Goal: Information Seeking & Learning: Learn about a topic

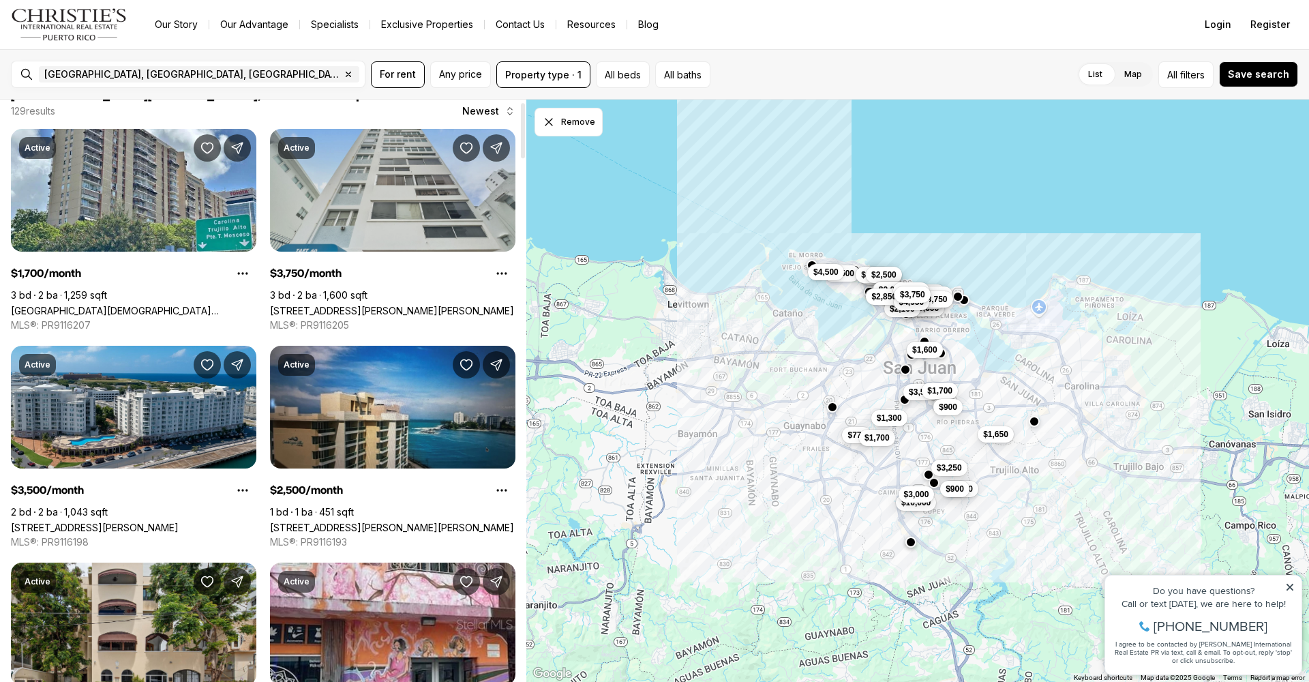
scroll to position [21, 0]
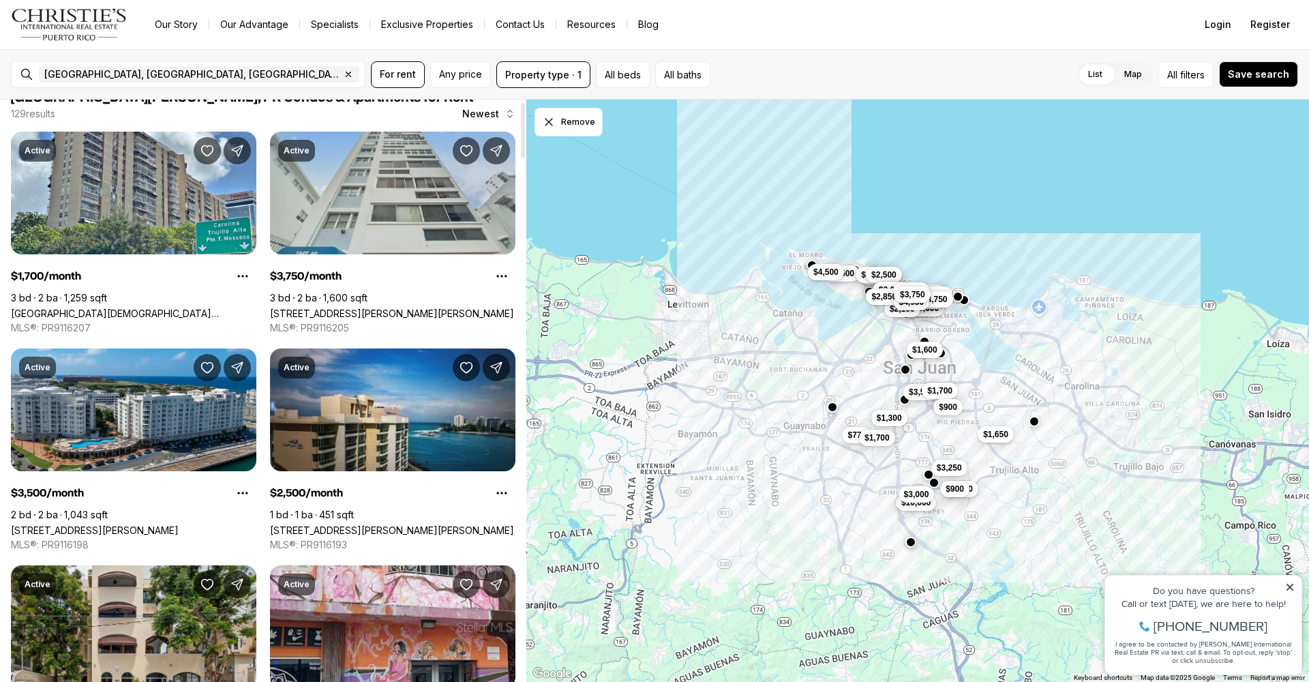
click at [410, 308] on link "[STREET_ADDRESS][PERSON_NAME][PERSON_NAME]" at bounding box center [392, 314] width 244 height 12
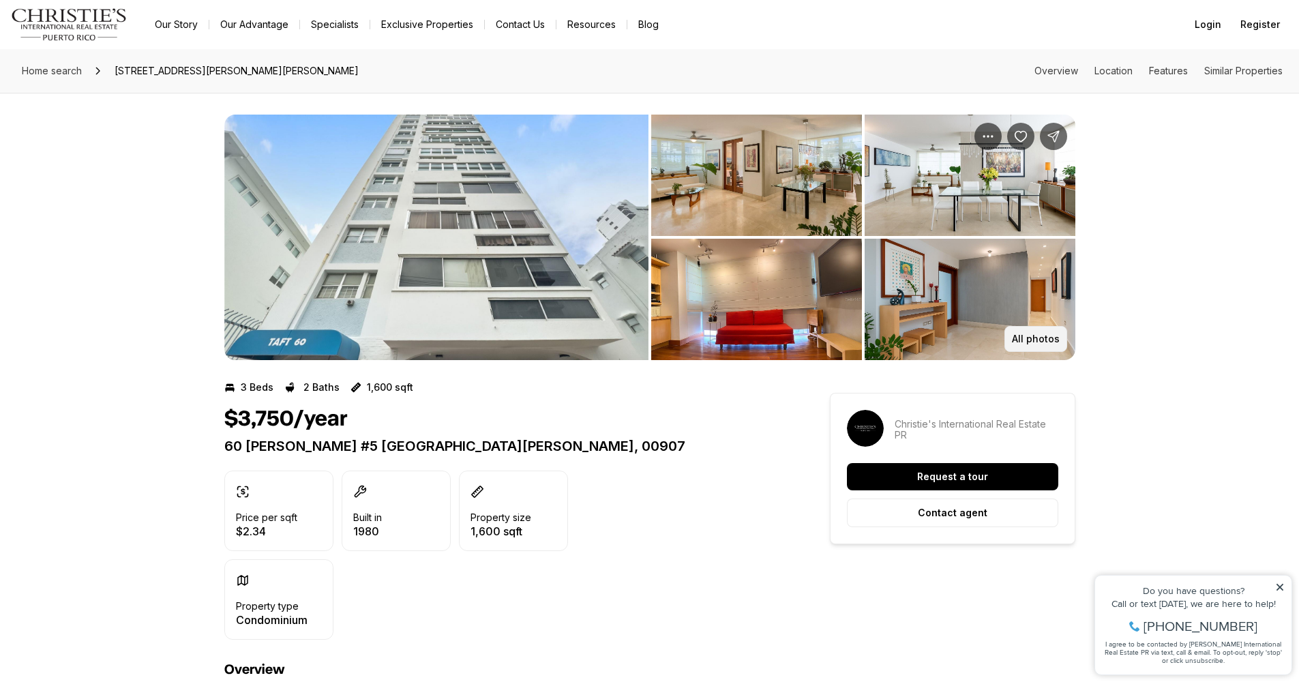
click at [1029, 328] on button "All photos" at bounding box center [1036, 339] width 63 height 26
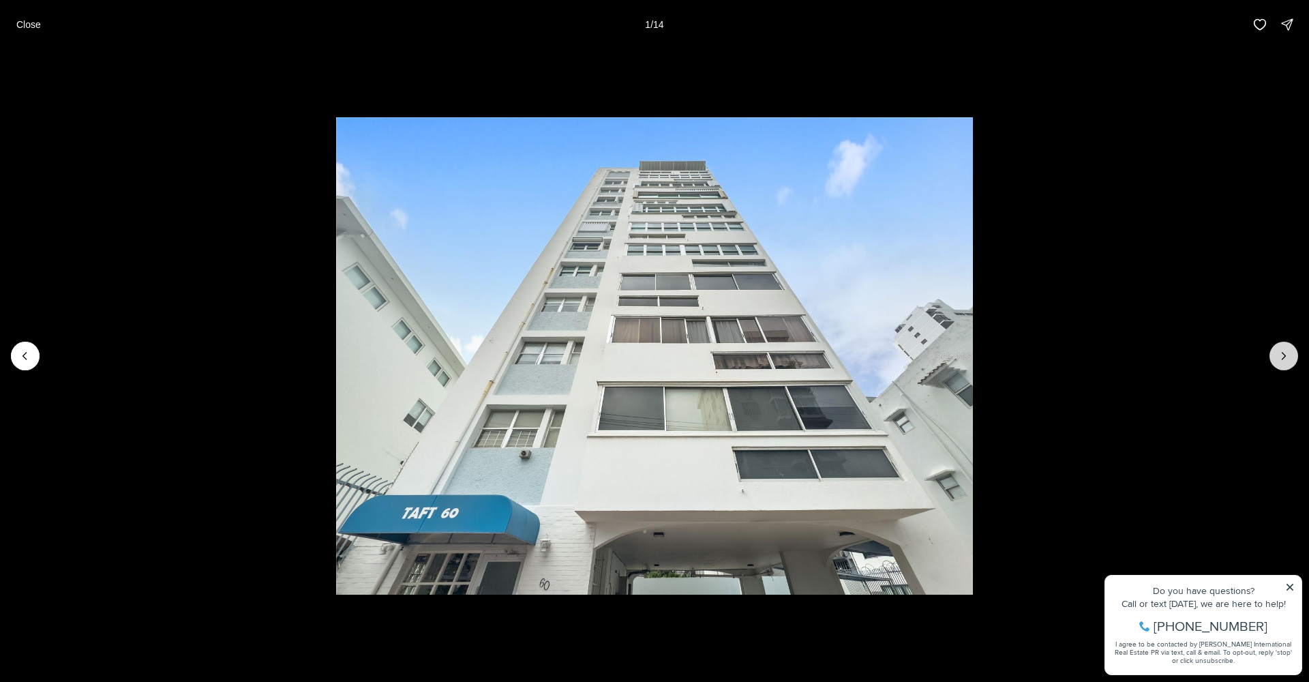
click at [1282, 352] on icon "Next slide" at bounding box center [1284, 356] width 14 height 14
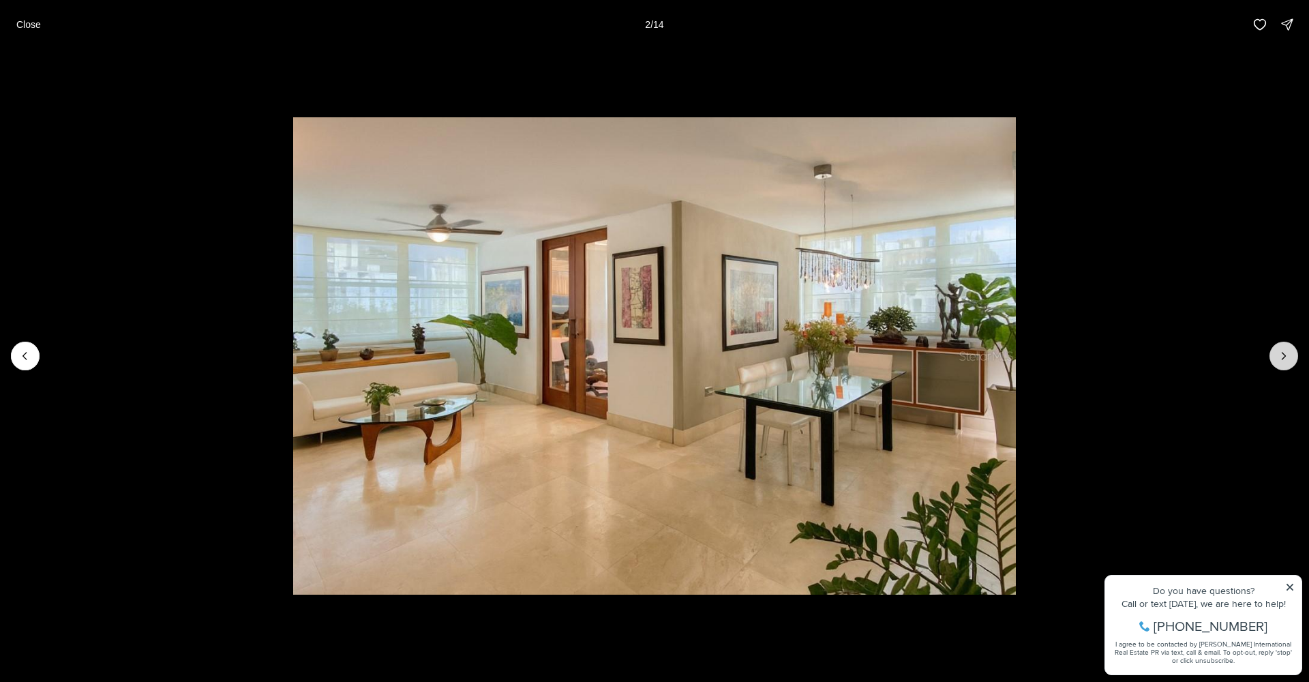
click at [1282, 352] on icon "Next slide" at bounding box center [1284, 356] width 14 height 14
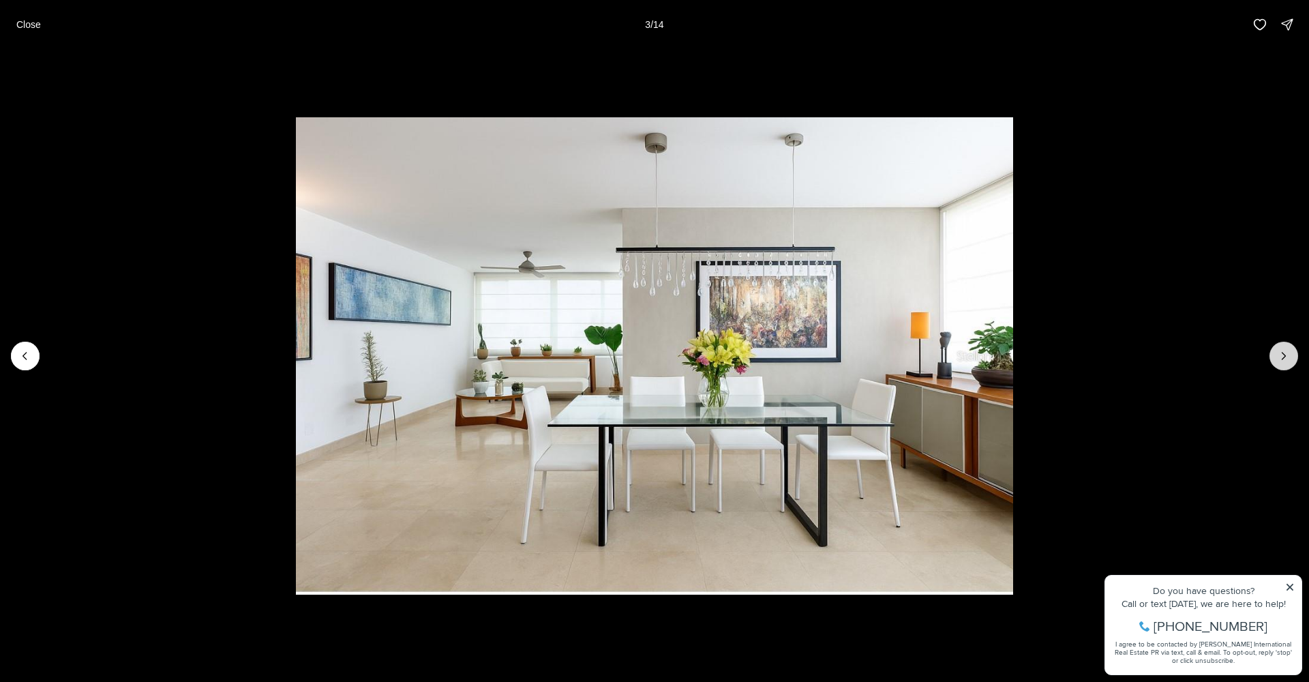
click at [1282, 352] on icon "Next slide" at bounding box center [1284, 356] width 14 height 14
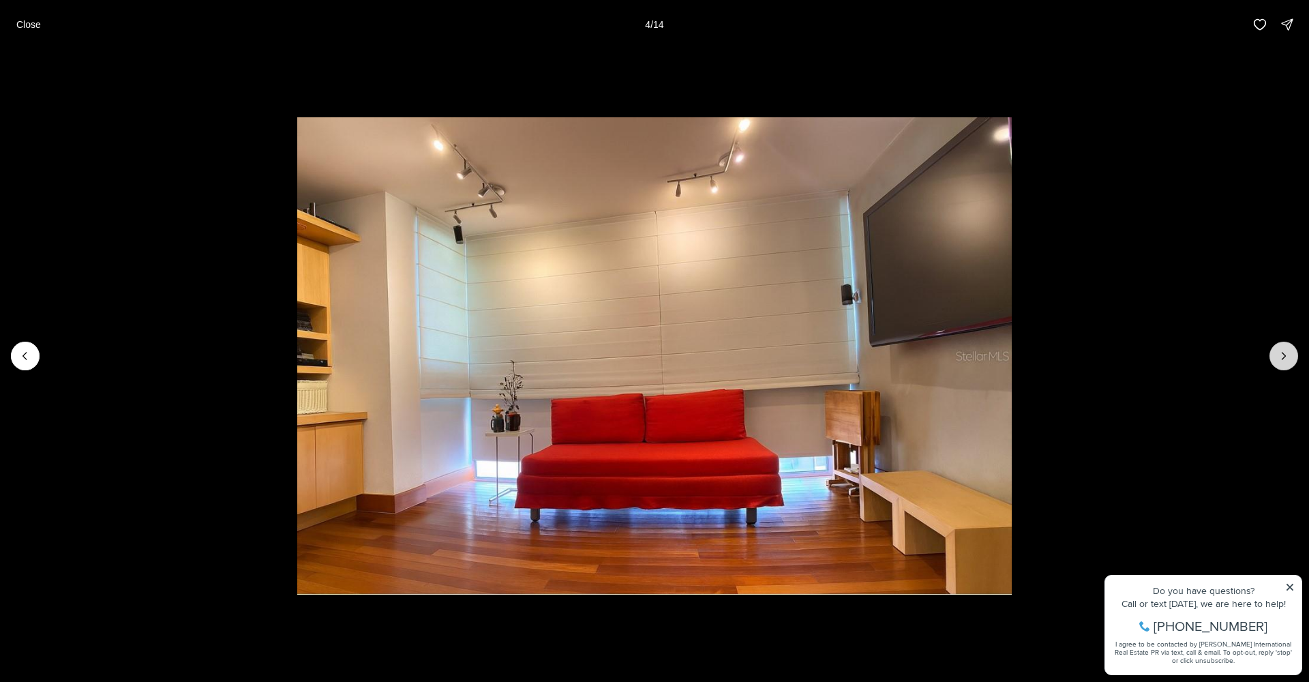
click at [1283, 353] on icon "Next slide" at bounding box center [1284, 356] width 3 height 7
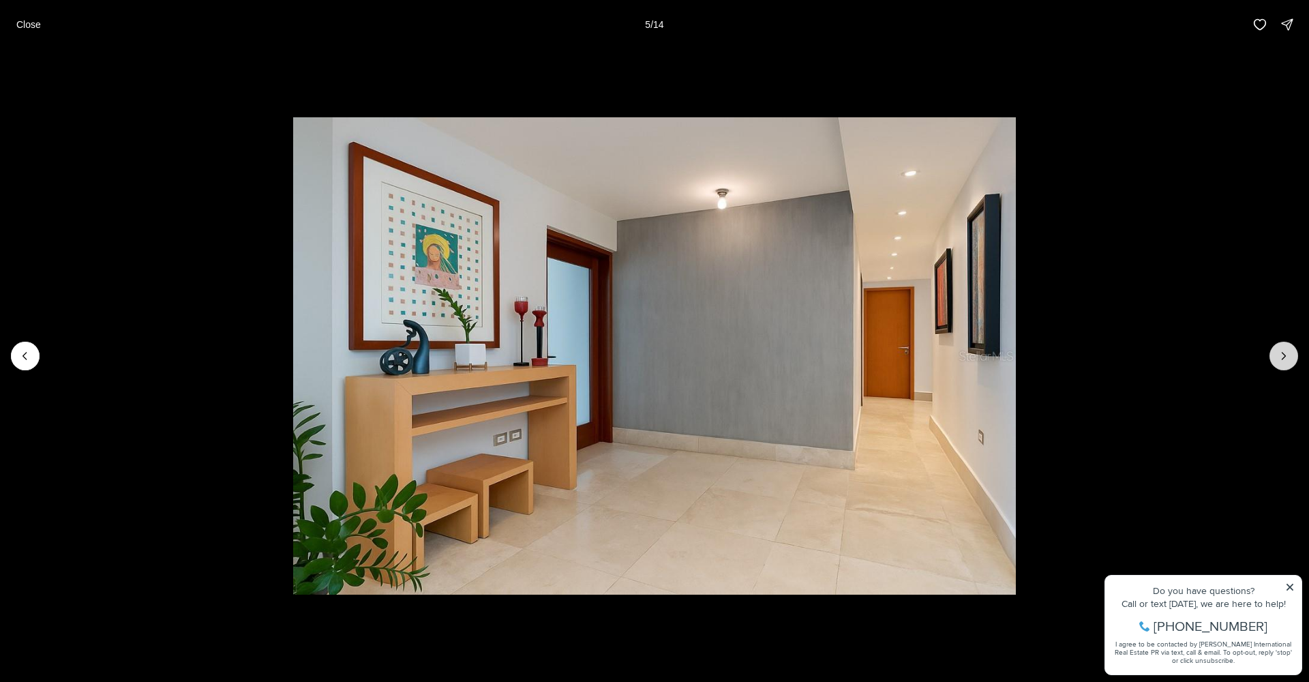
click at [1283, 353] on icon "Next slide" at bounding box center [1284, 356] width 3 height 7
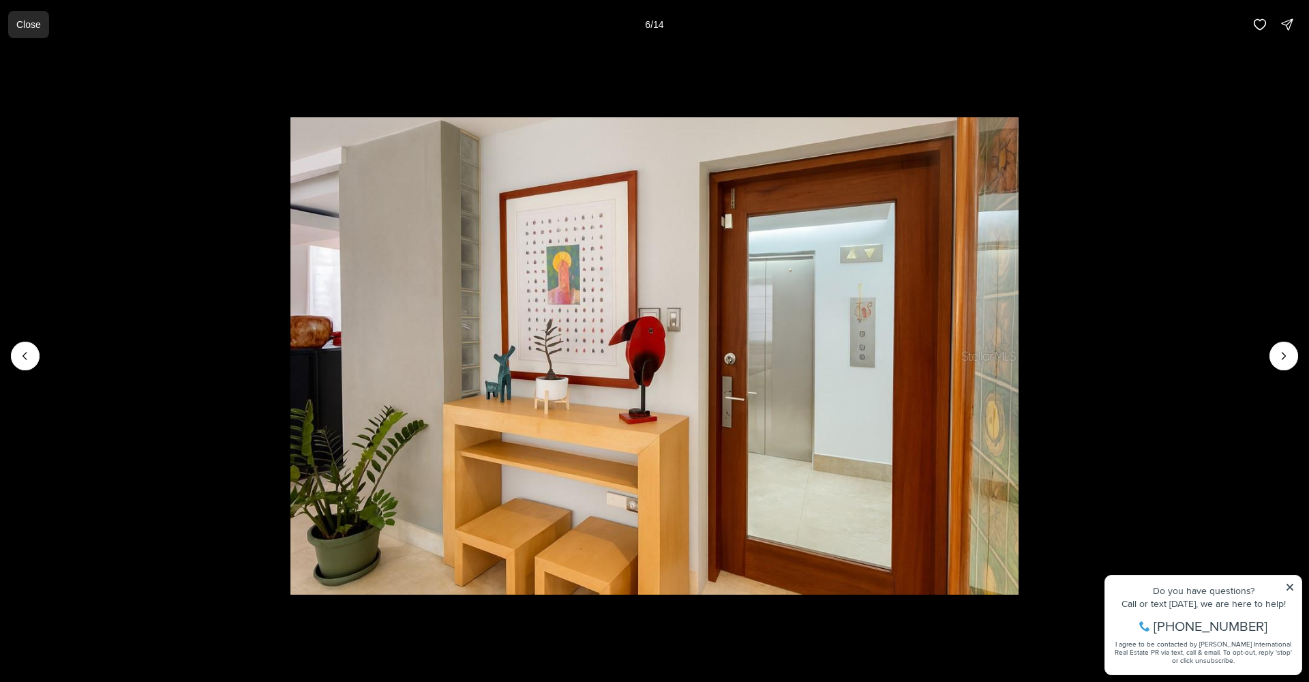
click at [33, 24] on p "Close" at bounding box center [28, 24] width 25 height 11
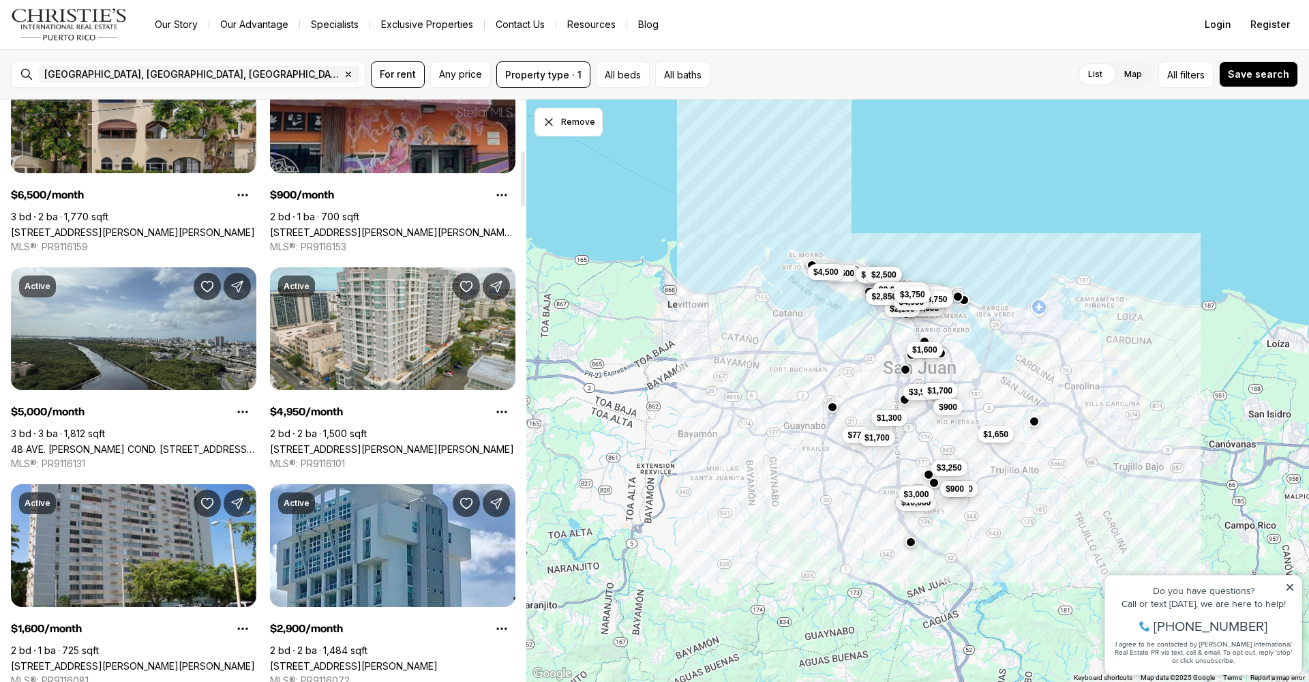
scroll to position [552, 0]
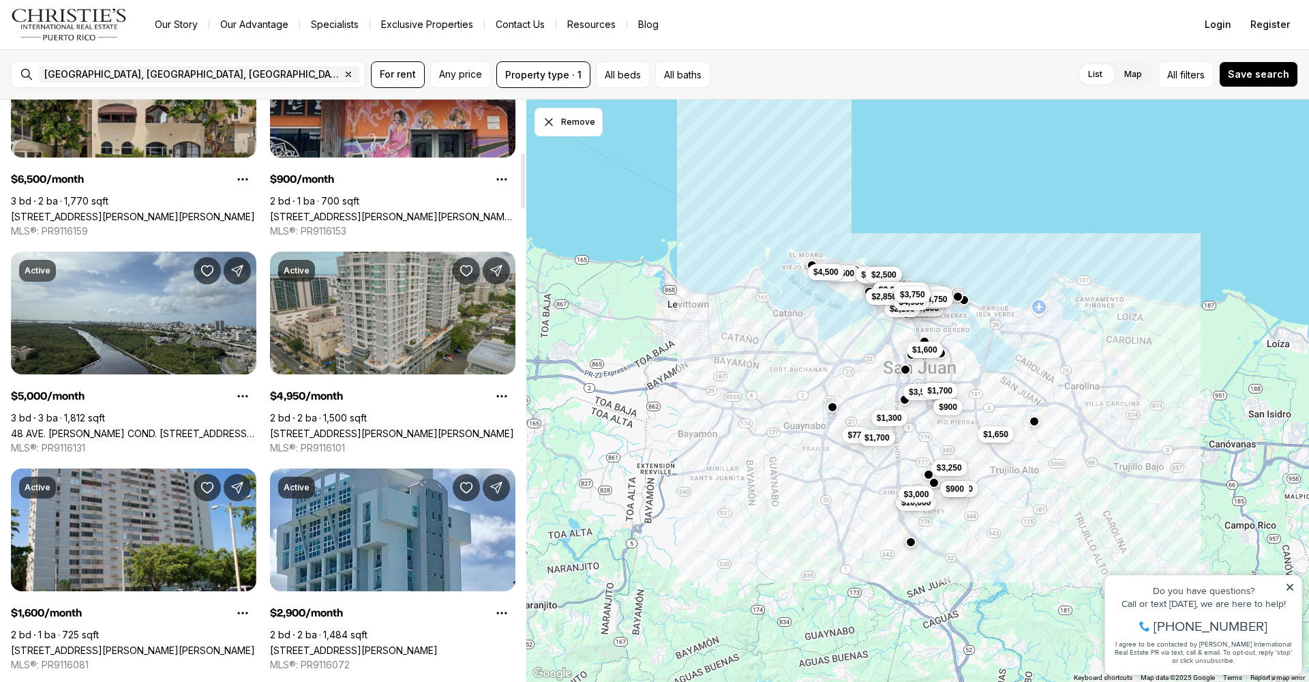
click at [342, 428] on link "[STREET_ADDRESS][PERSON_NAME][PERSON_NAME]" at bounding box center [392, 434] width 244 height 12
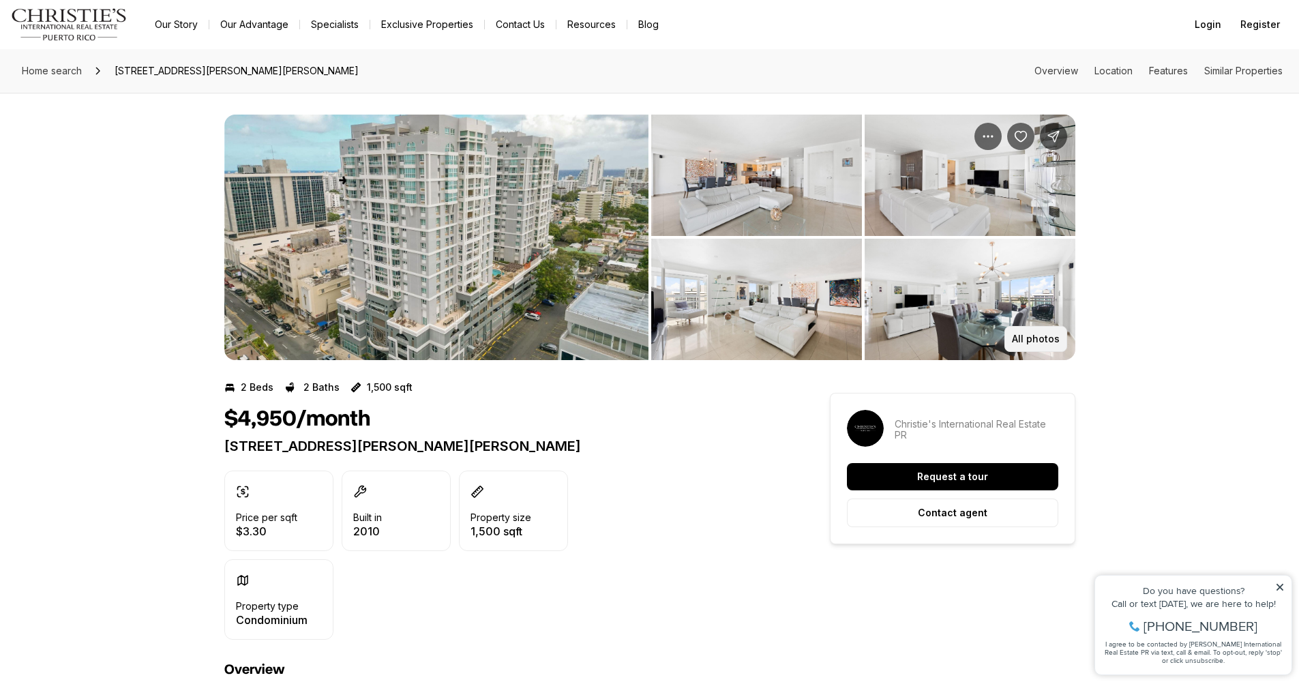
click at [1052, 338] on p "All photos" at bounding box center [1036, 339] width 48 height 11
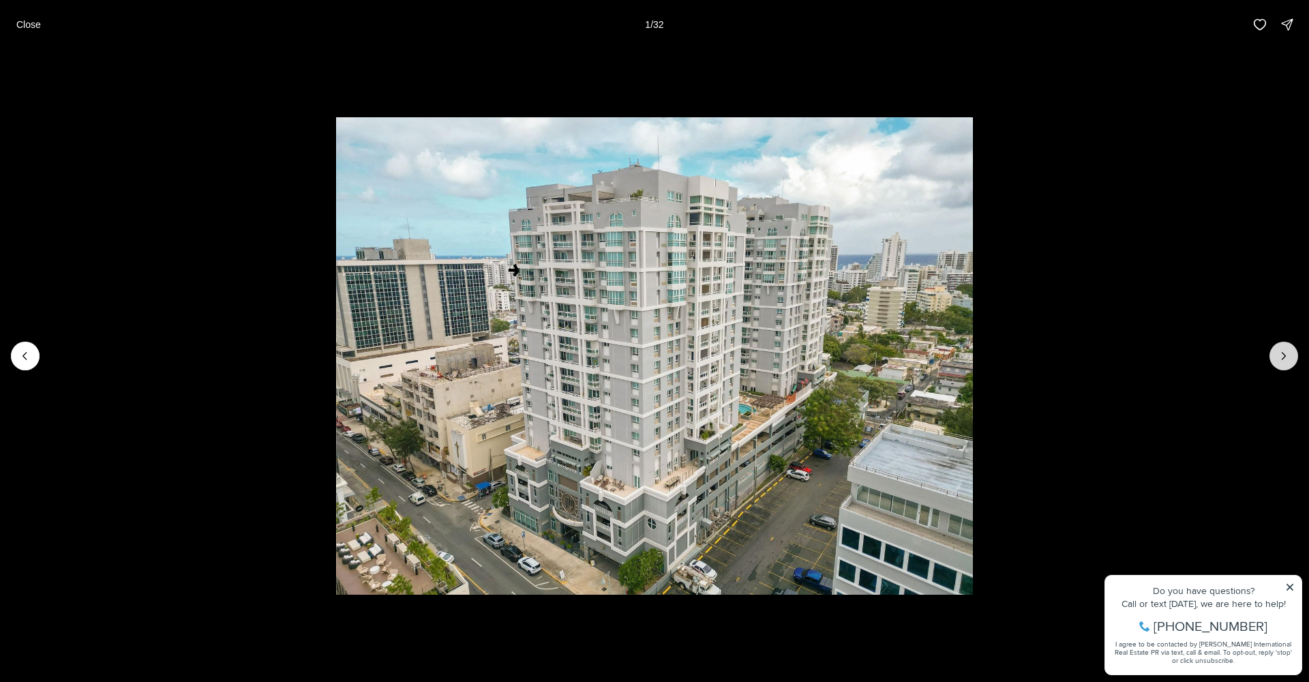
click at [1286, 351] on icon "Next slide" at bounding box center [1284, 356] width 14 height 14
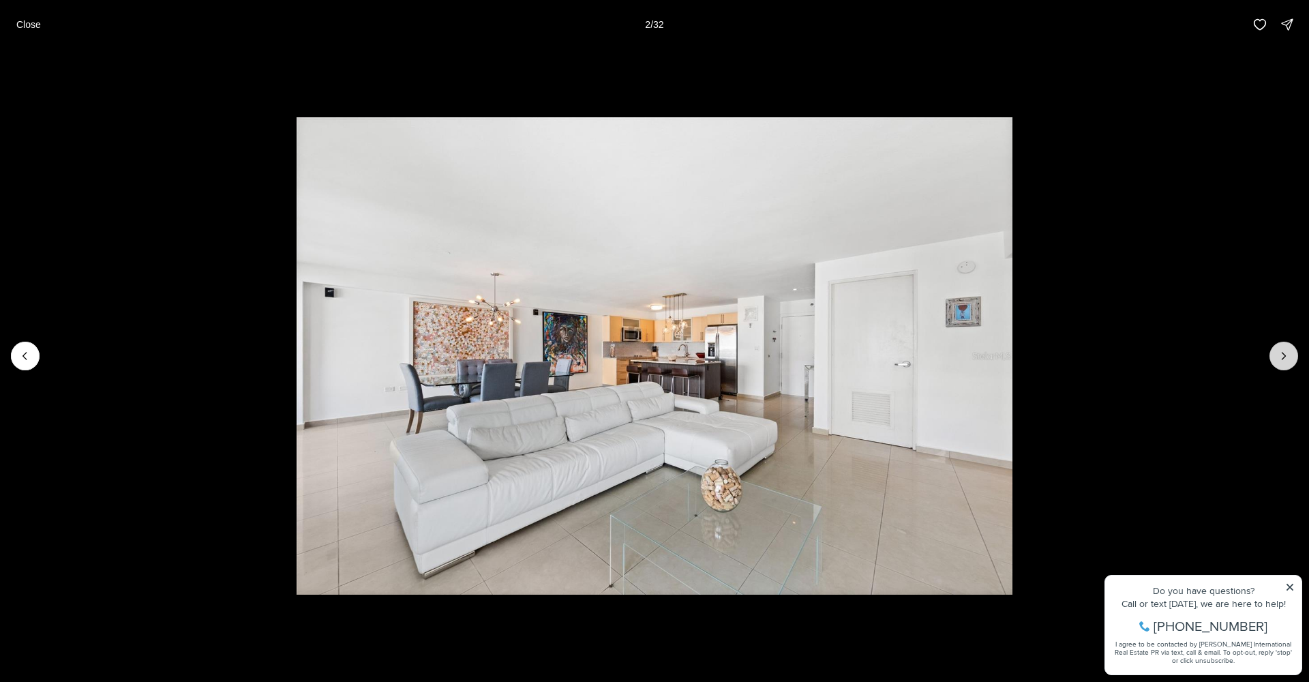
click at [1286, 351] on icon "Next slide" at bounding box center [1284, 356] width 14 height 14
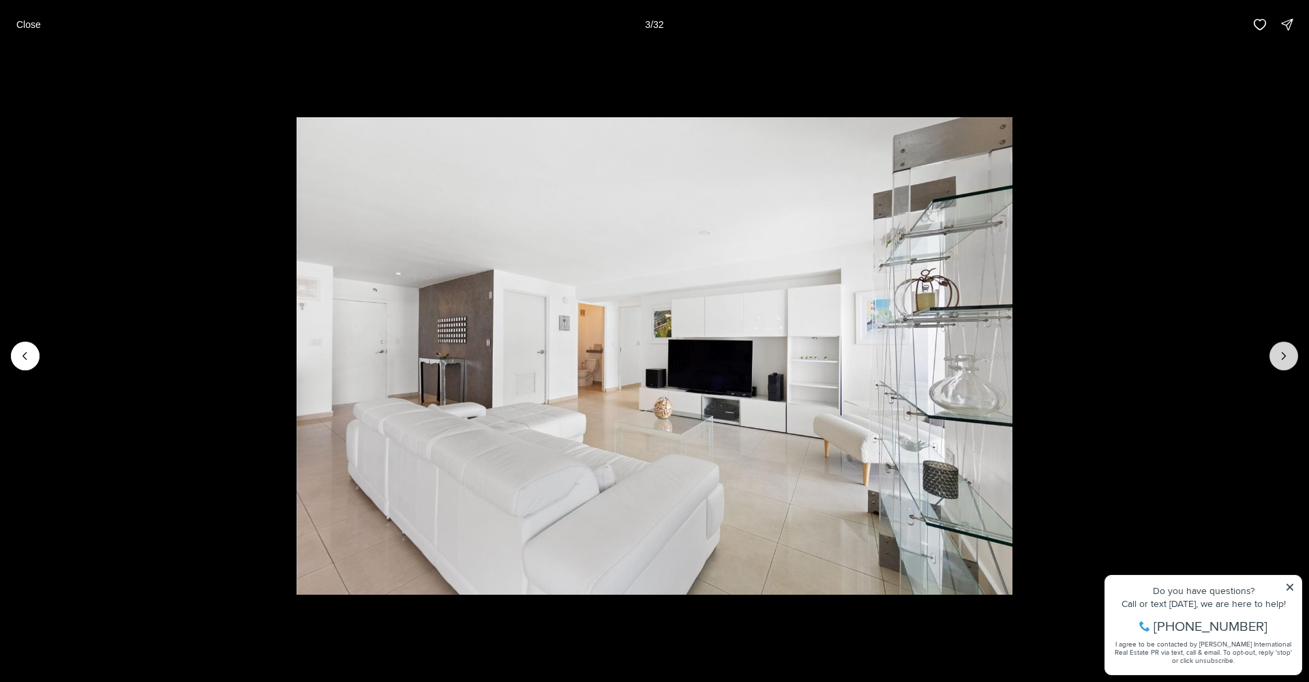
click at [1286, 351] on icon "Next slide" at bounding box center [1284, 356] width 14 height 14
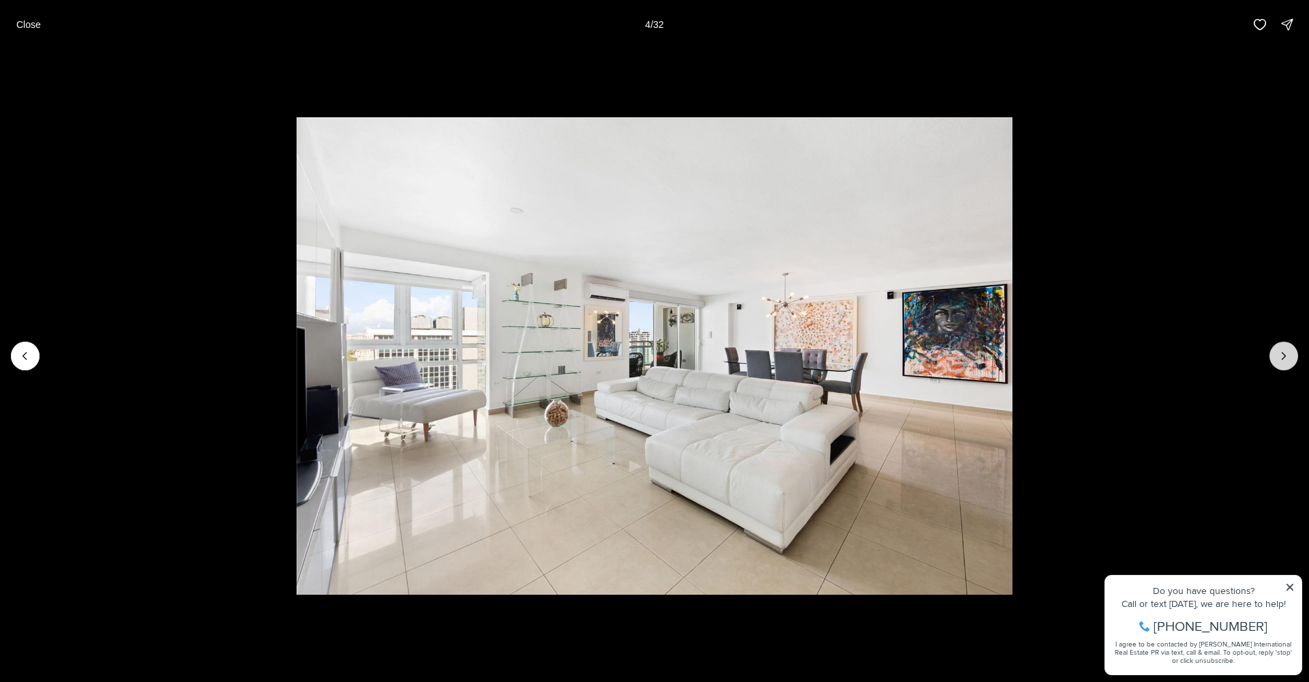
click at [1286, 351] on icon "Next slide" at bounding box center [1284, 356] width 14 height 14
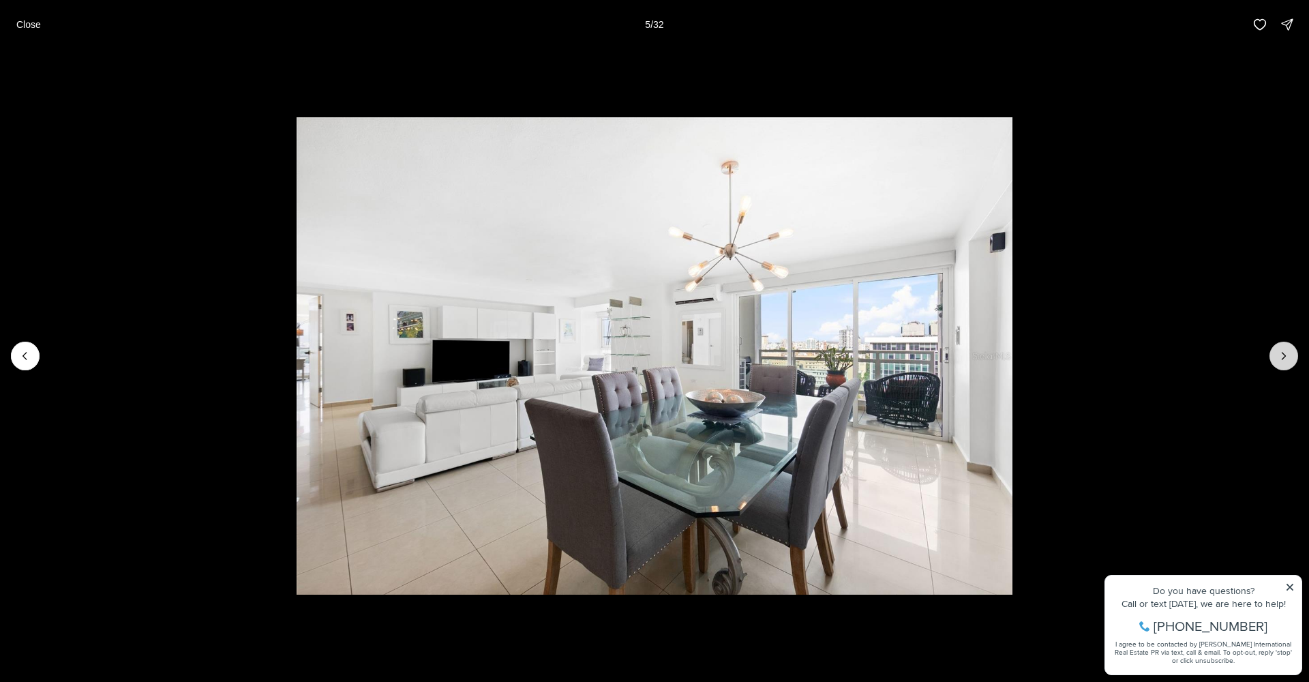
click at [1286, 351] on icon "Next slide" at bounding box center [1284, 356] width 14 height 14
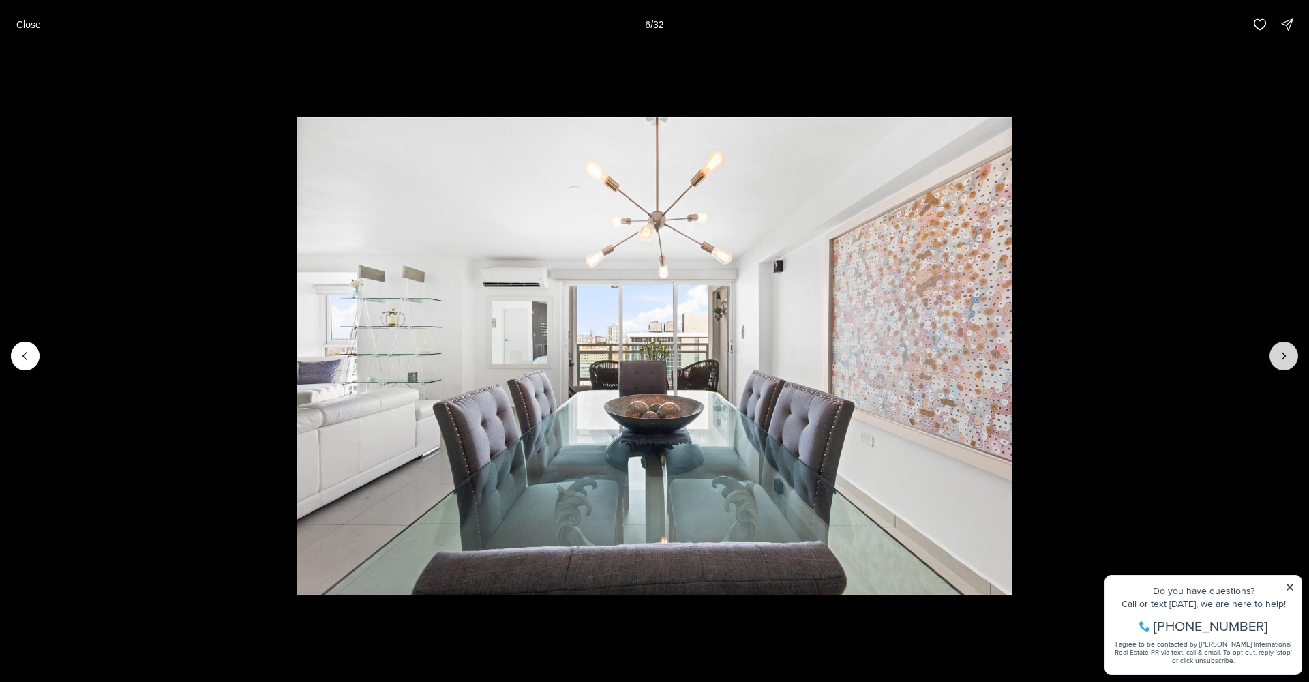
click at [1286, 351] on icon "Next slide" at bounding box center [1284, 356] width 14 height 14
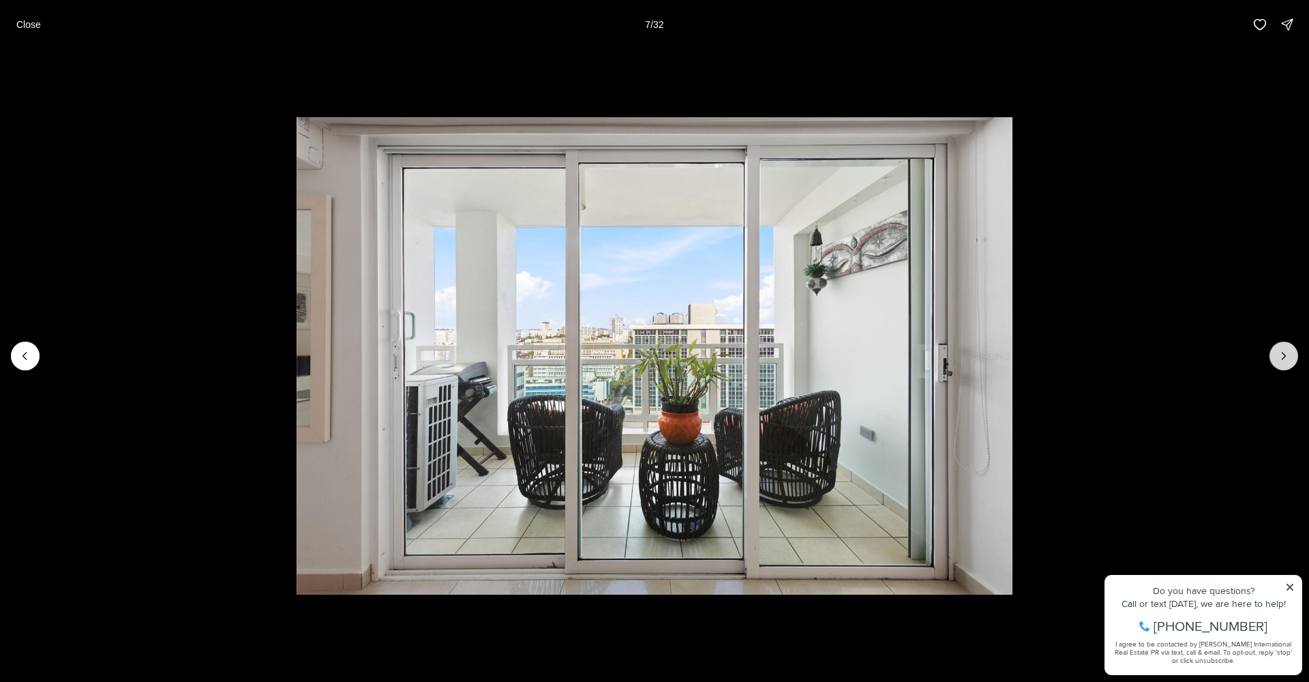
click at [1286, 351] on icon "Next slide" at bounding box center [1284, 356] width 14 height 14
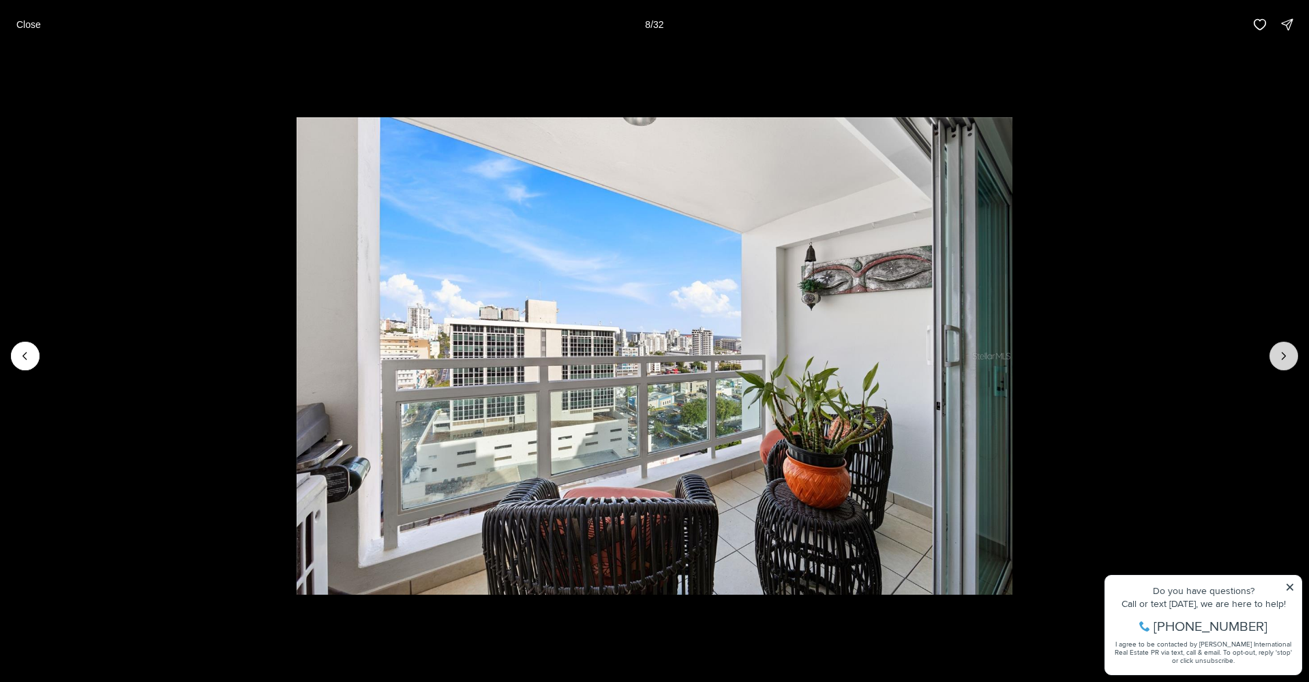
click at [1286, 351] on icon "Next slide" at bounding box center [1284, 356] width 14 height 14
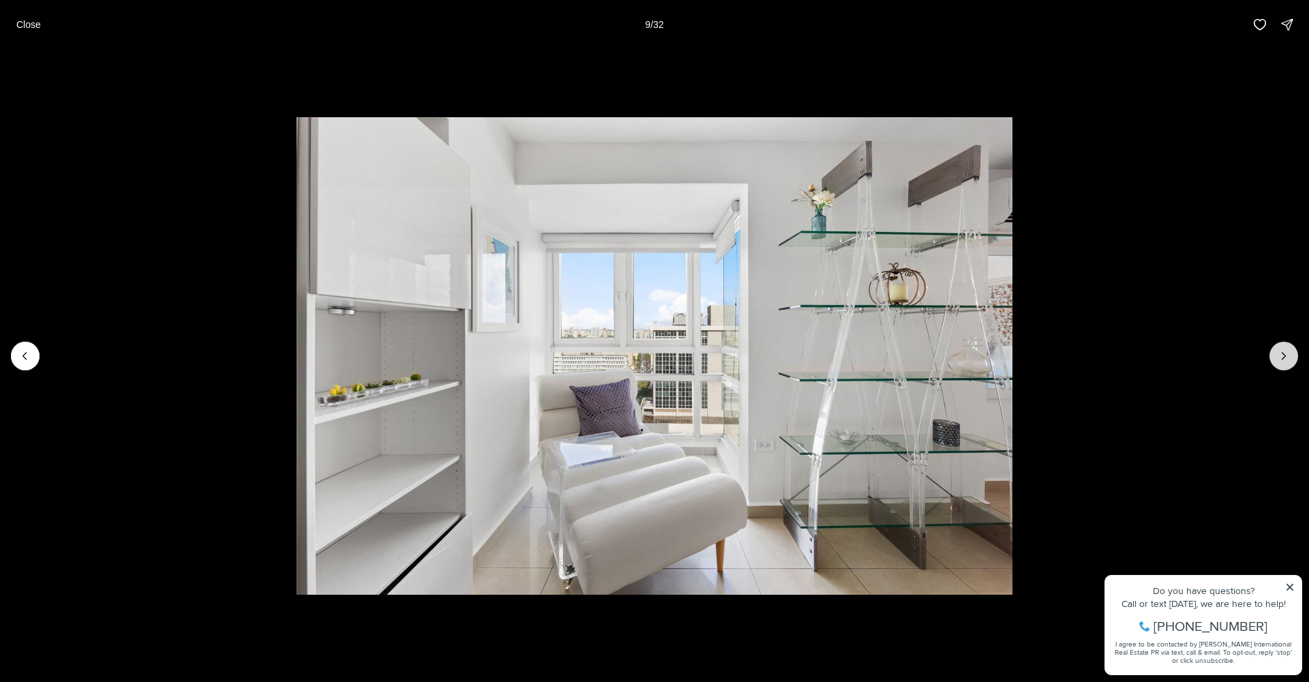
click at [1286, 351] on icon "Next slide" at bounding box center [1284, 356] width 14 height 14
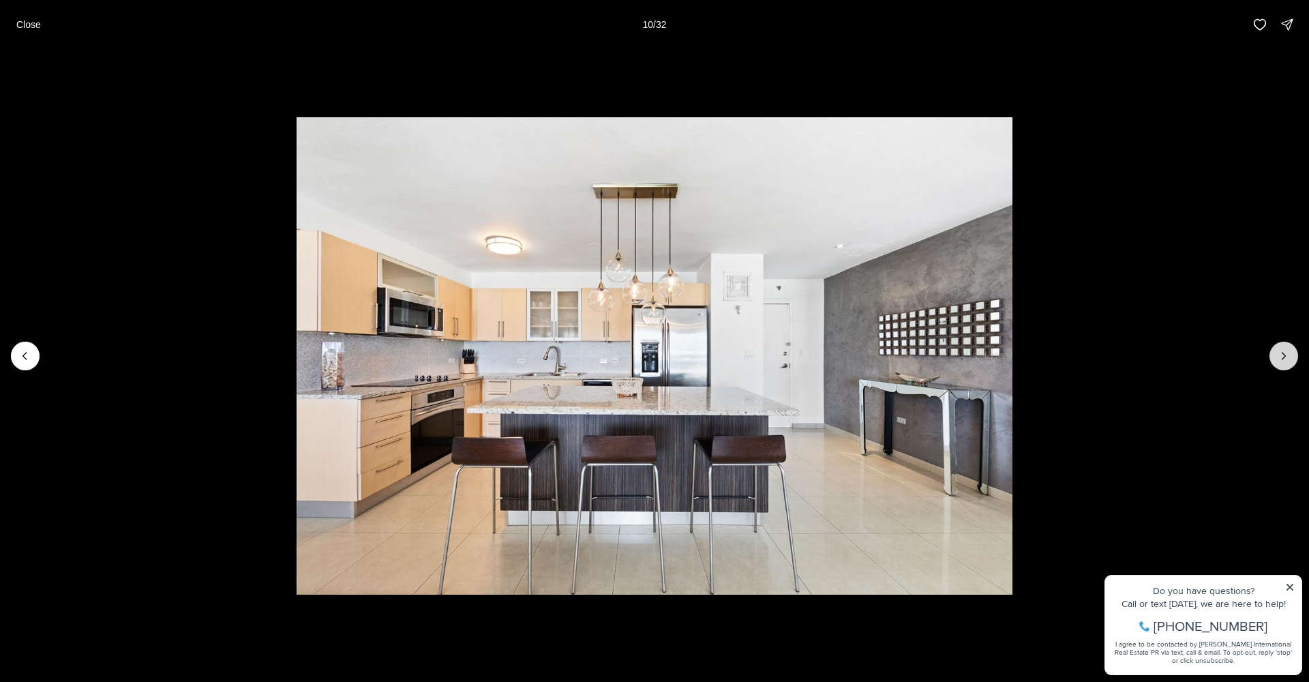
click at [1286, 351] on icon "Next slide" at bounding box center [1284, 356] width 14 height 14
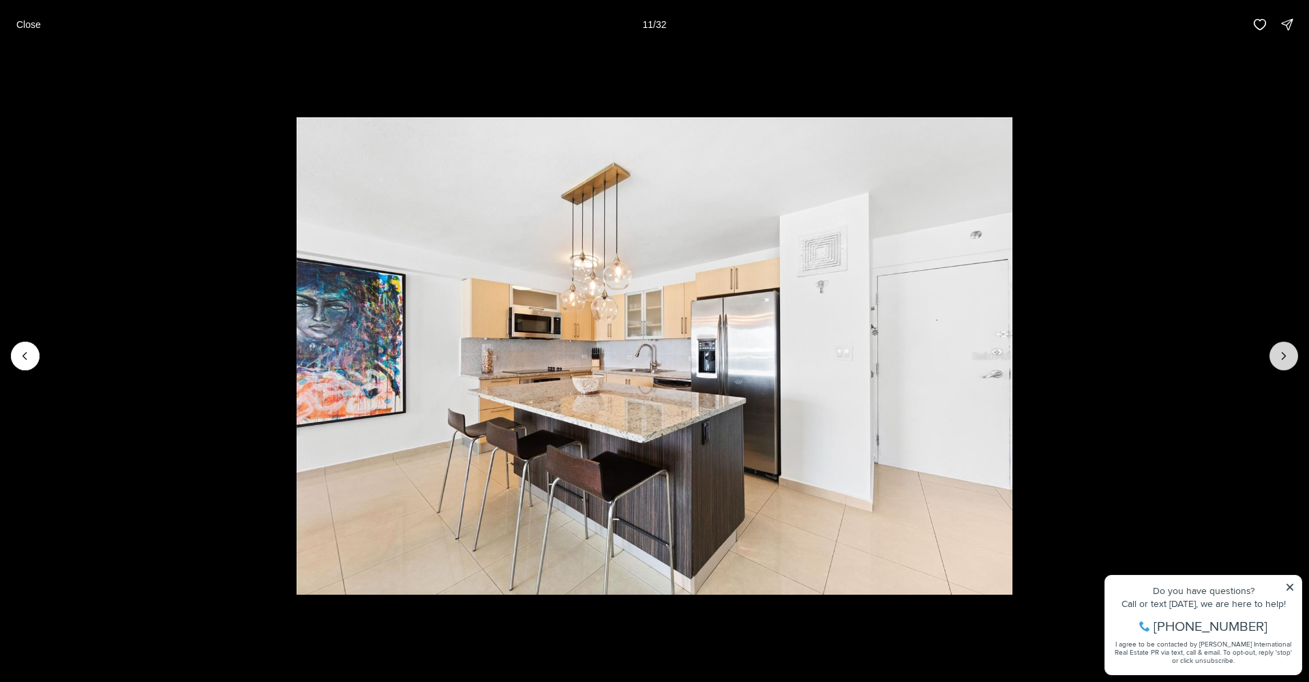
click at [1286, 351] on icon "Next slide" at bounding box center [1284, 356] width 14 height 14
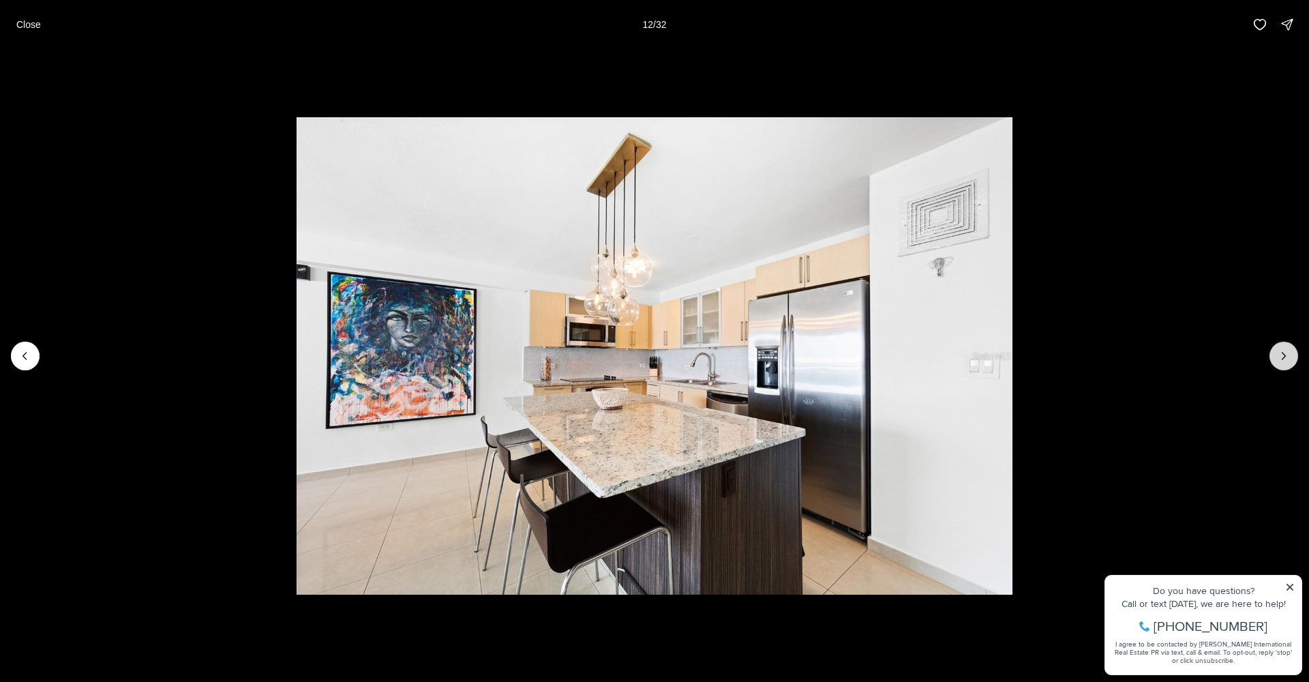
click at [1281, 356] on icon "Next slide" at bounding box center [1284, 356] width 14 height 14
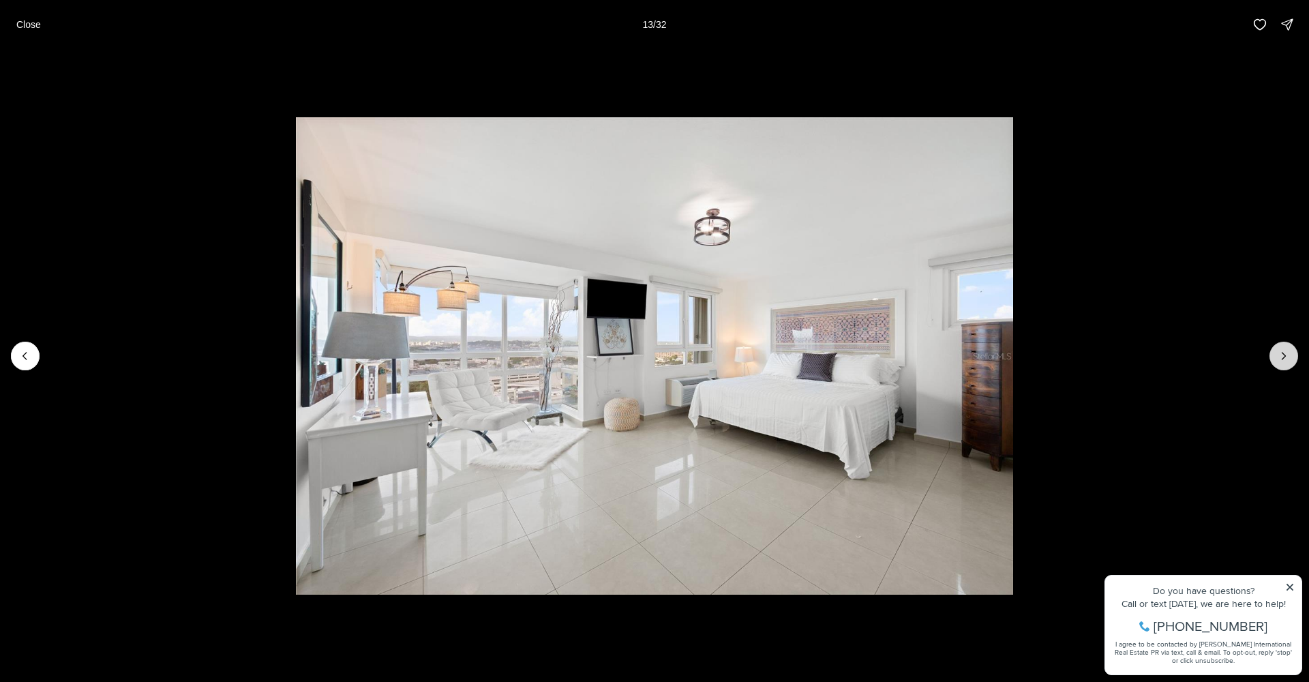
click at [1280, 356] on icon "Next slide" at bounding box center [1284, 356] width 14 height 14
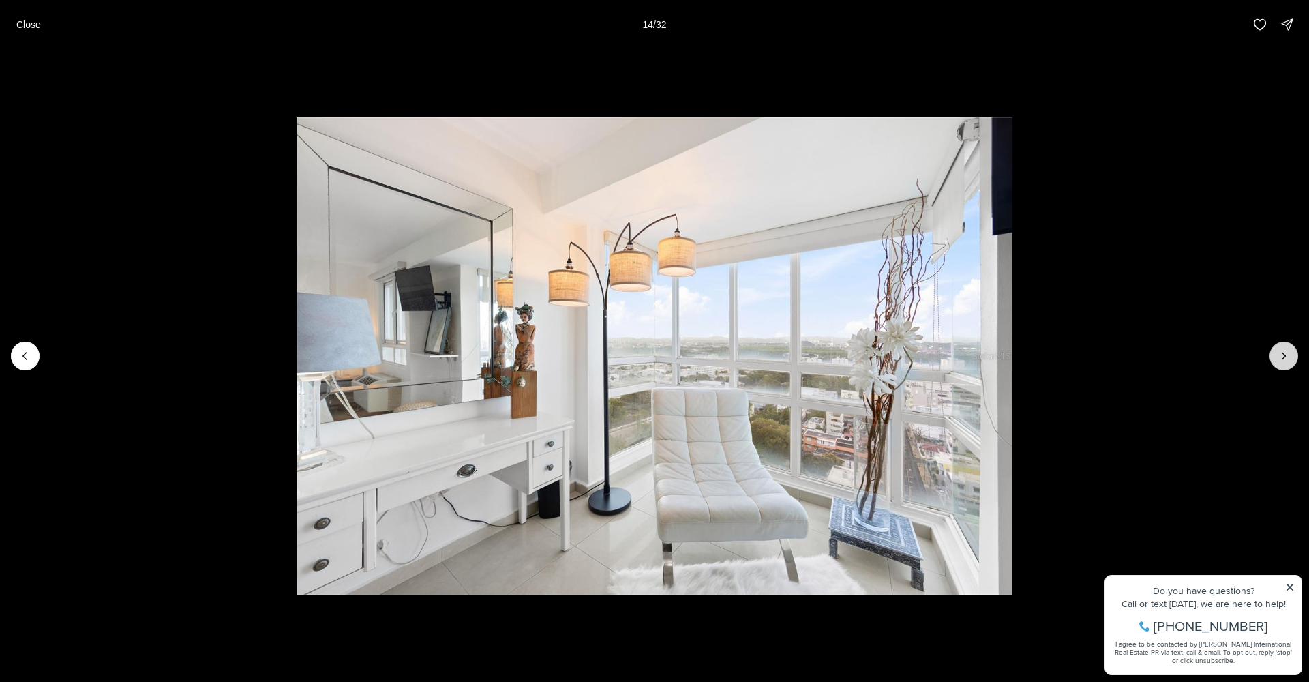
click at [1279, 356] on icon "Next slide" at bounding box center [1284, 356] width 14 height 14
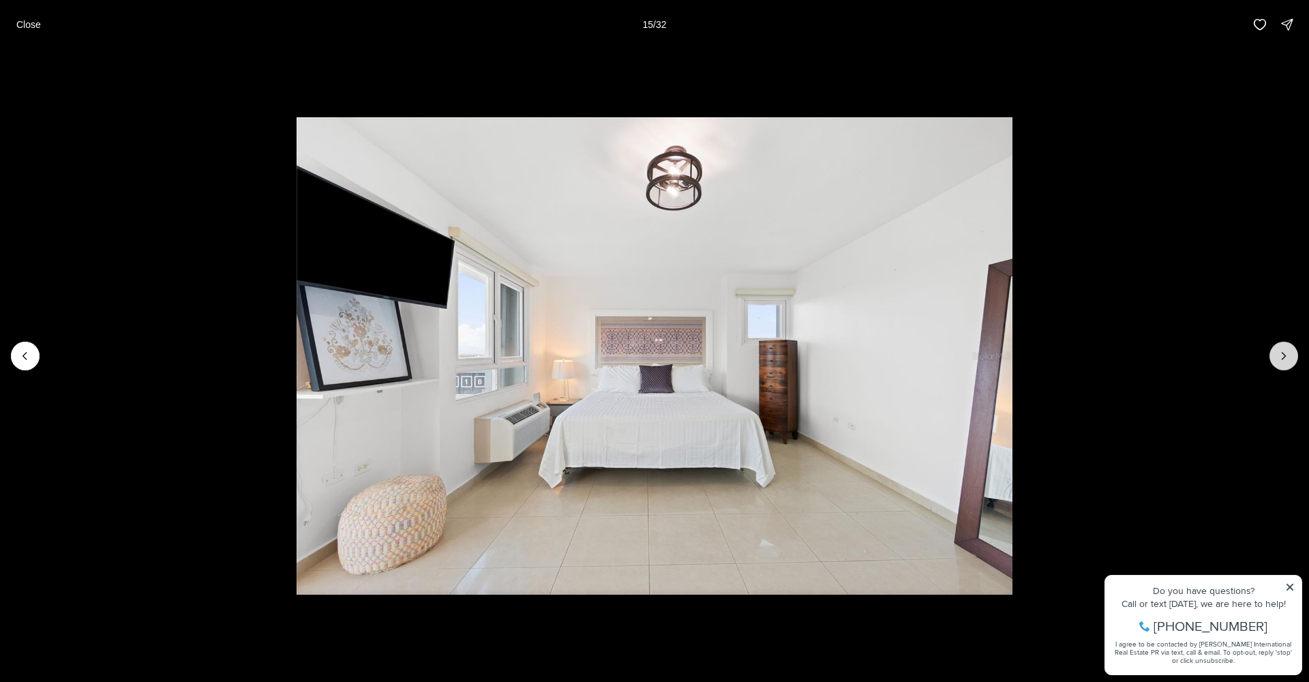
click at [1279, 356] on icon "Next slide" at bounding box center [1284, 356] width 14 height 14
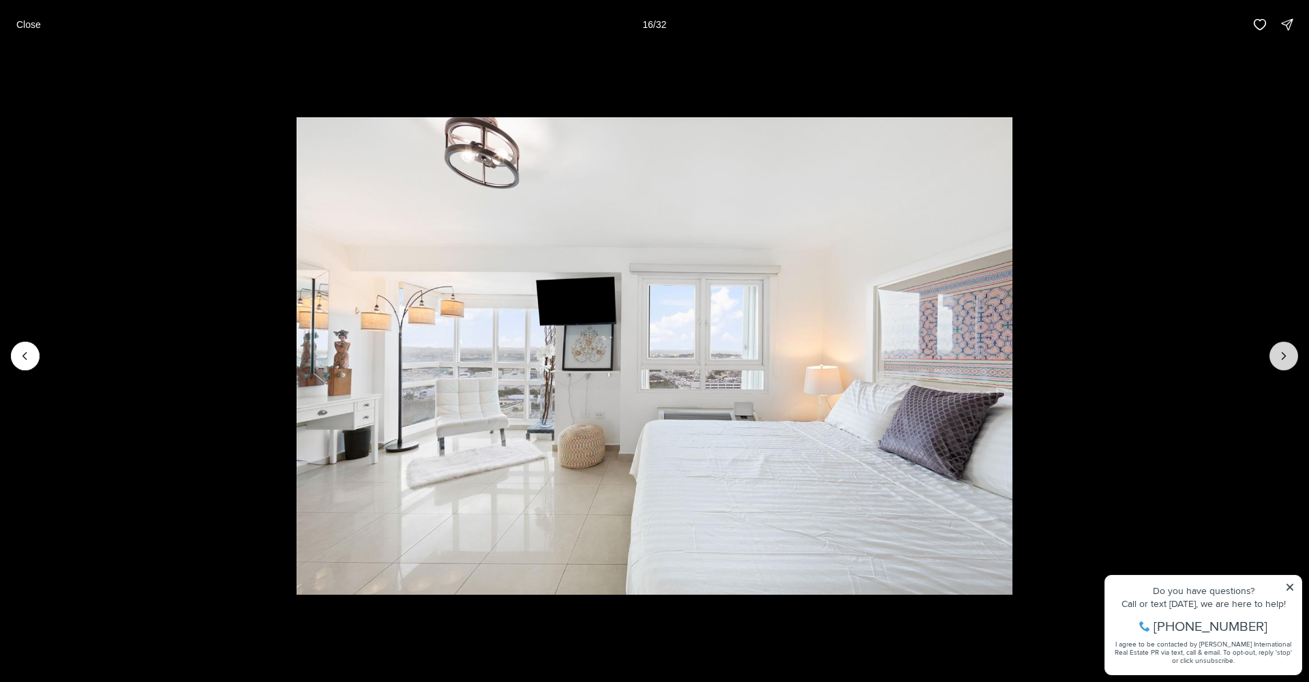
click at [1279, 356] on icon "Next slide" at bounding box center [1284, 356] width 14 height 14
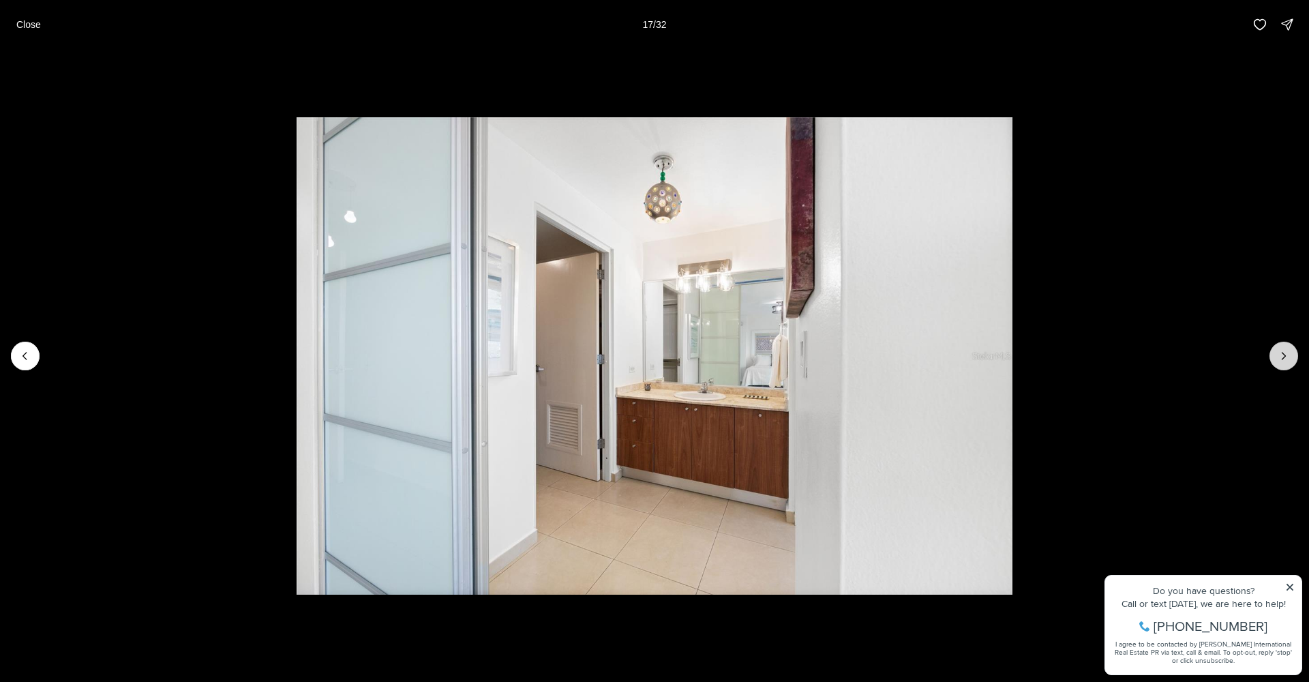
click at [1279, 356] on icon "Next slide" at bounding box center [1284, 356] width 14 height 14
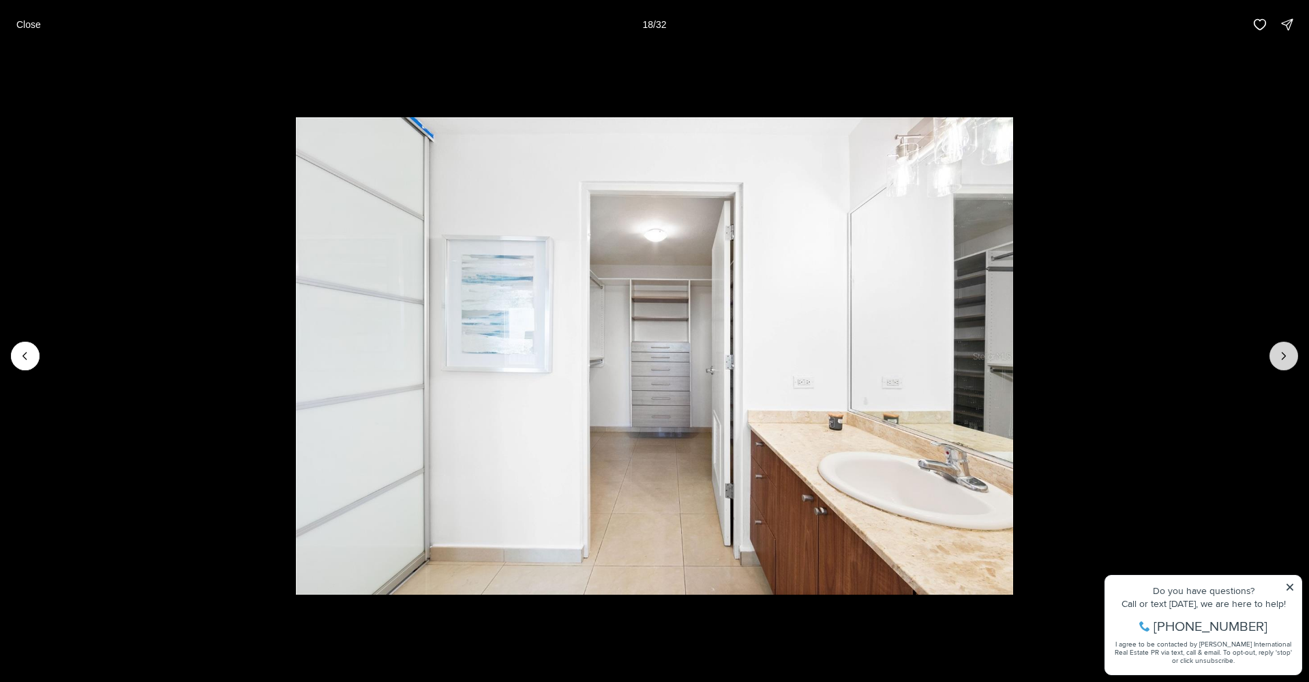
click at [1279, 356] on icon "Next slide" at bounding box center [1284, 356] width 14 height 14
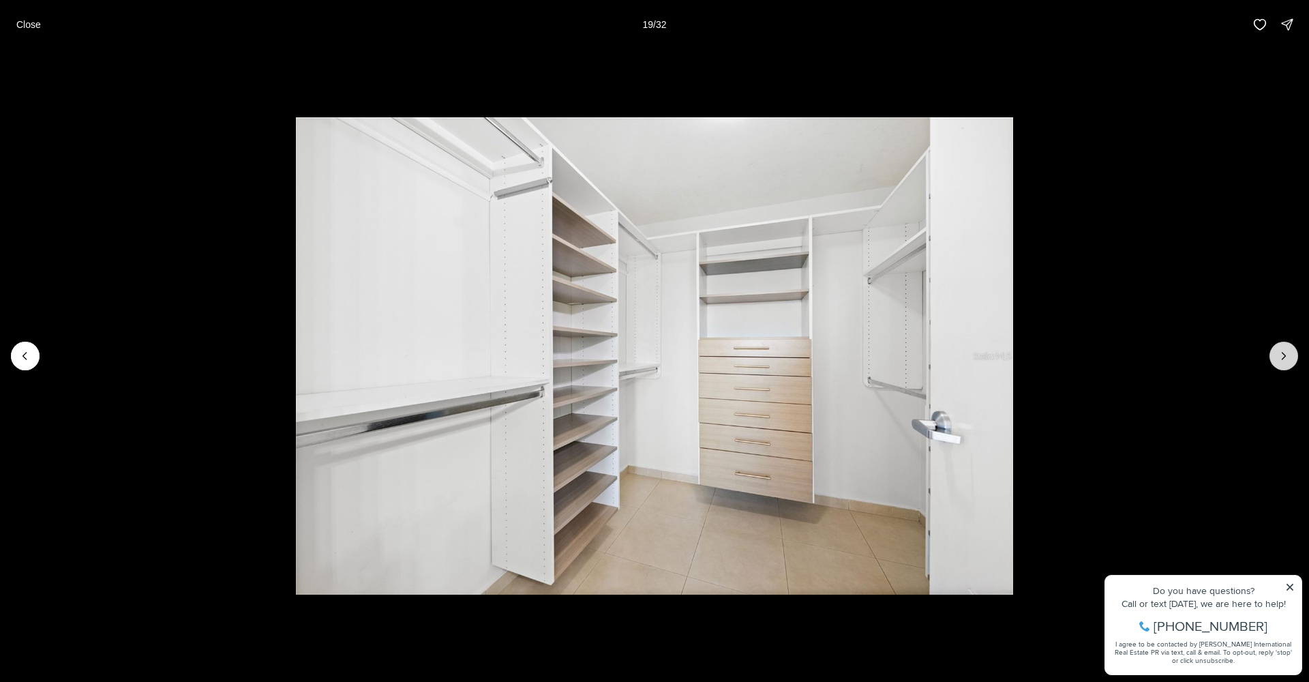
click at [1279, 356] on icon "Next slide" at bounding box center [1284, 356] width 14 height 14
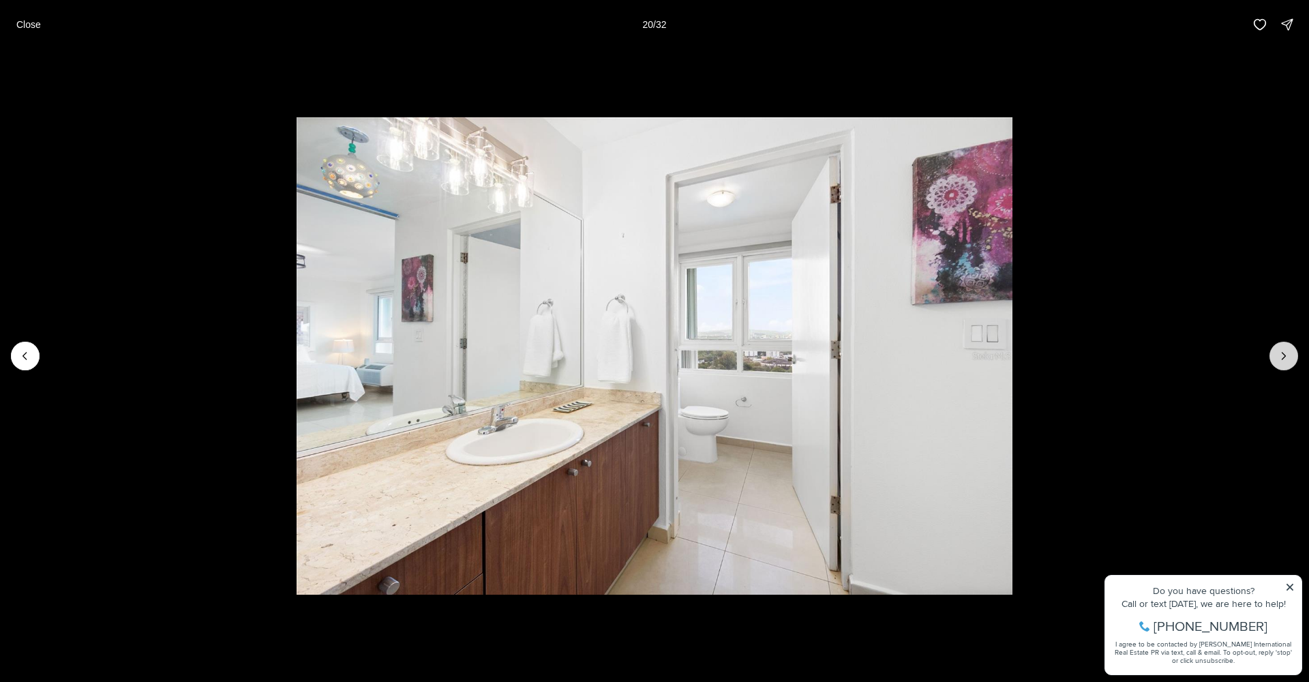
click at [1279, 356] on icon "Next slide" at bounding box center [1284, 356] width 14 height 14
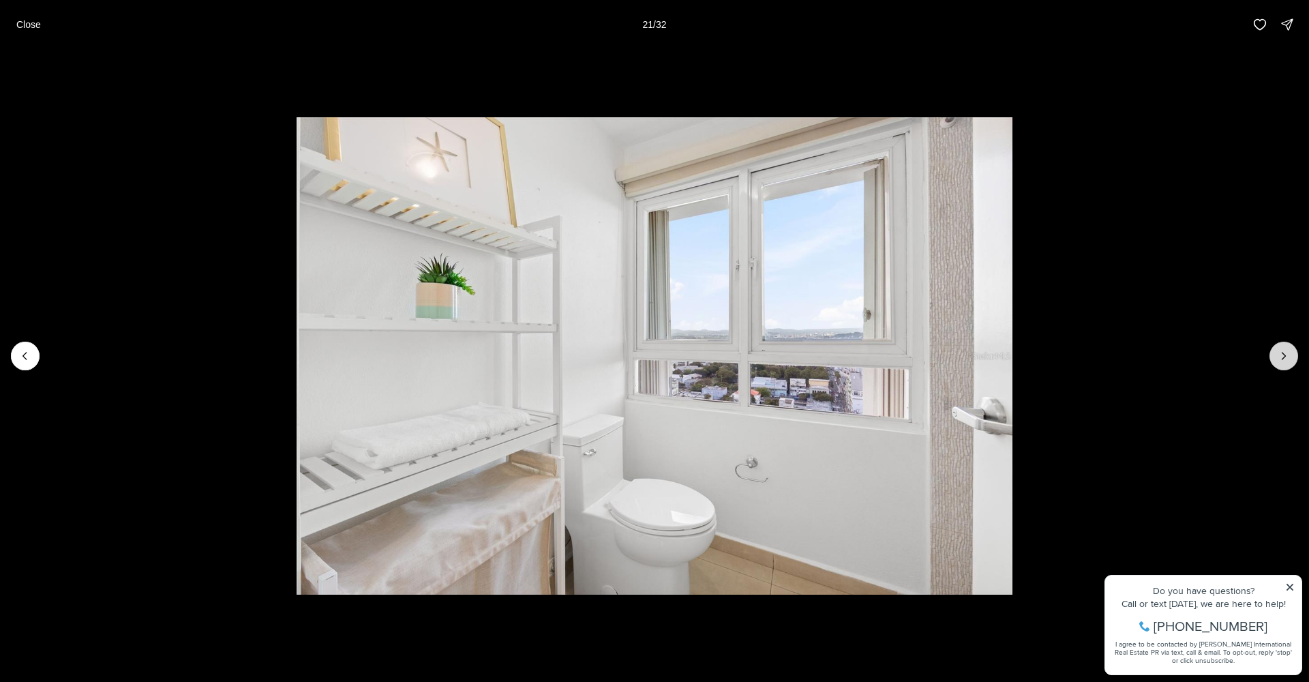
click at [1279, 356] on icon "Next slide" at bounding box center [1284, 356] width 14 height 14
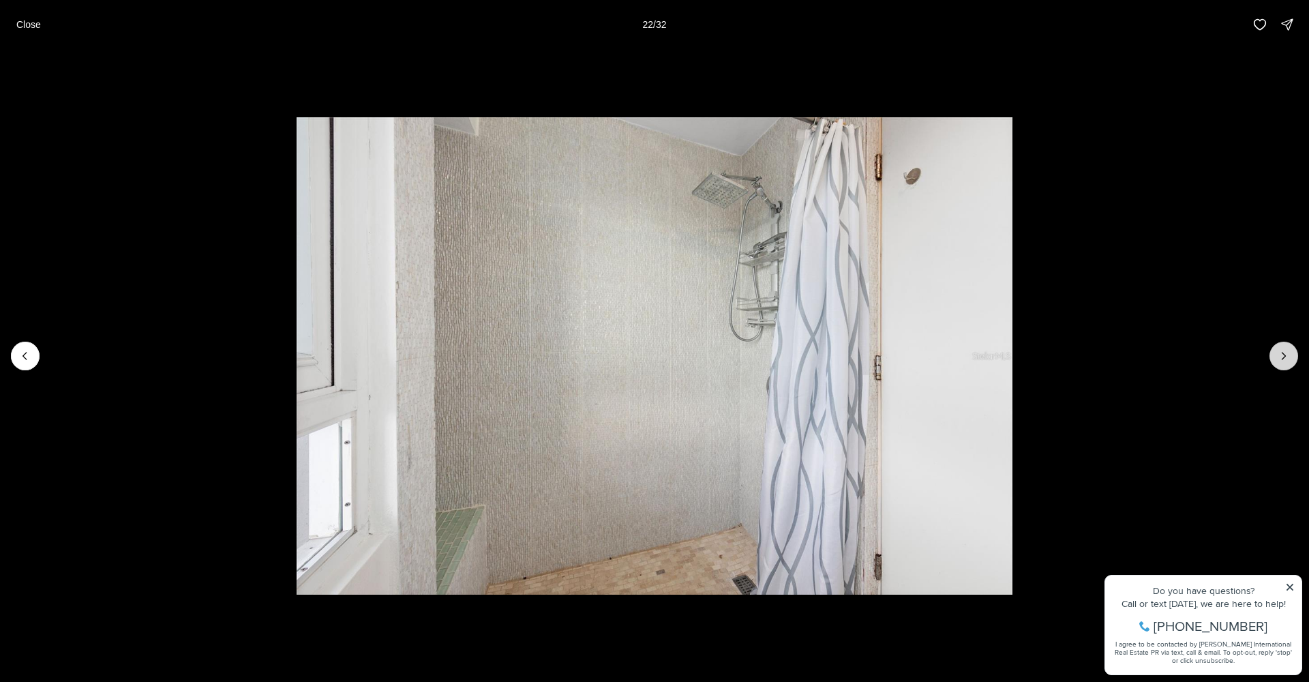
click at [1278, 356] on icon "Next slide" at bounding box center [1284, 356] width 14 height 14
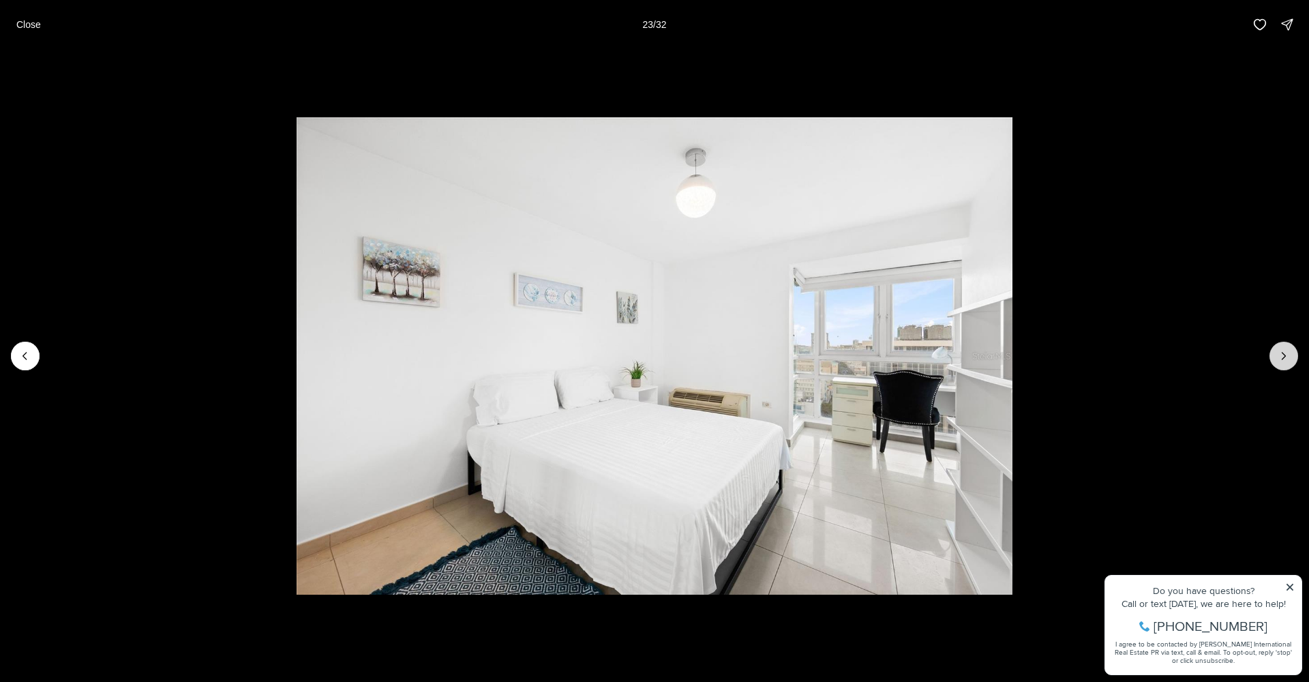
click at [1278, 356] on icon "Next slide" at bounding box center [1284, 356] width 14 height 14
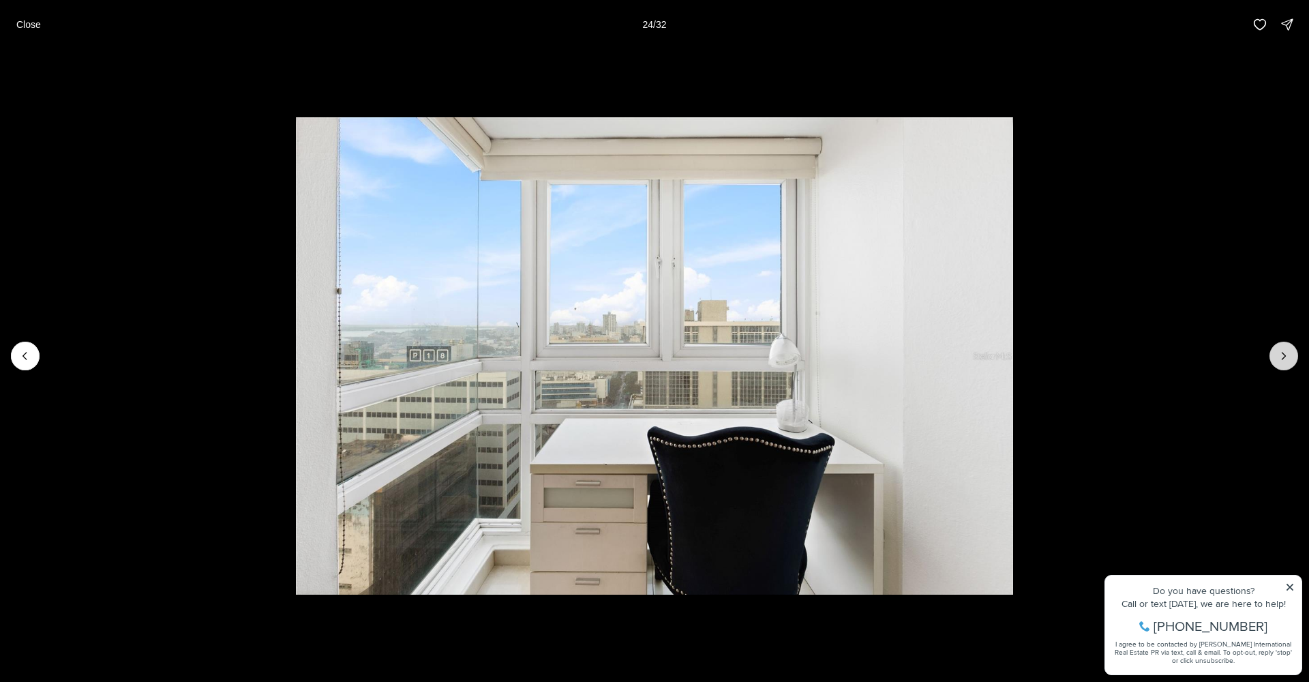
click at [1278, 356] on icon "Next slide" at bounding box center [1284, 356] width 14 height 14
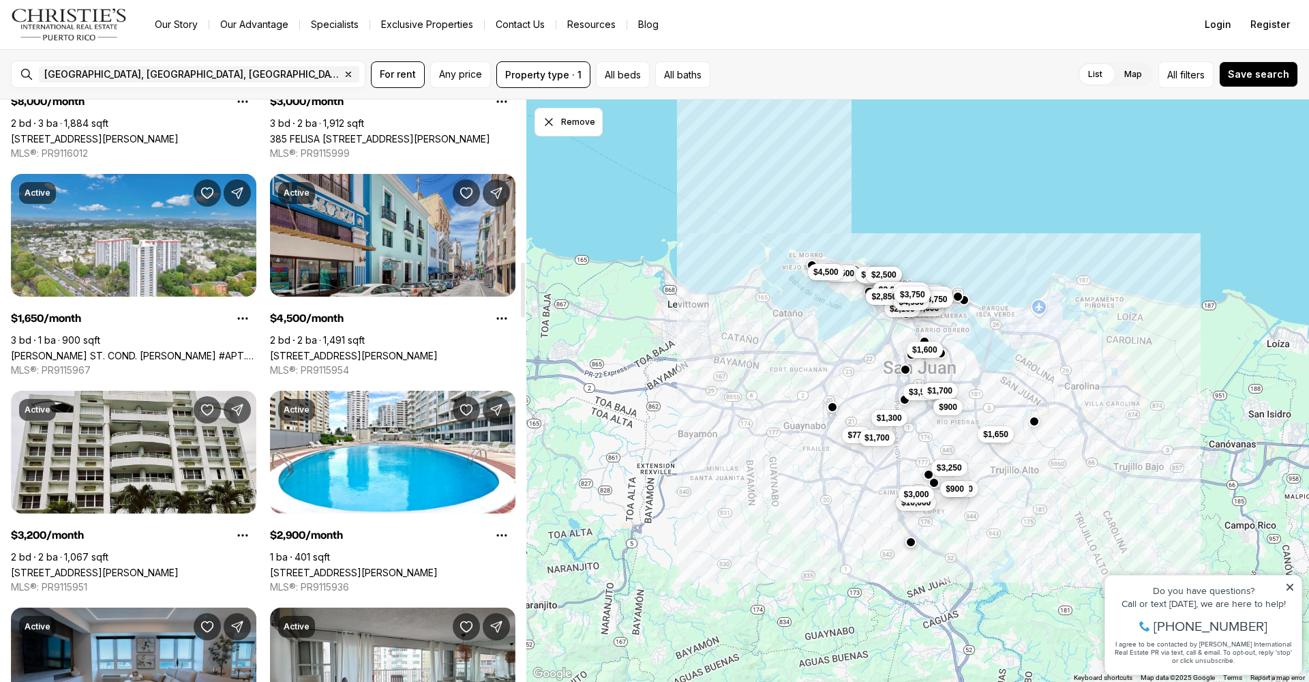
scroll to position [1761, 0]
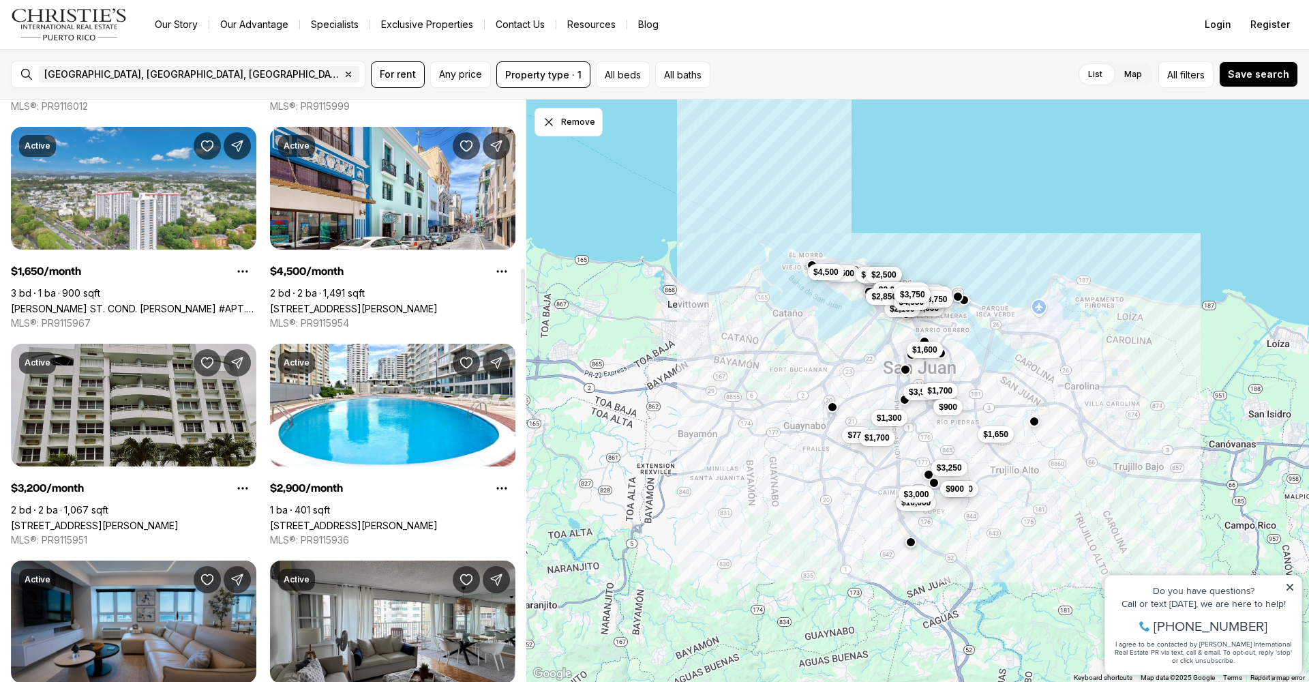
drag, startPoint x: 124, startPoint y: 409, endPoint x: 138, endPoint y: 409, distance: 13.7
click at [125, 520] on link "[STREET_ADDRESS][PERSON_NAME]" at bounding box center [95, 526] width 168 height 12
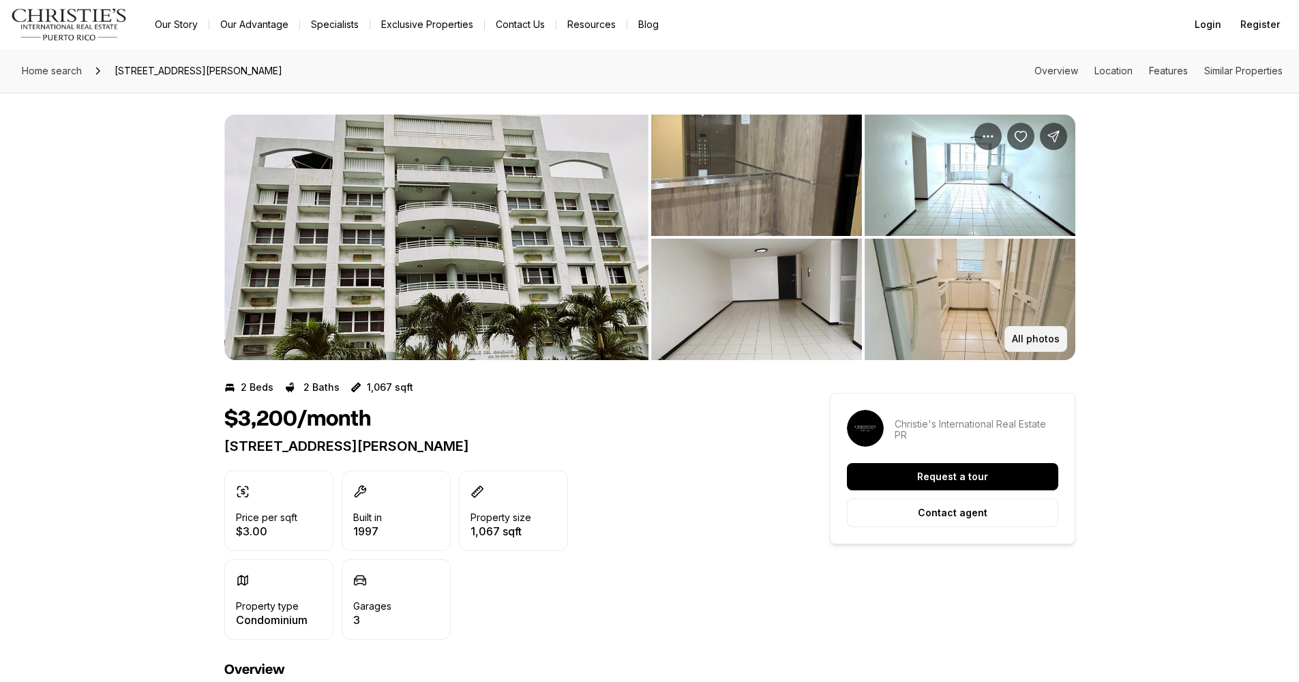
click at [1034, 334] on p "All photos" at bounding box center [1036, 339] width 48 height 11
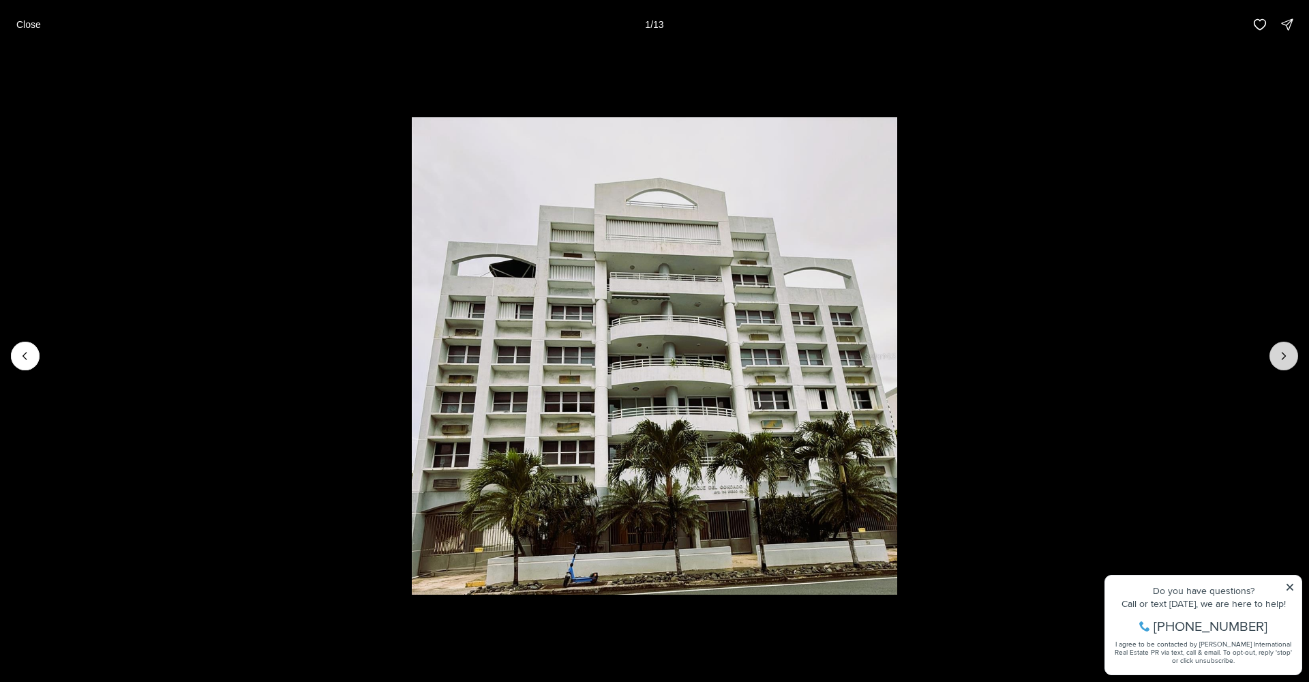
click at [1292, 356] on button "Next slide" at bounding box center [1284, 356] width 29 height 29
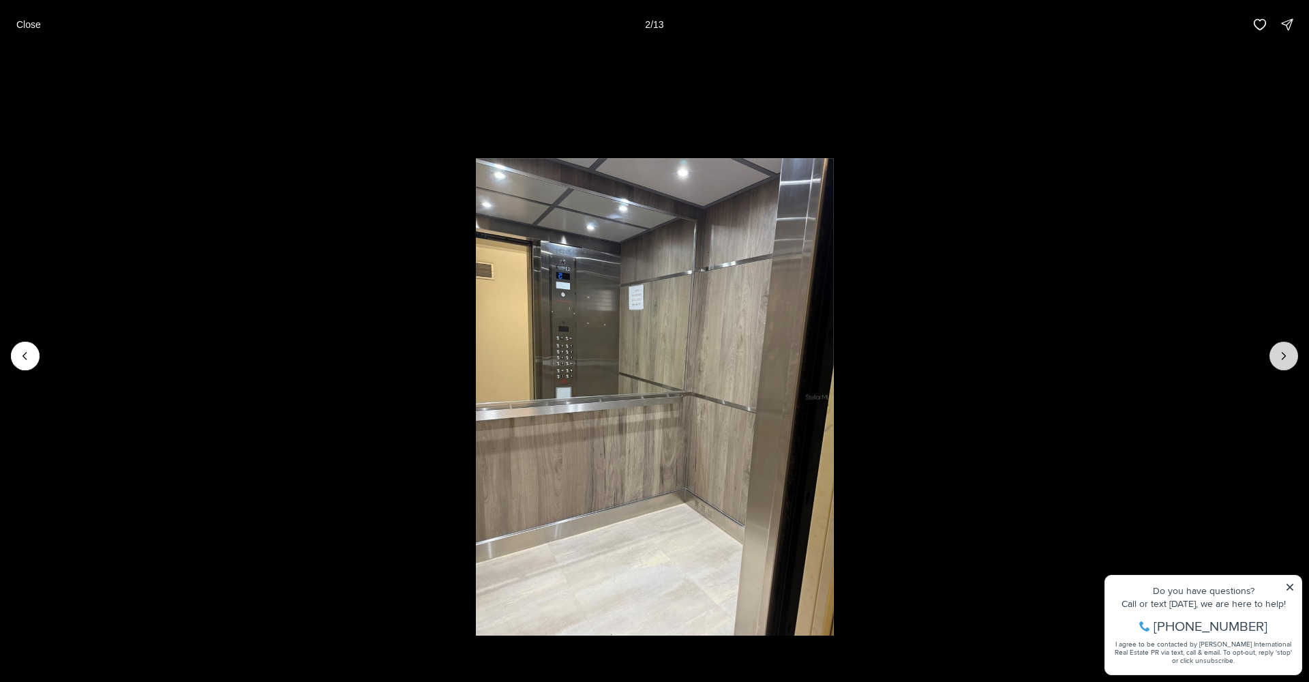
click at [1291, 356] on button "Next slide" at bounding box center [1284, 356] width 29 height 29
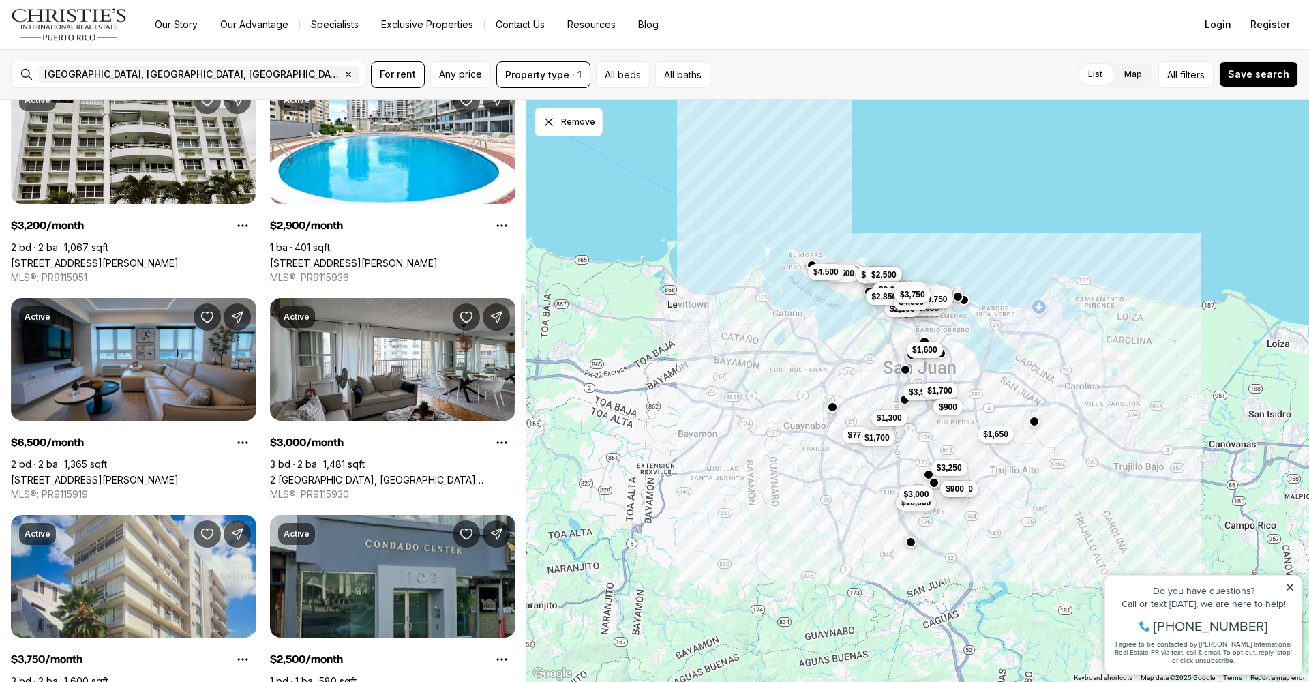
scroll to position [2026, 0]
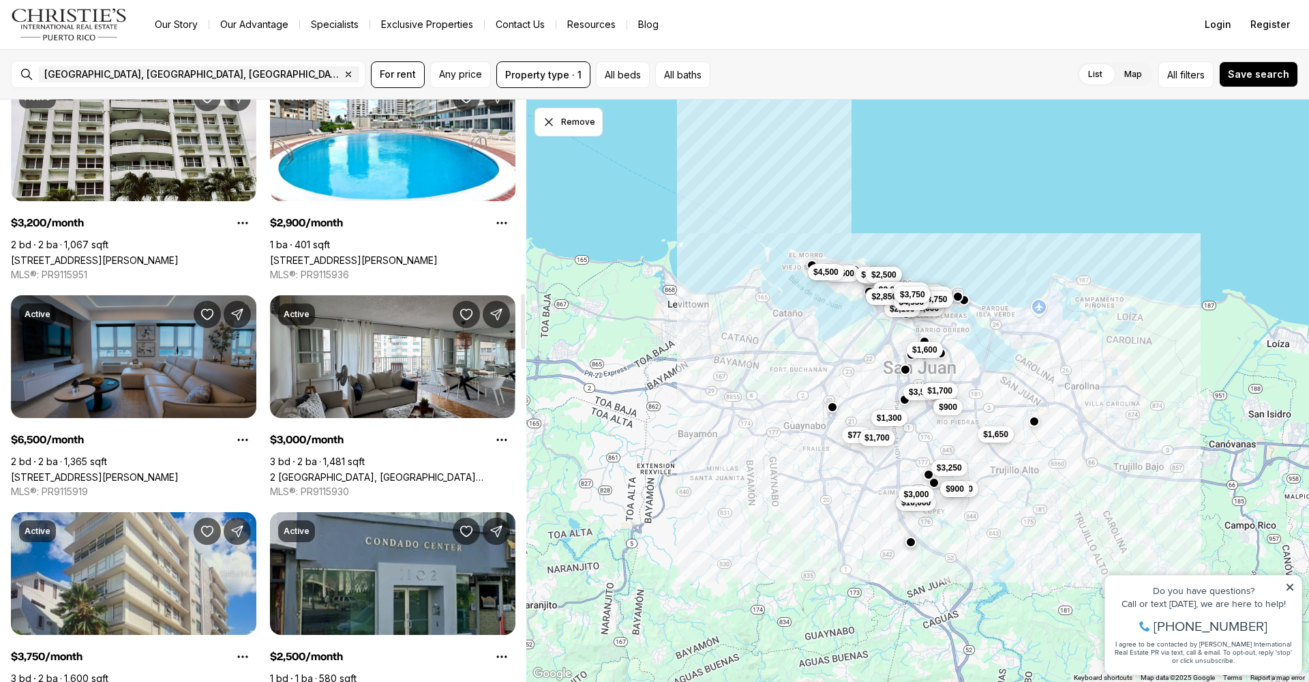
click at [128, 471] on link "[STREET_ADDRESS][PERSON_NAME]" at bounding box center [95, 477] width 168 height 12
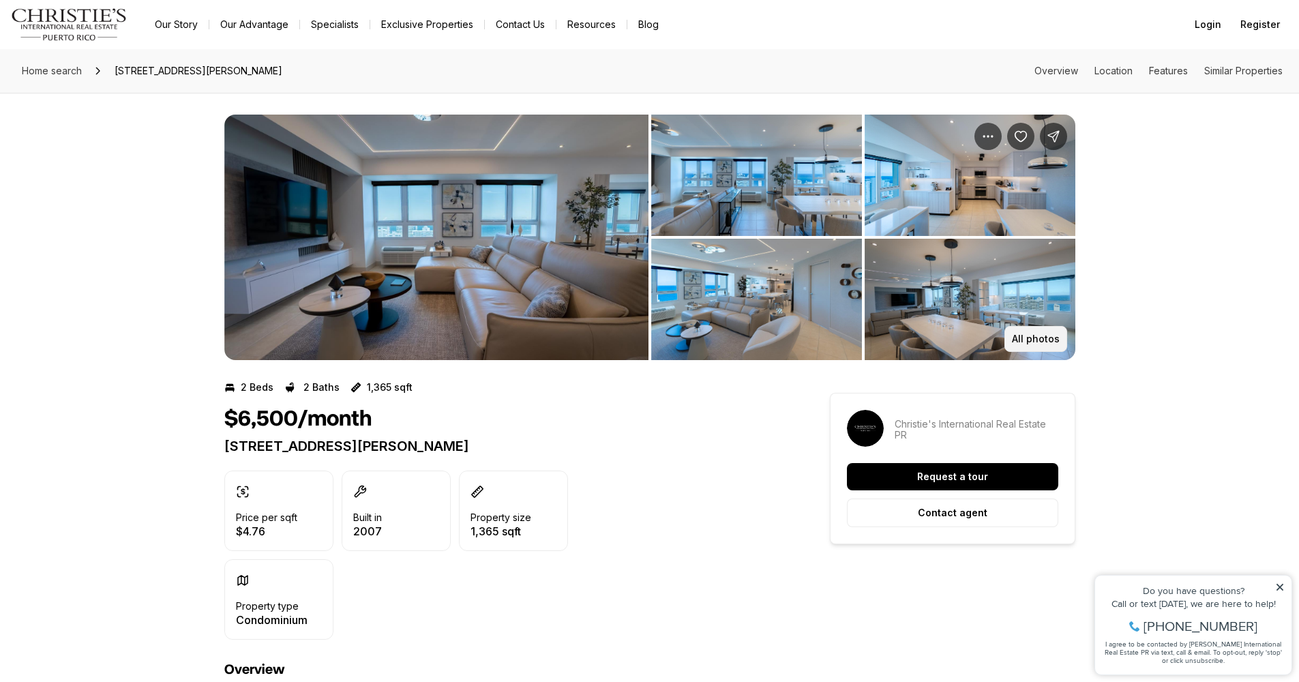
click at [1040, 342] on p "All photos" at bounding box center [1036, 339] width 48 height 11
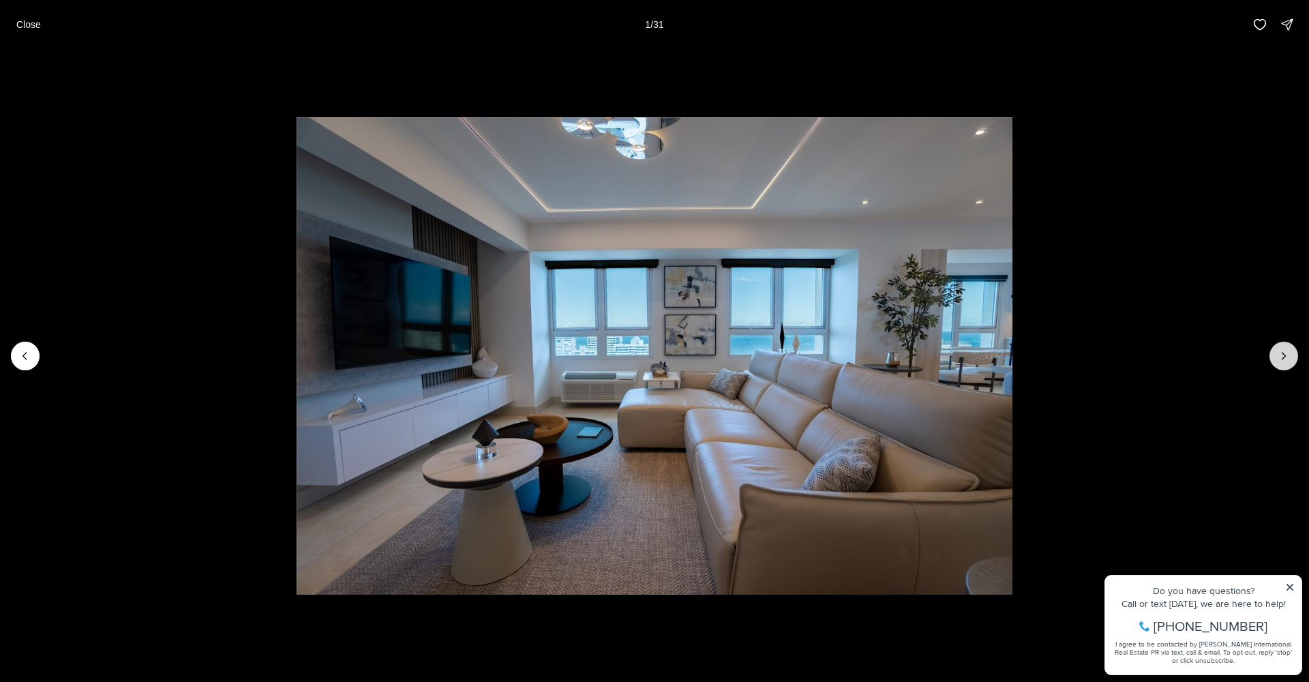
click at [1286, 357] on icon "Next slide" at bounding box center [1284, 356] width 14 height 14
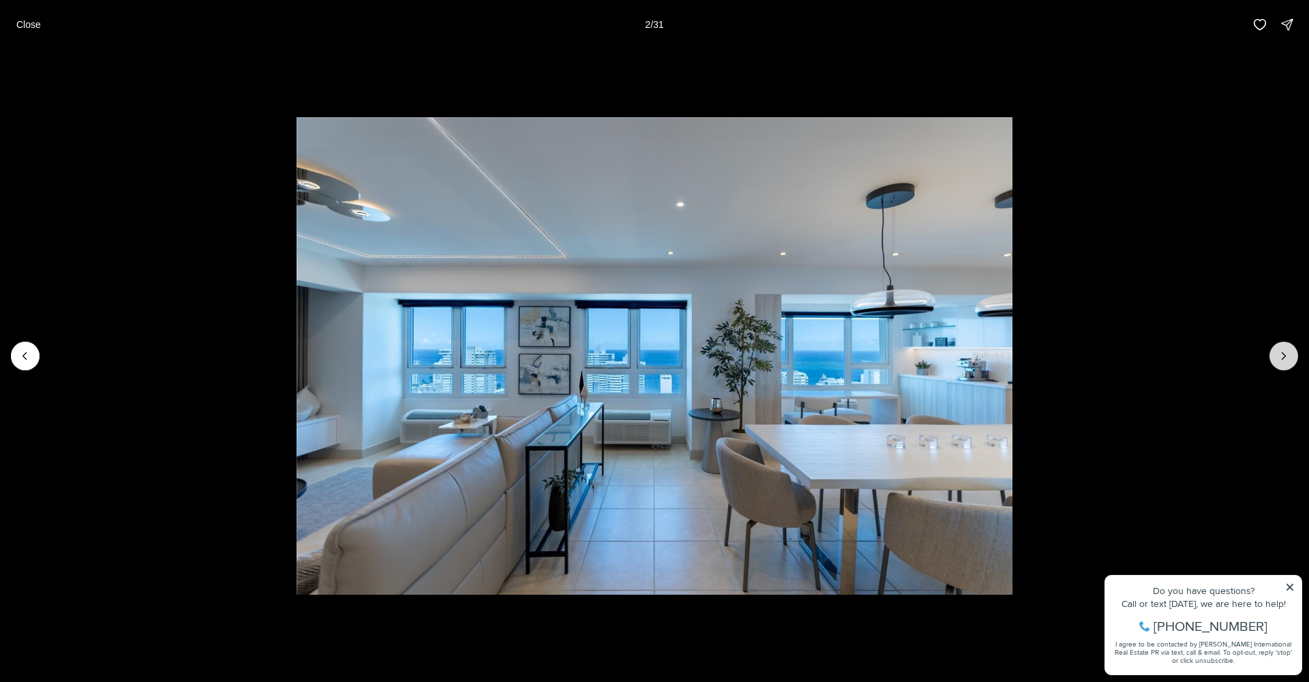
click at [1286, 357] on icon "Next slide" at bounding box center [1284, 356] width 14 height 14
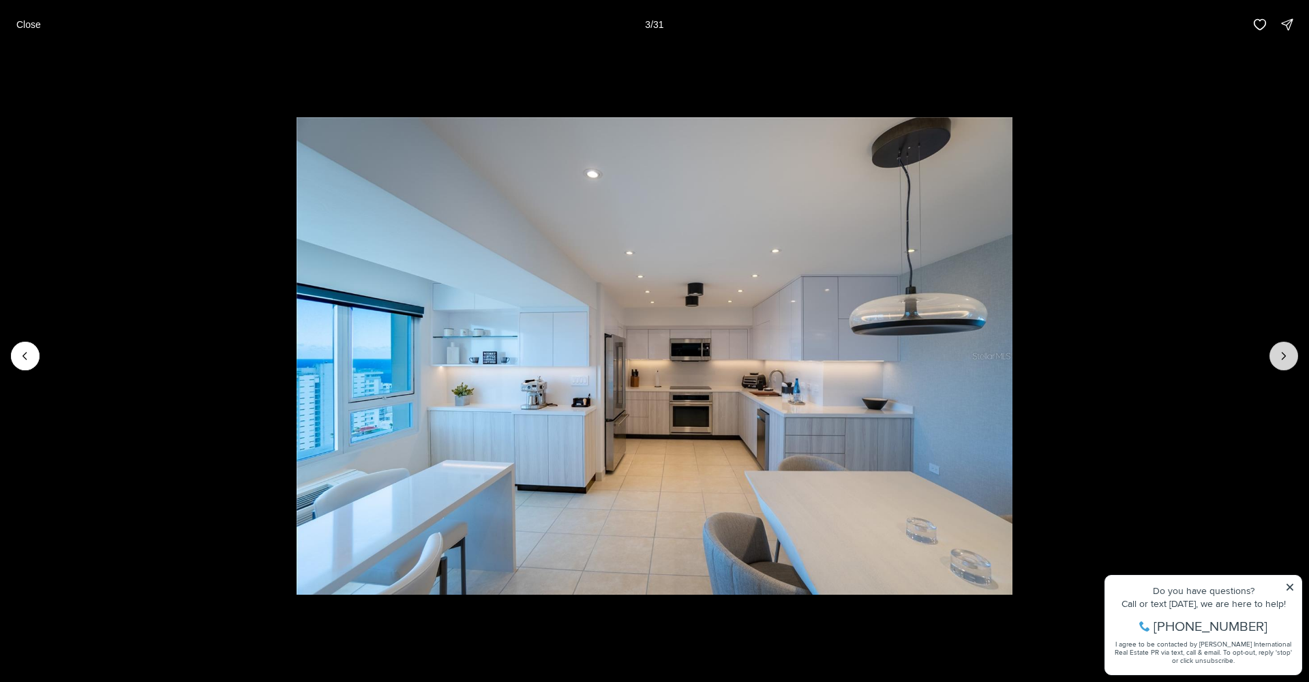
click at [1285, 357] on icon "Next slide" at bounding box center [1284, 356] width 3 height 7
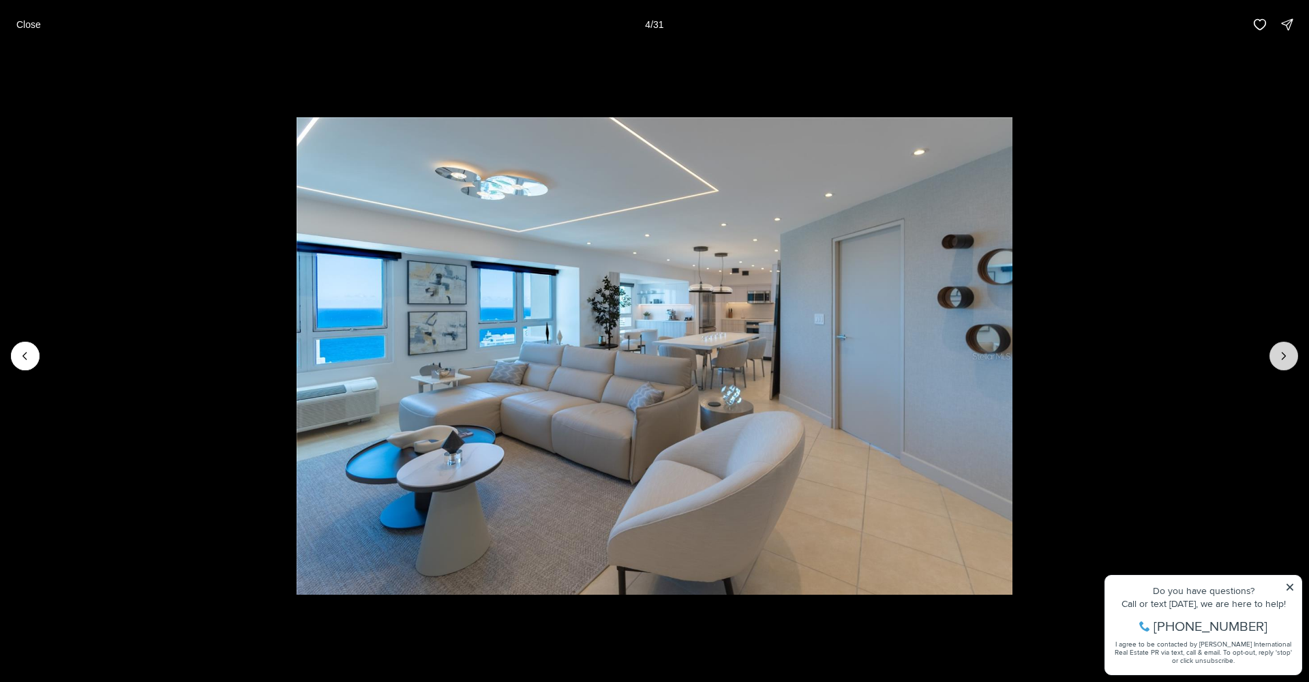
click at [1285, 357] on icon "Next slide" at bounding box center [1284, 356] width 3 height 7
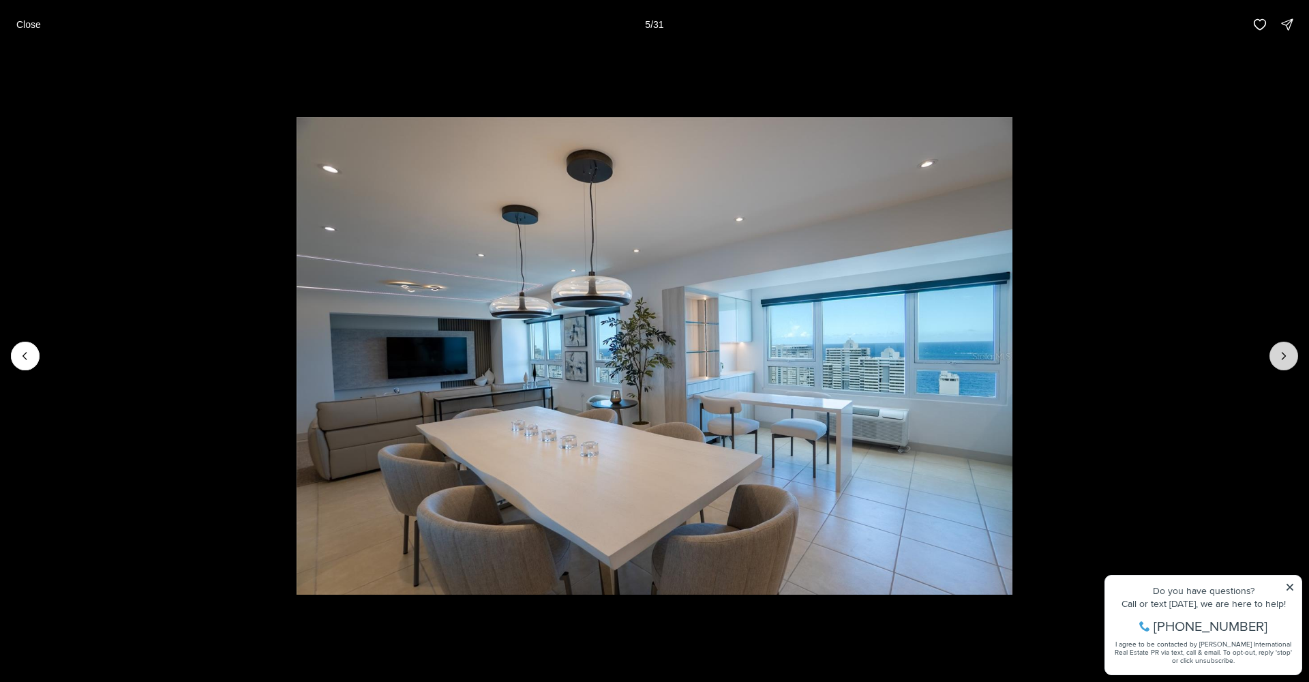
click at [1285, 357] on icon "Next slide" at bounding box center [1284, 356] width 3 height 7
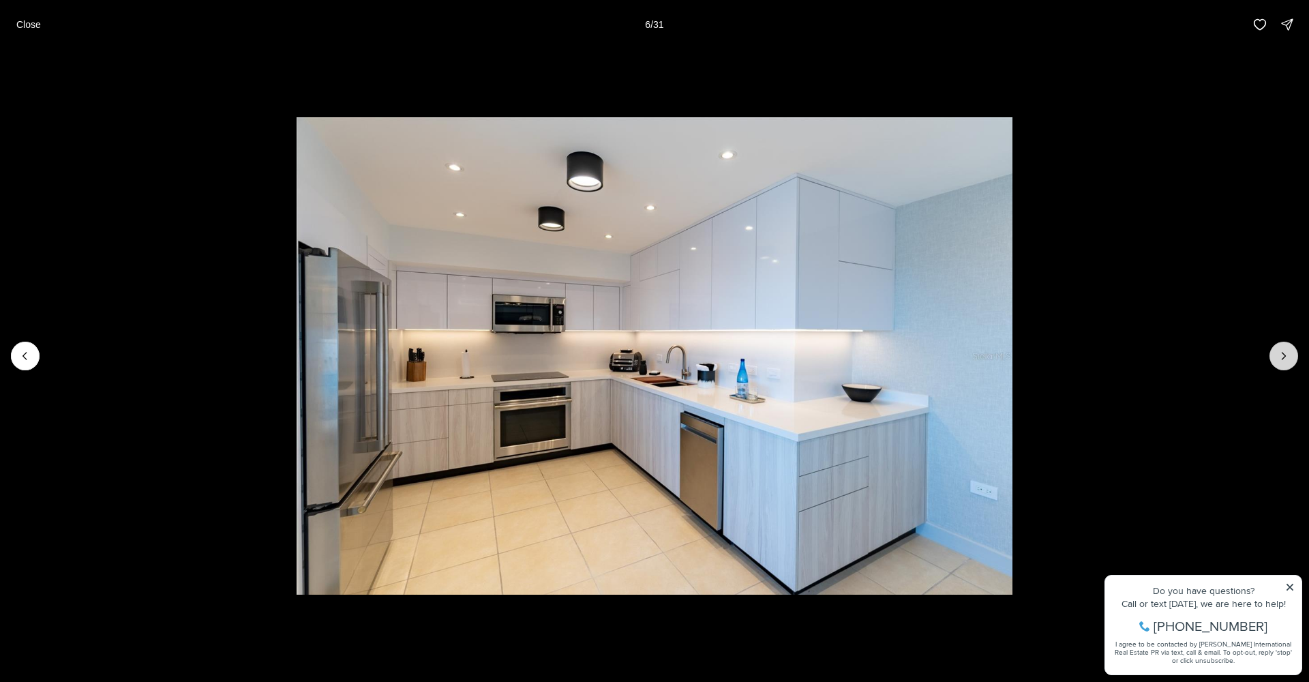
click at [1282, 354] on icon "Next slide" at bounding box center [1284, 356] width 14 height 14
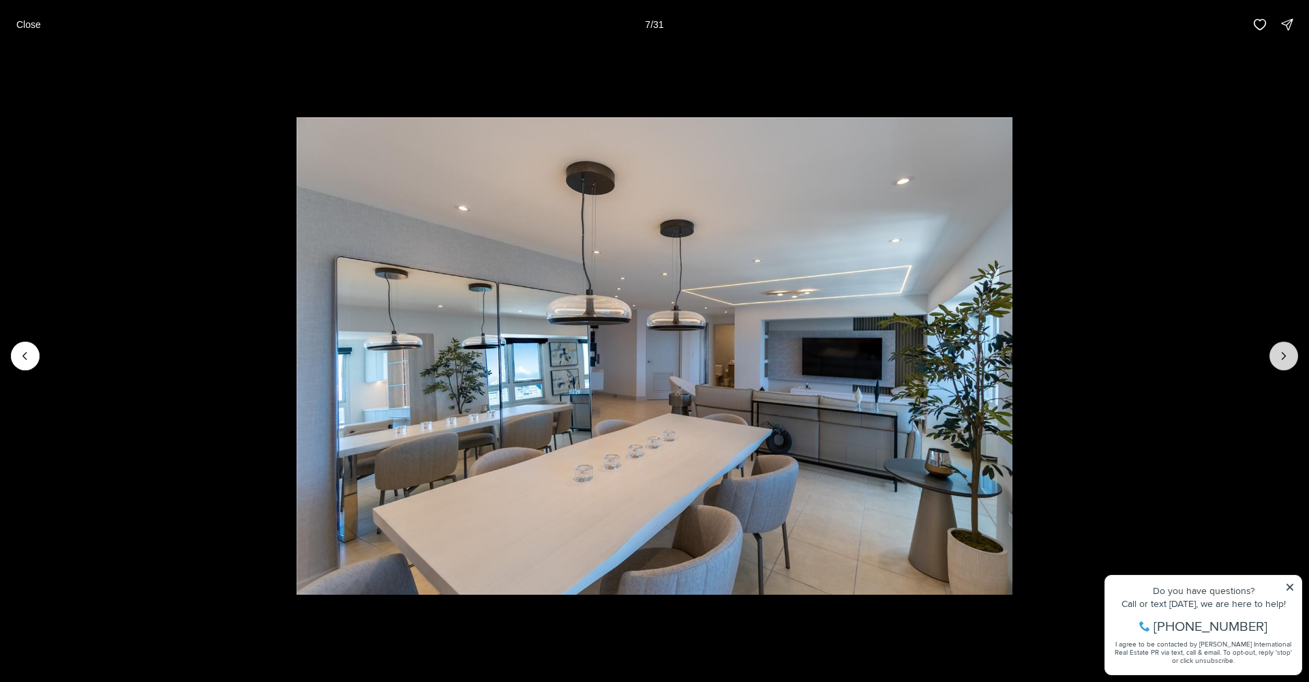
click at [1282, 354] on icon "Next slide" at bounding box center [1284, 356] width 14 height 14
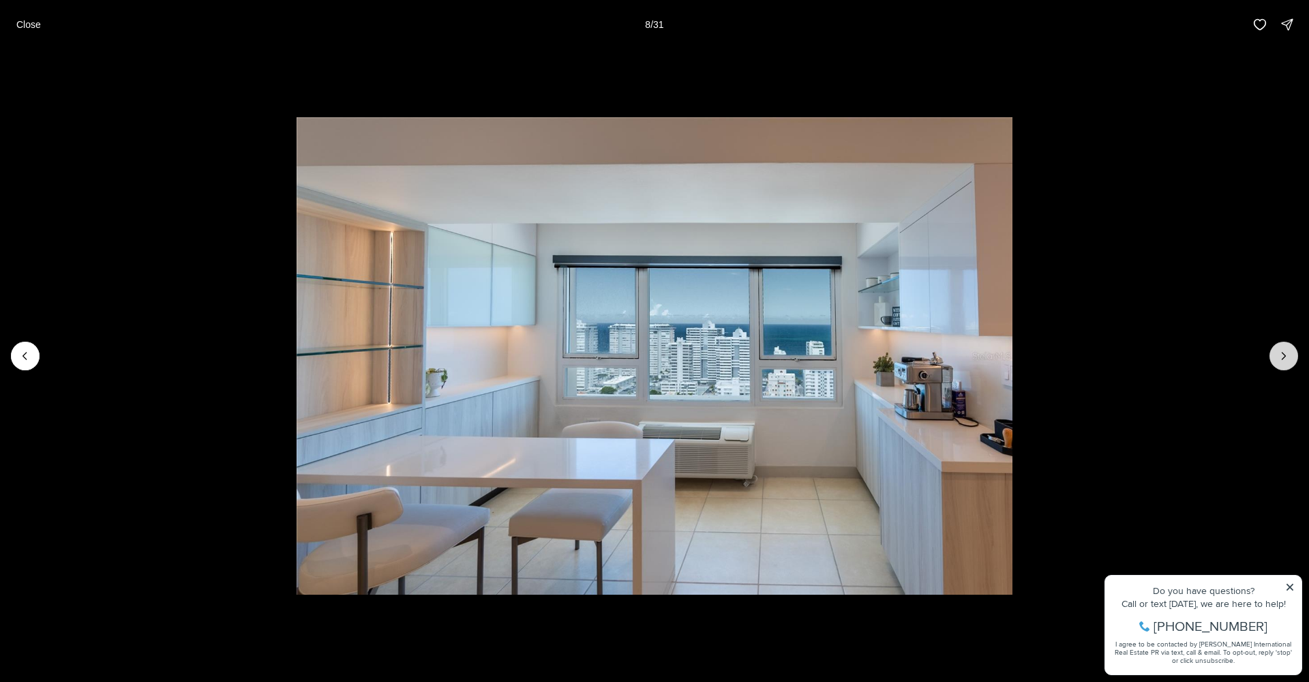
click at [1282, 354] on icon "Next slide" at bounding box center [1284, 356] width 14 height 14
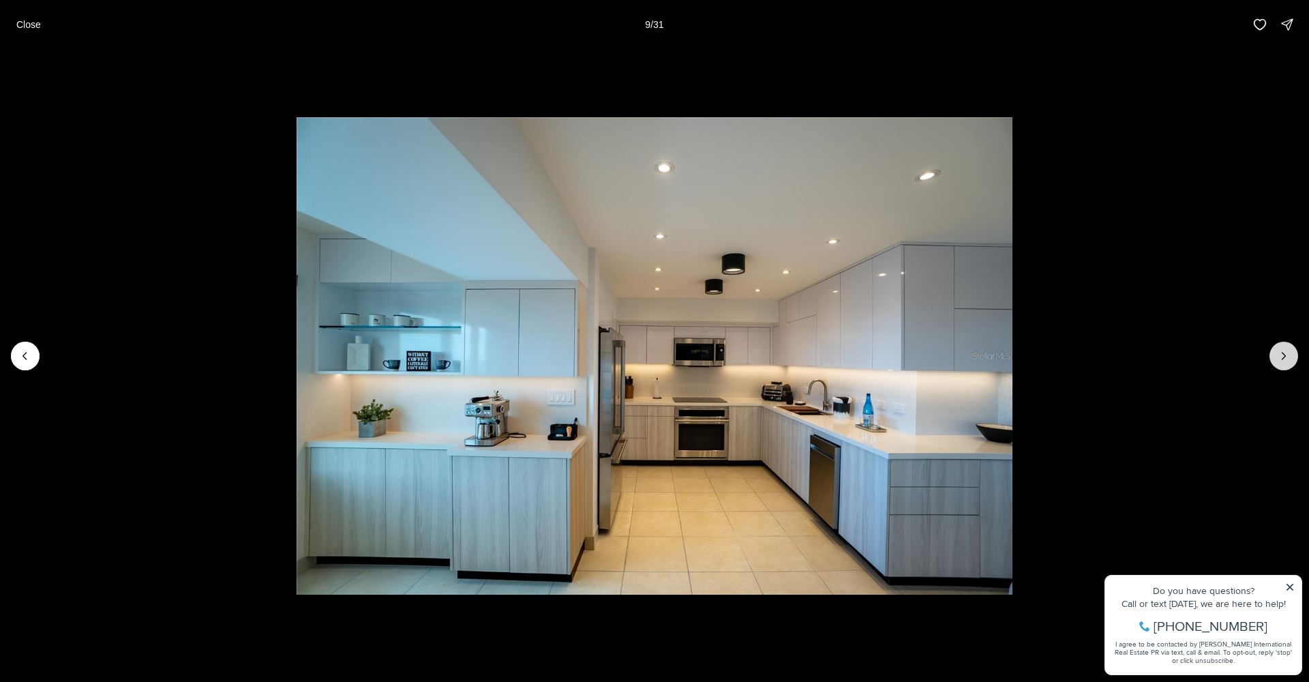
click at [1282, 354] on icon "Next slide" at bounding box center [1284, 356] width 14 height 14
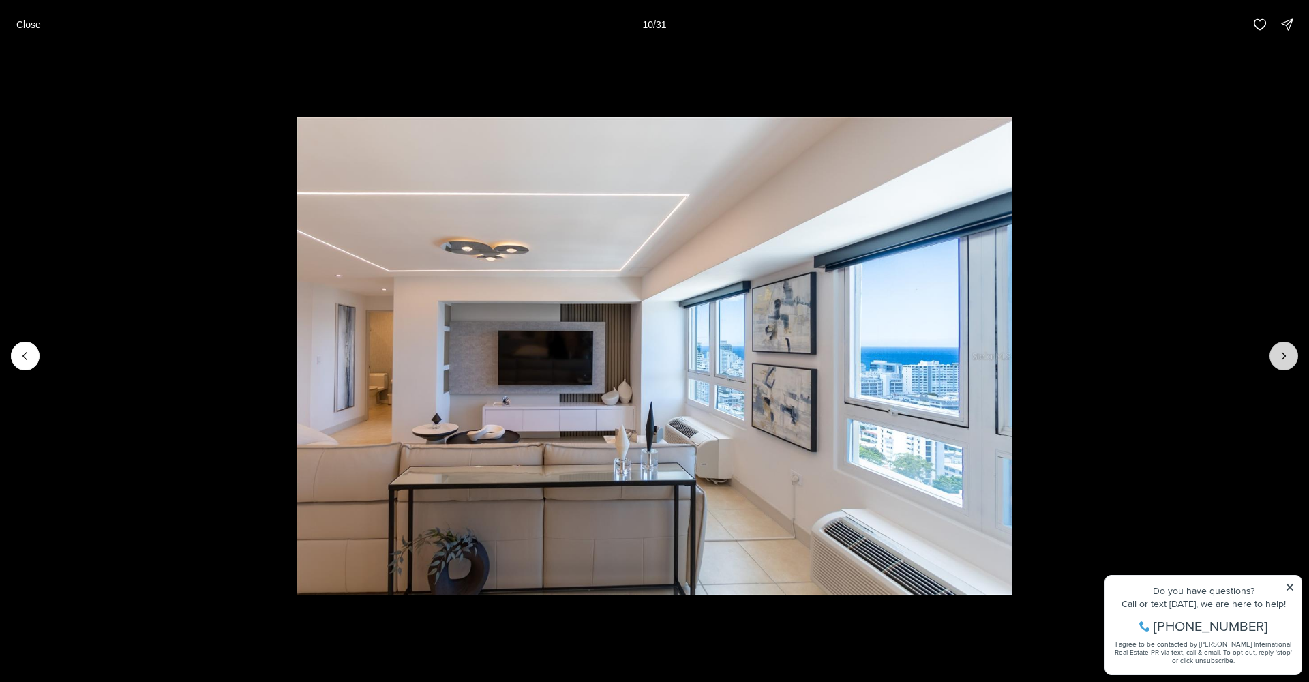
click at [1282, 354] on icon "Next slide" at bounding box center [1284, 356] width 14 height 14
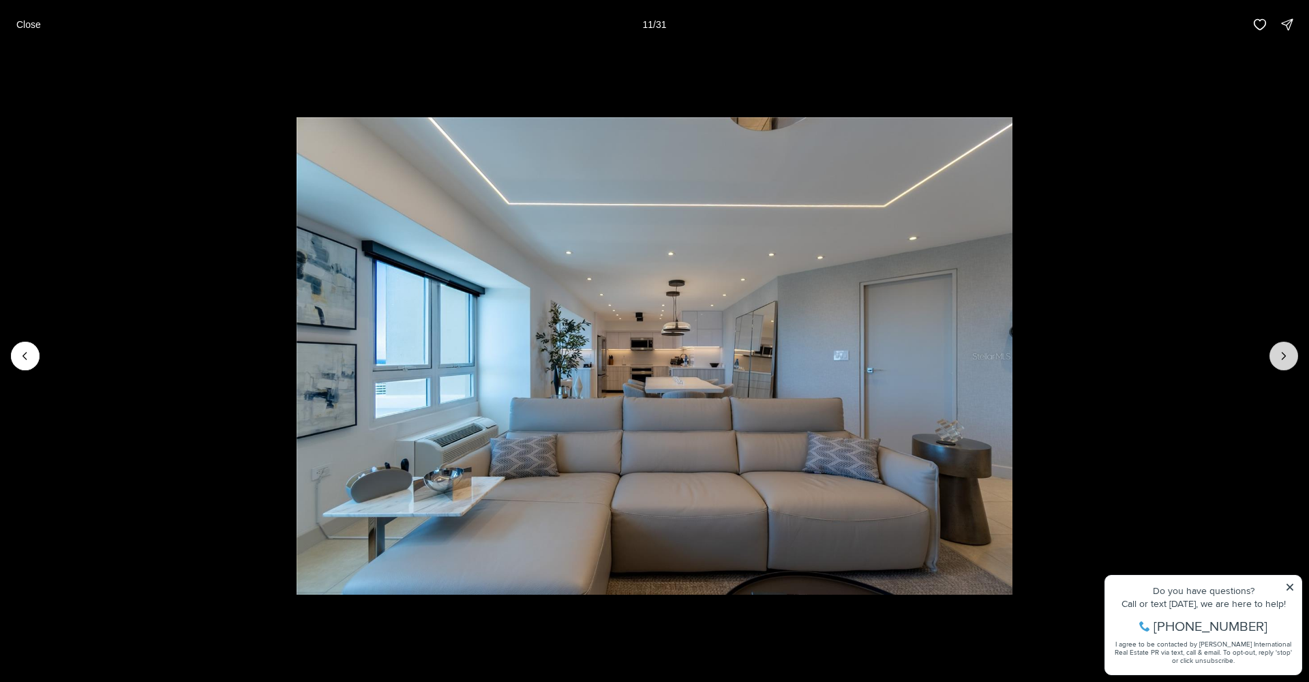
click at [1282, 353] on icon "Next slide" at bounding box center [1284, 356] width 14 height 14
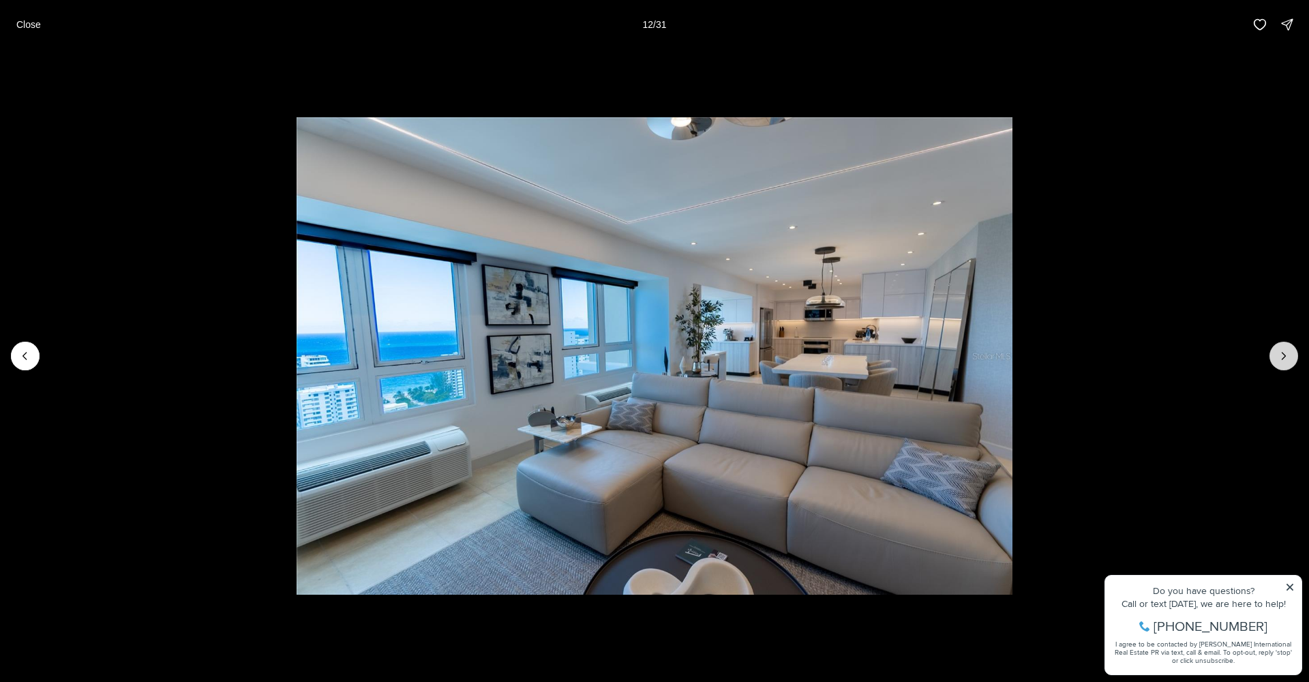
click at [1282, 353] on icon "Next slide" at bounding box center [1284, 356] width 14 height 14
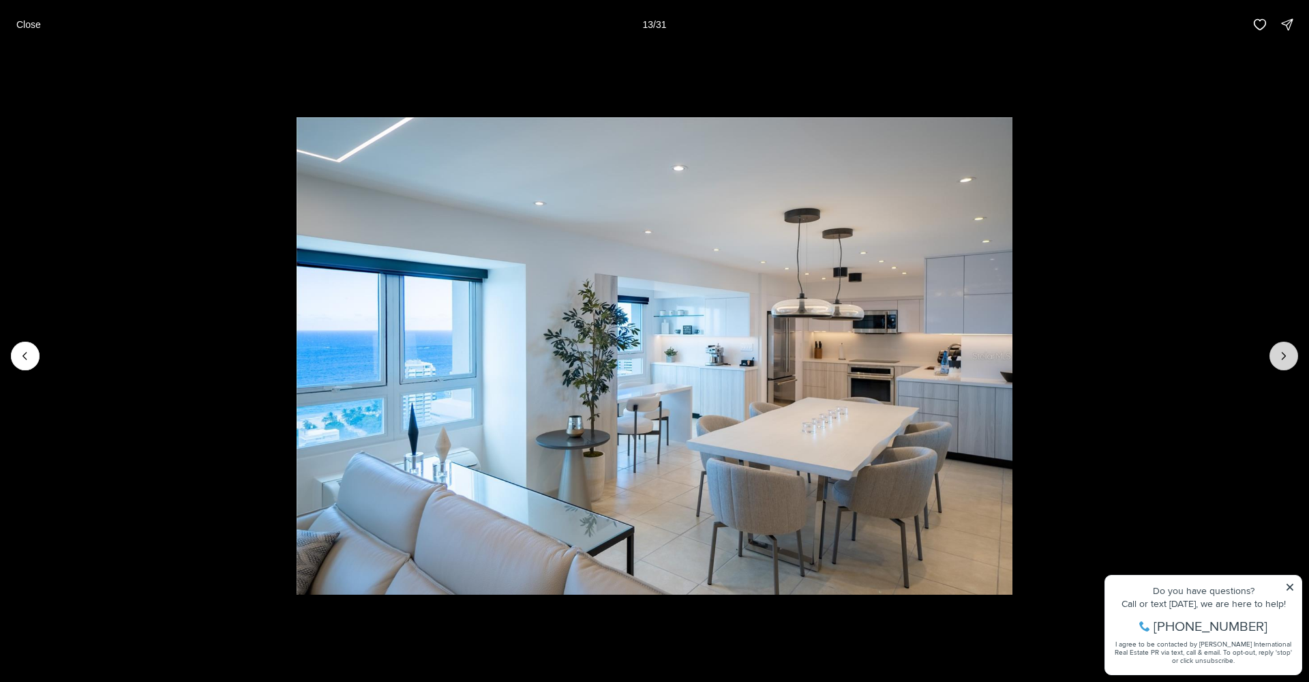
click at [1282, 353] on icon "Next slide" at bounding box center [1284, 356] width 14 height 14
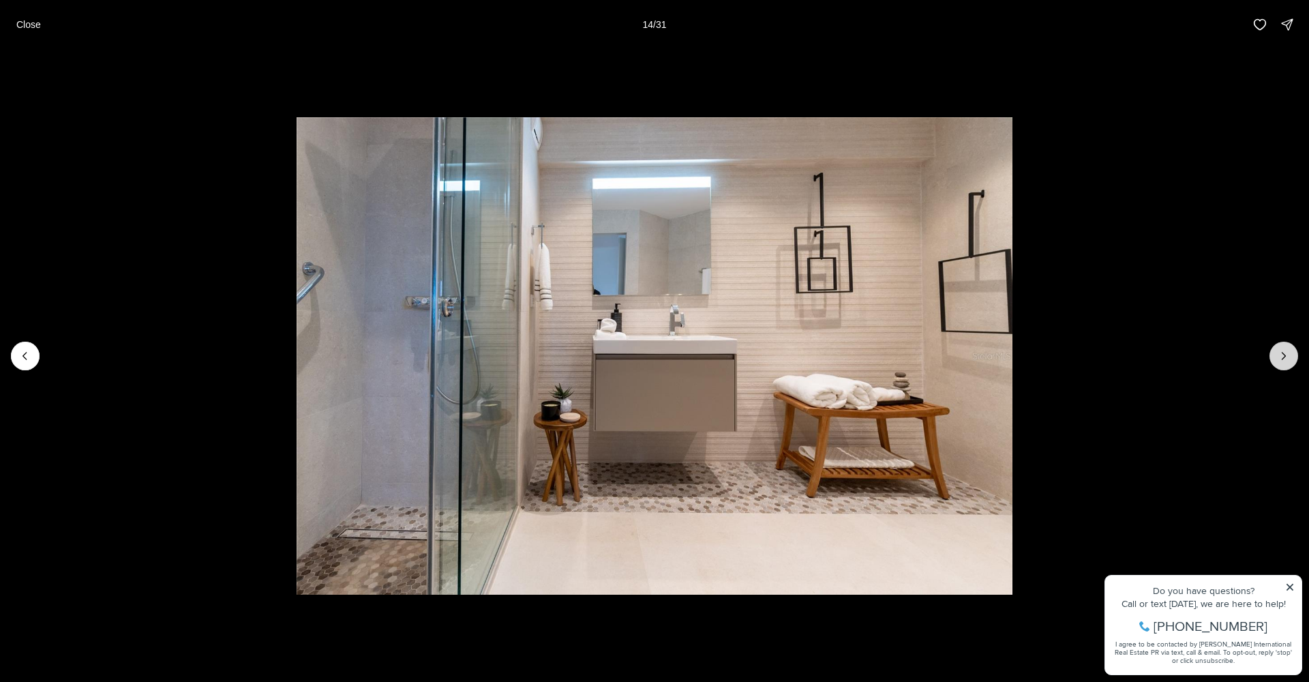
click at [1282, 353] on icon "Next slide" at bounding box center [1284, 356] width 14 height 14
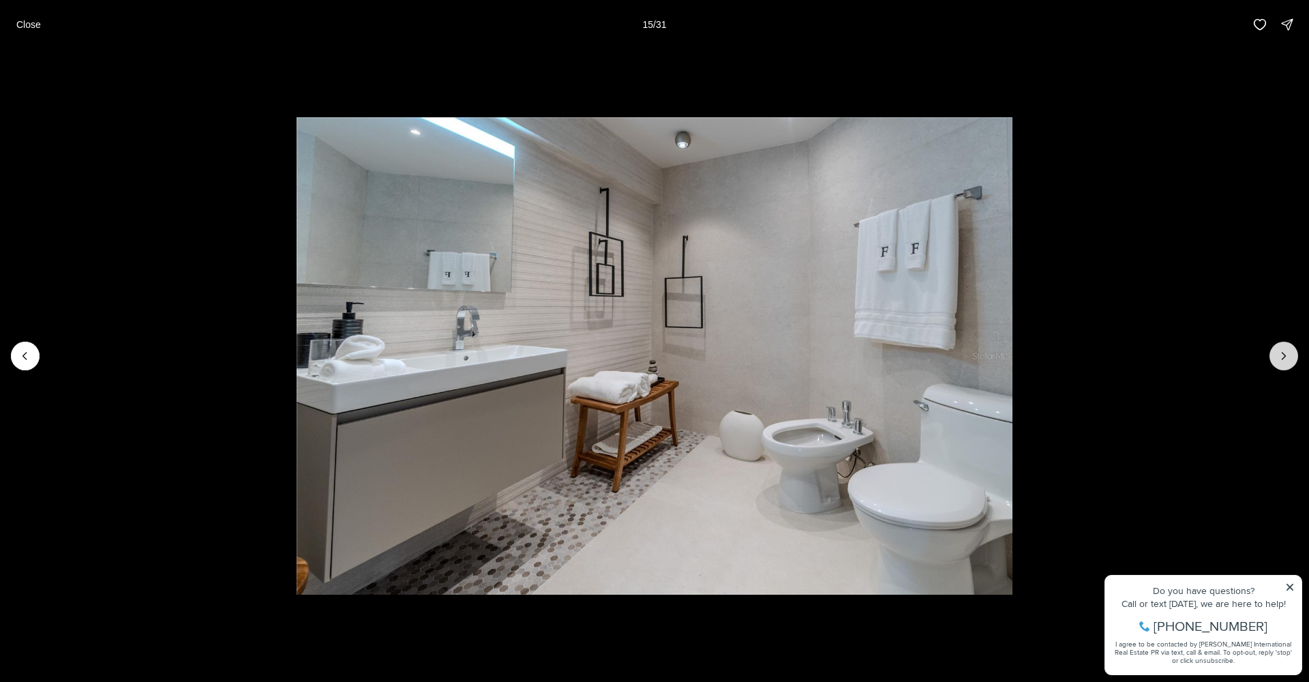
click at [1282, 353] on icon "Next slide" at bounding box center [1284, 356] width 14 height 14
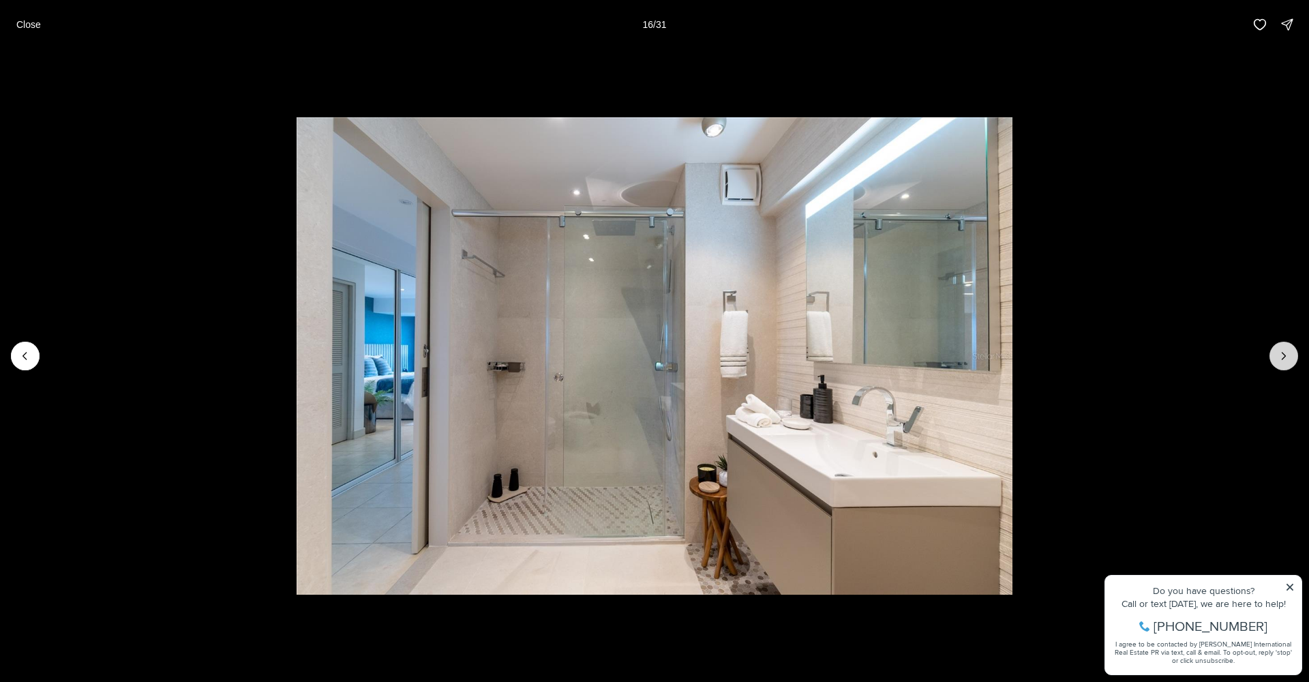
click at [1282, 353] on icon "Next slide" at bounding box center [1284, 356] width 14 height 14
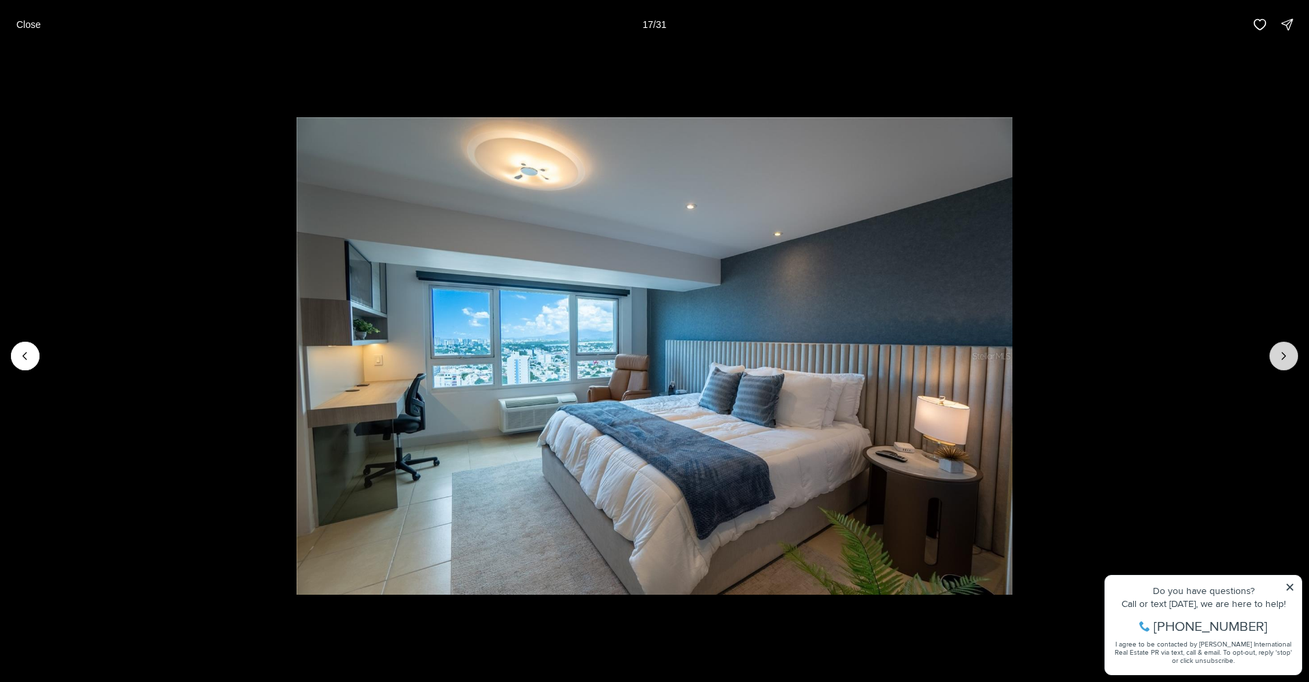
click at [1282, 353] on icon "Next slide" at bounding box center [1284, 356] width 14 height 14
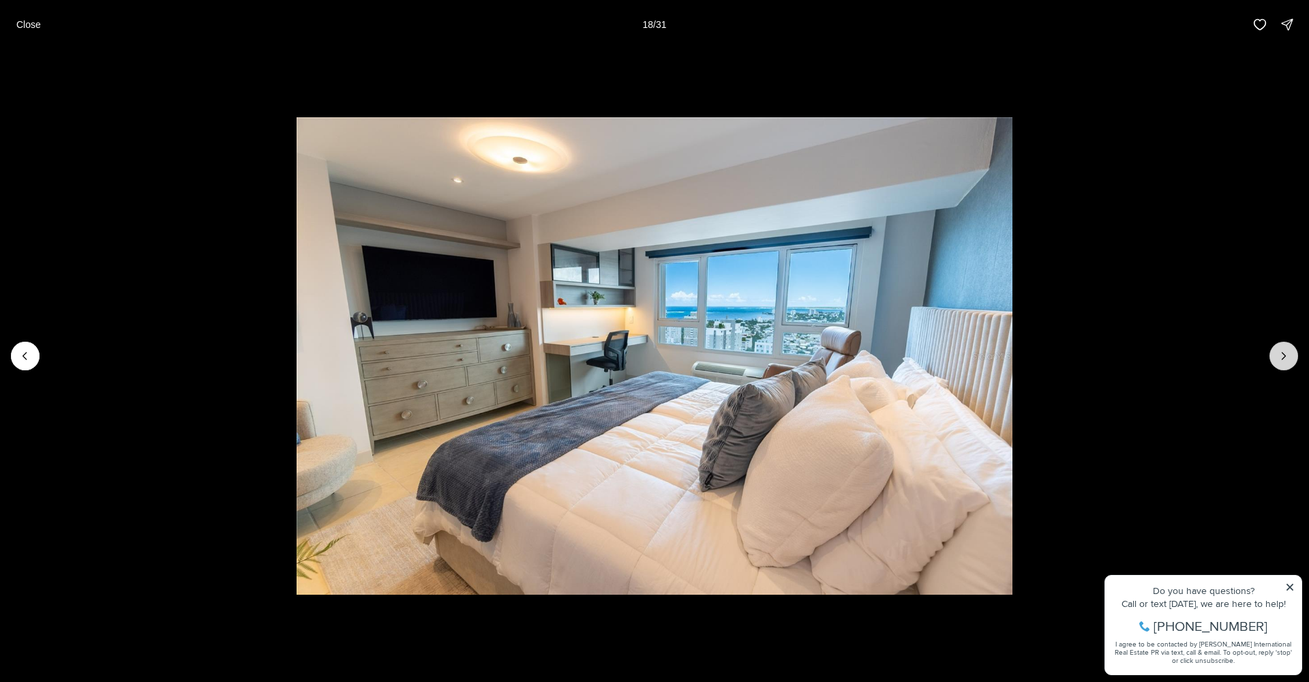
click at [1282, 353] on icon "Next slide" at bounding box center [1284, 356] width 14 height 14
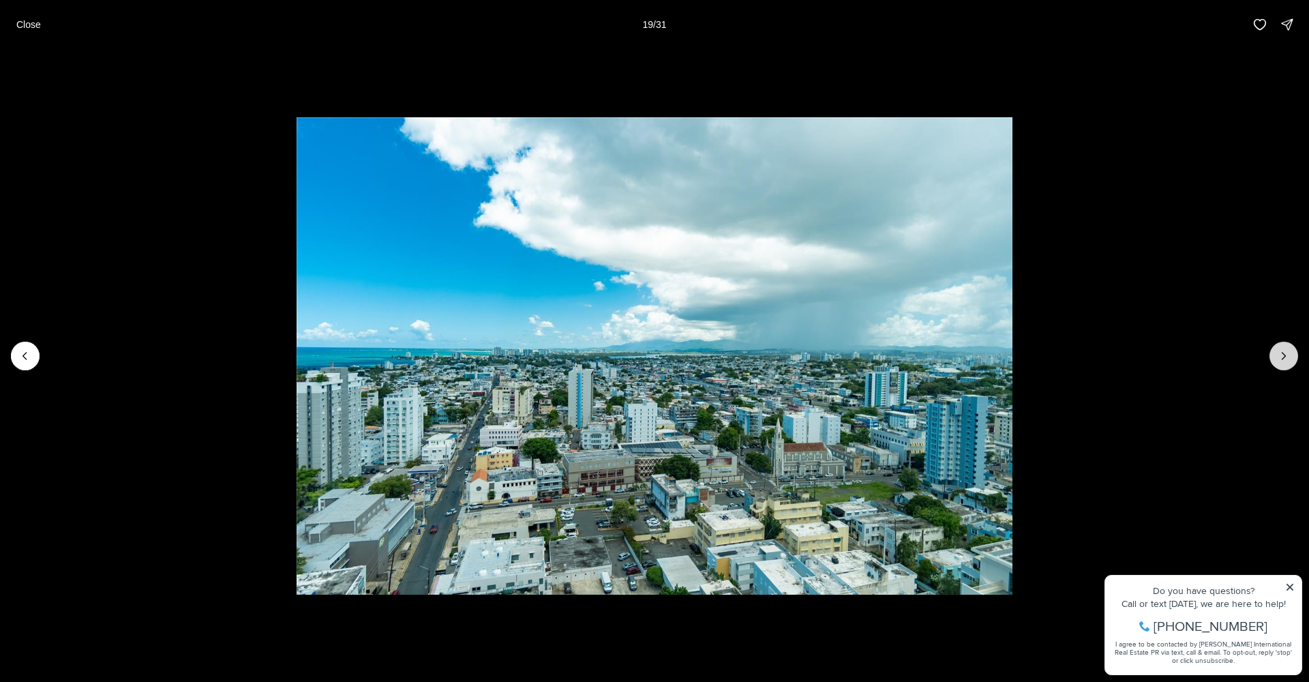
click at [1282, 353] on icon "Next slide" at bounding box center [1284, 356] width 14 height 14
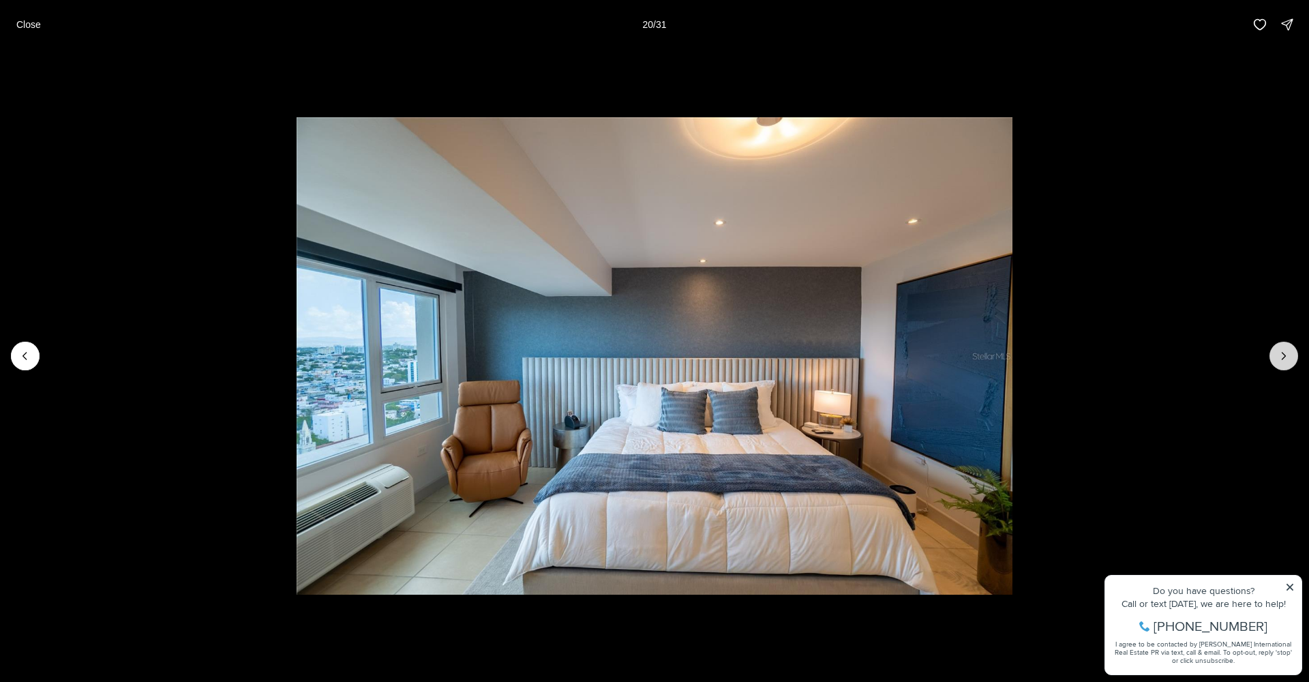
click at [1282, 353] on icon "Next slide" at bounding box center [1284, 356] width 14 height 14
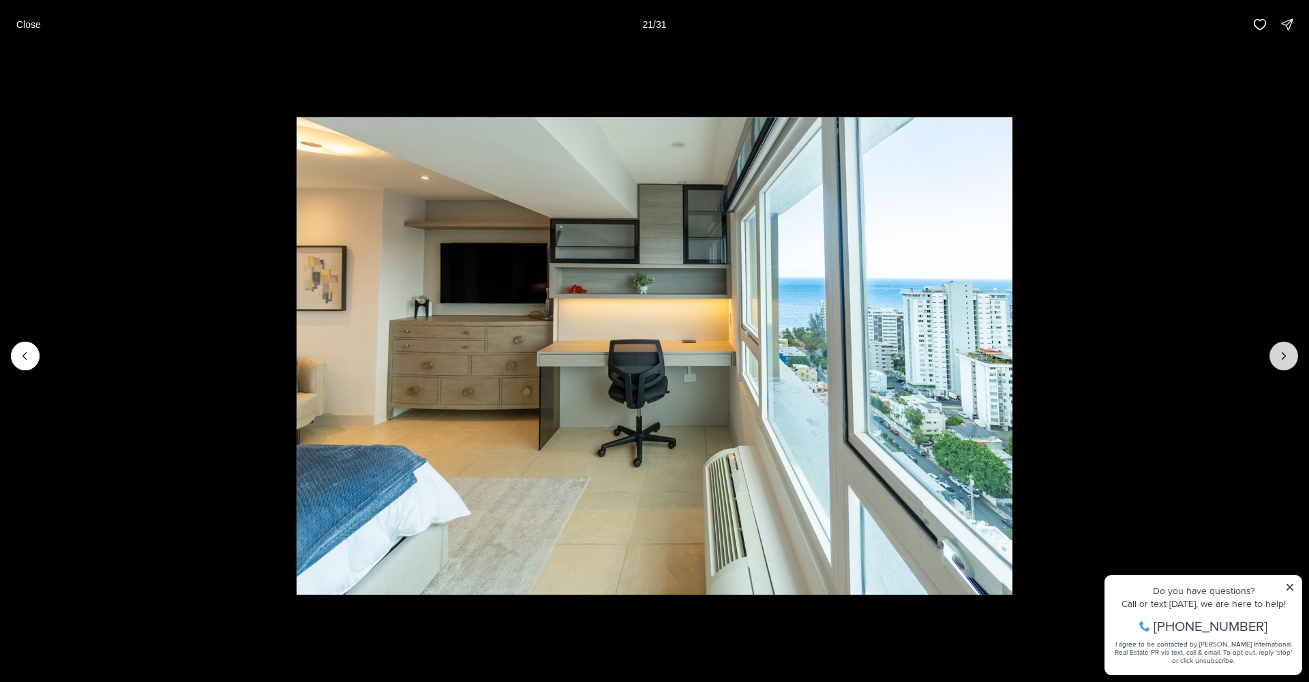
click at [1282, 353] on icon "Next slide" at bounding box center [1284, 356] width 14 height 14
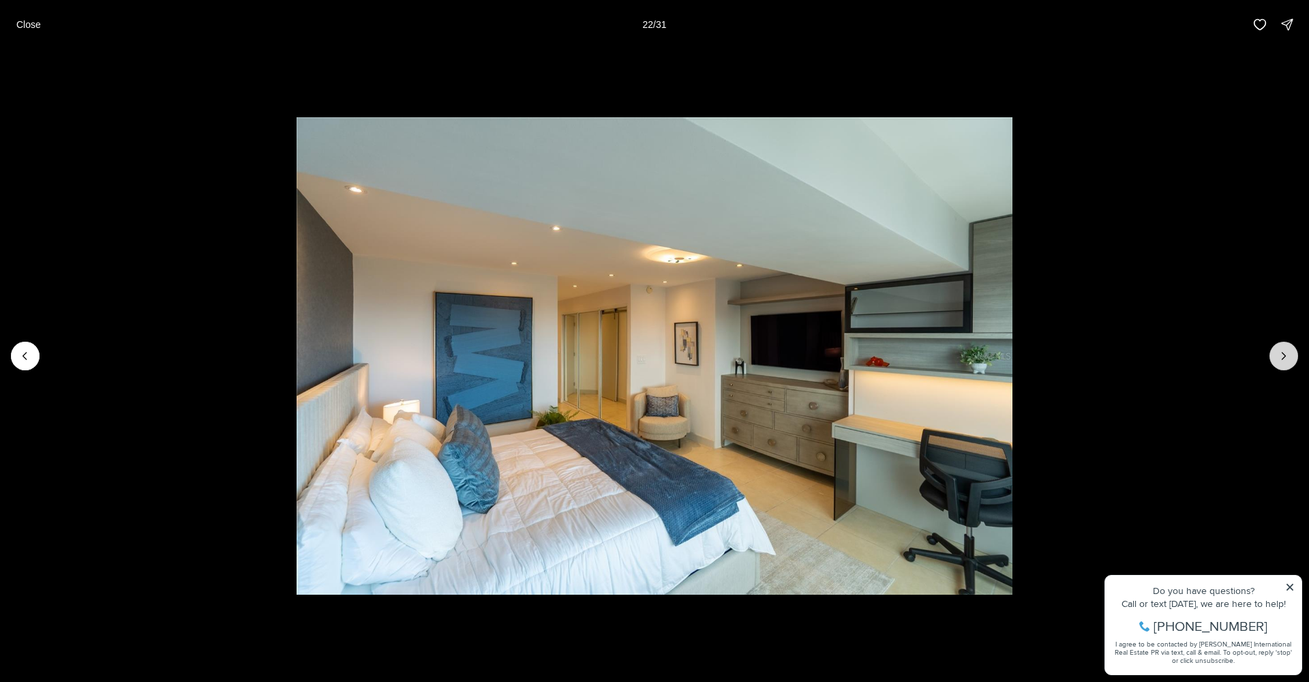
click at [1282, 353] on icon "Next slide" at bounding box center [1284, 356] width 14 height 14
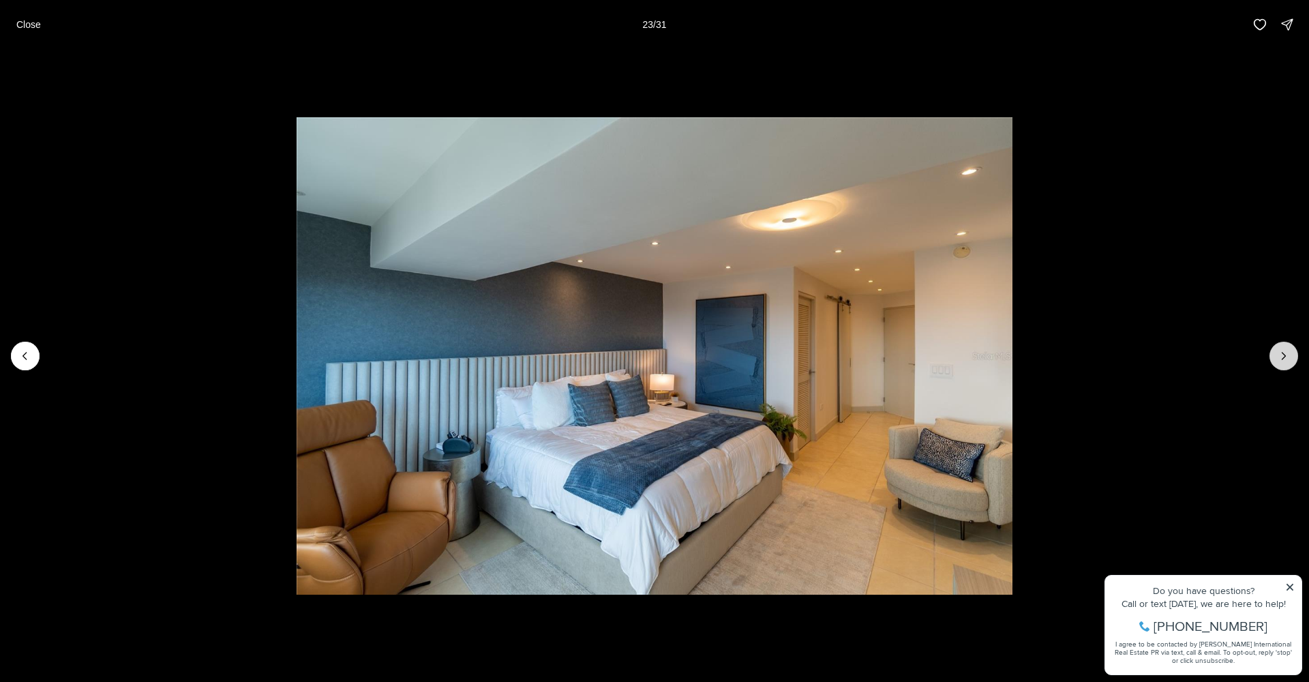
click at [1282, 353] on icon "Next slide" at bounding box center [1284, 356] width 14 height 14
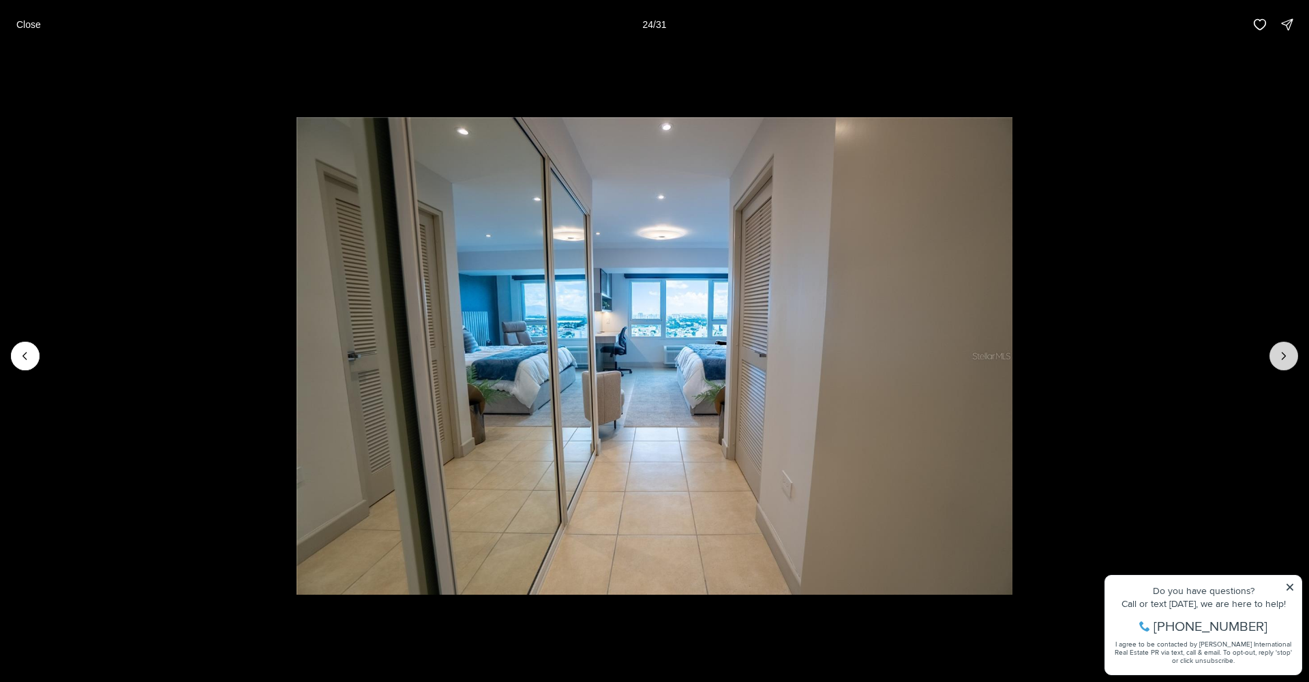
click at [1282, 353] on icon "Next slide" at bounding box center [1284, 356] width 14 height 14
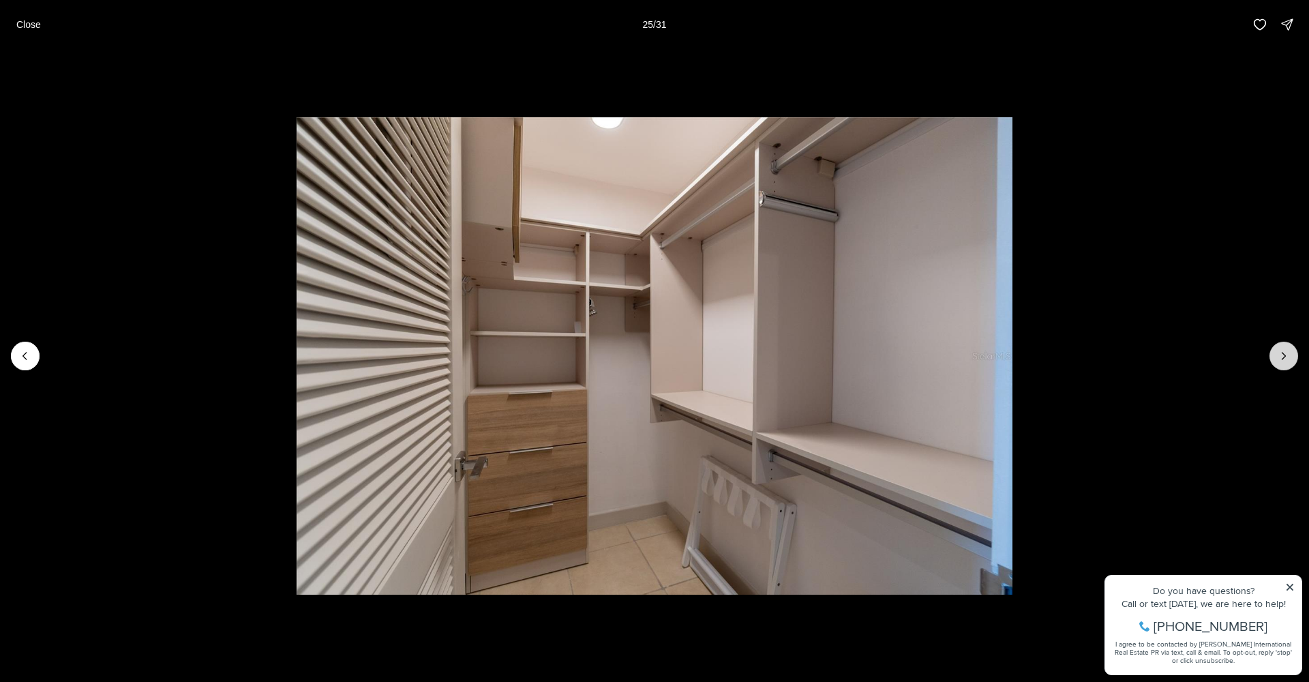
click at [1282, 353] on icon "Next slide" at bounding box center [1284, 356] width 14 height 14
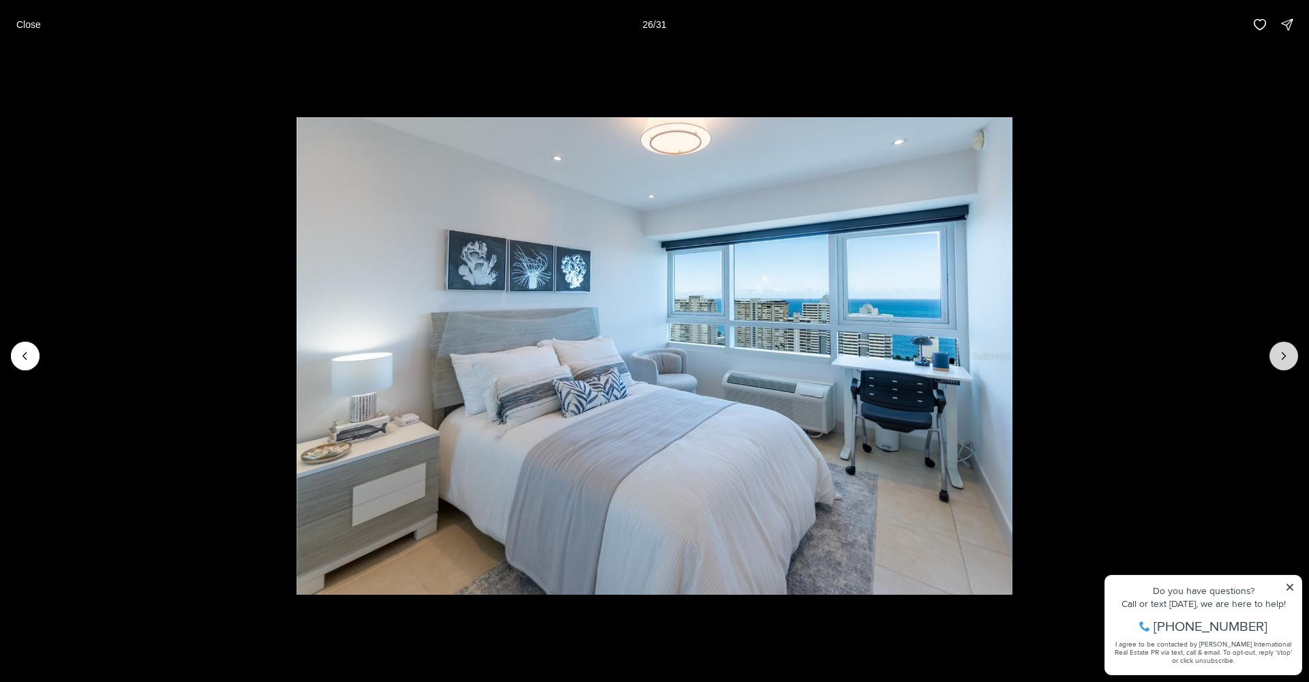
click at [1282, 353] on icon "Next slide" at bounding box center [1284, 356] width 14 height 14
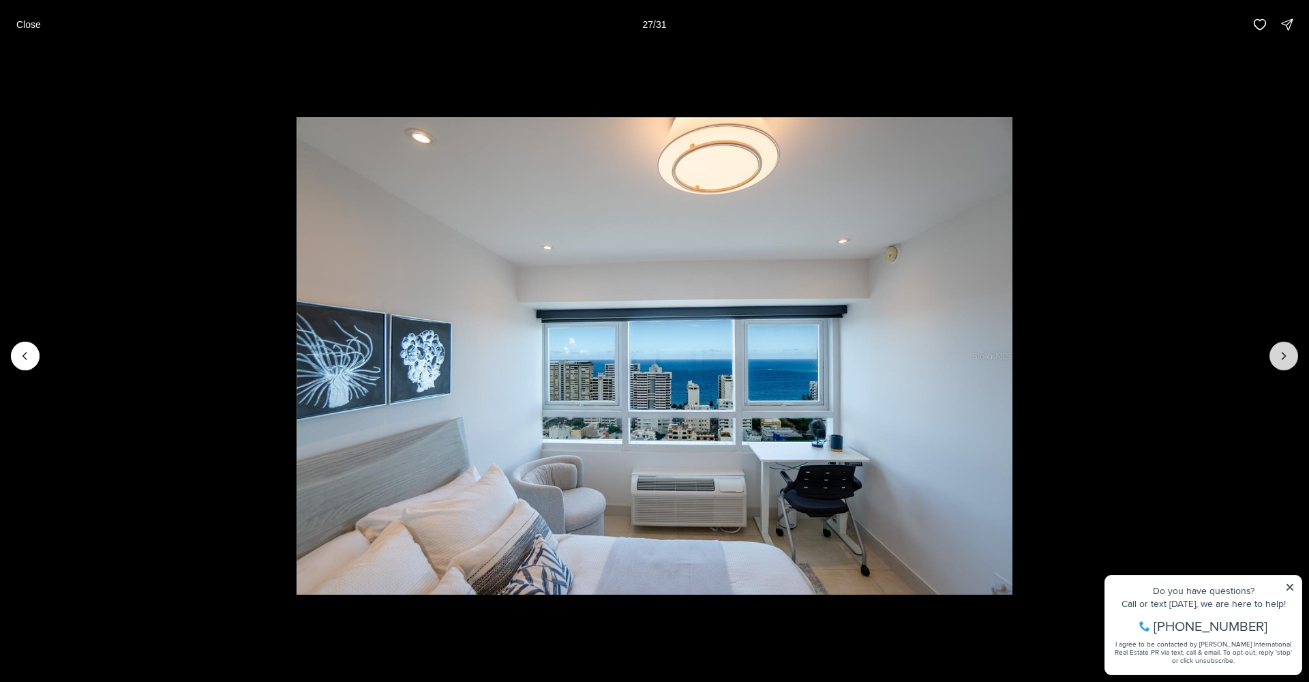
click at [1282, 353] on icon "Next slide" at bounding box center [1284, 356] width 14 height 14
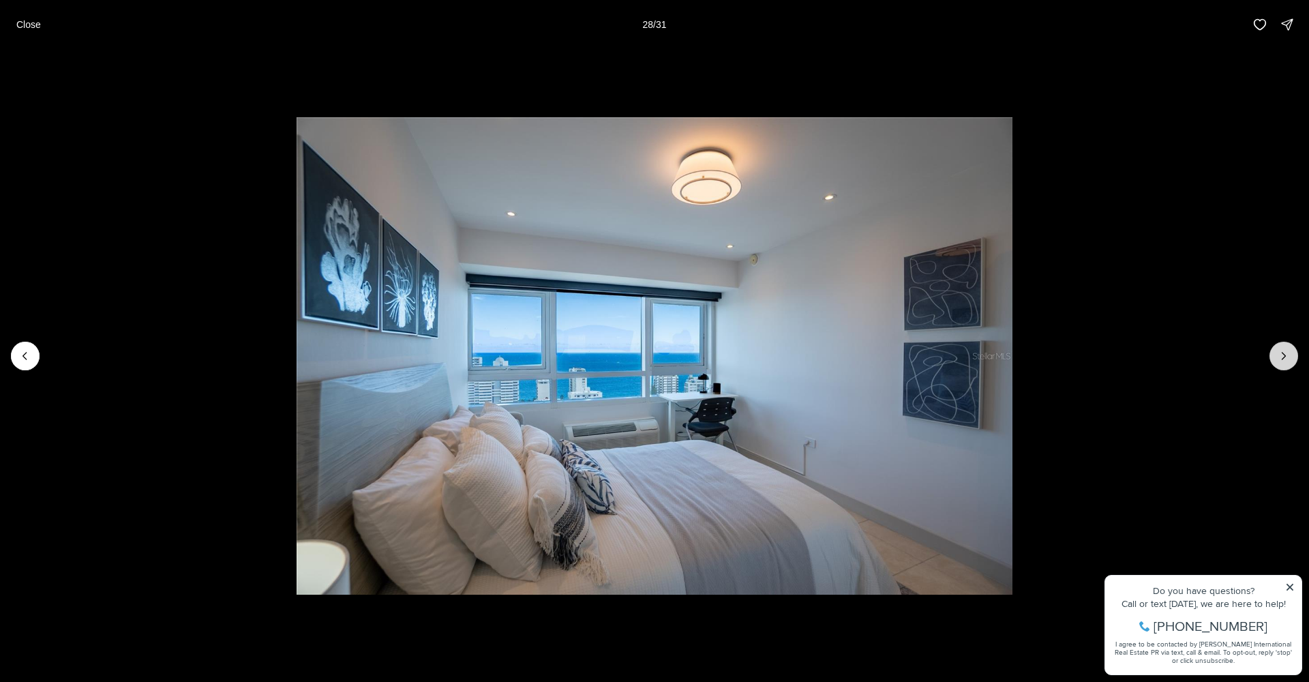
click at [1282, 353] on icon "Next slide" at bounding box center [1284, 356] width 14 height 14
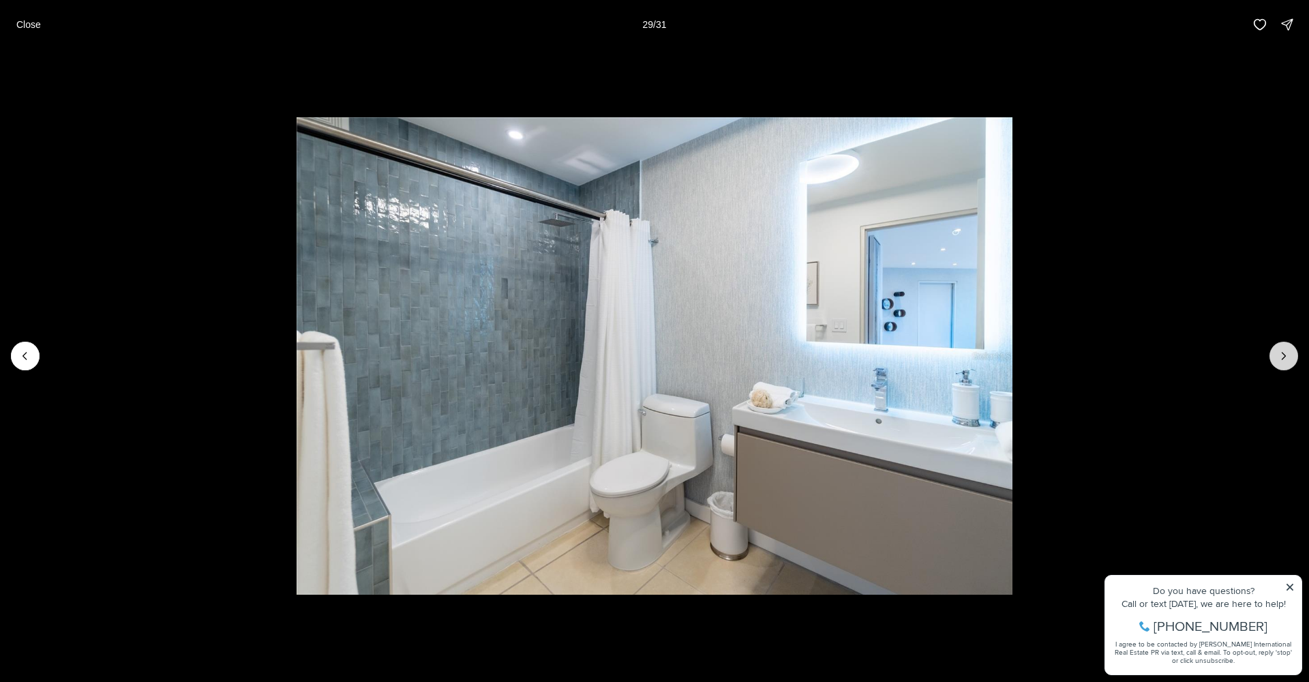
click at [1282, 353] on icon "Next slide" at bounding box center [1284, 356] width 14 height 14
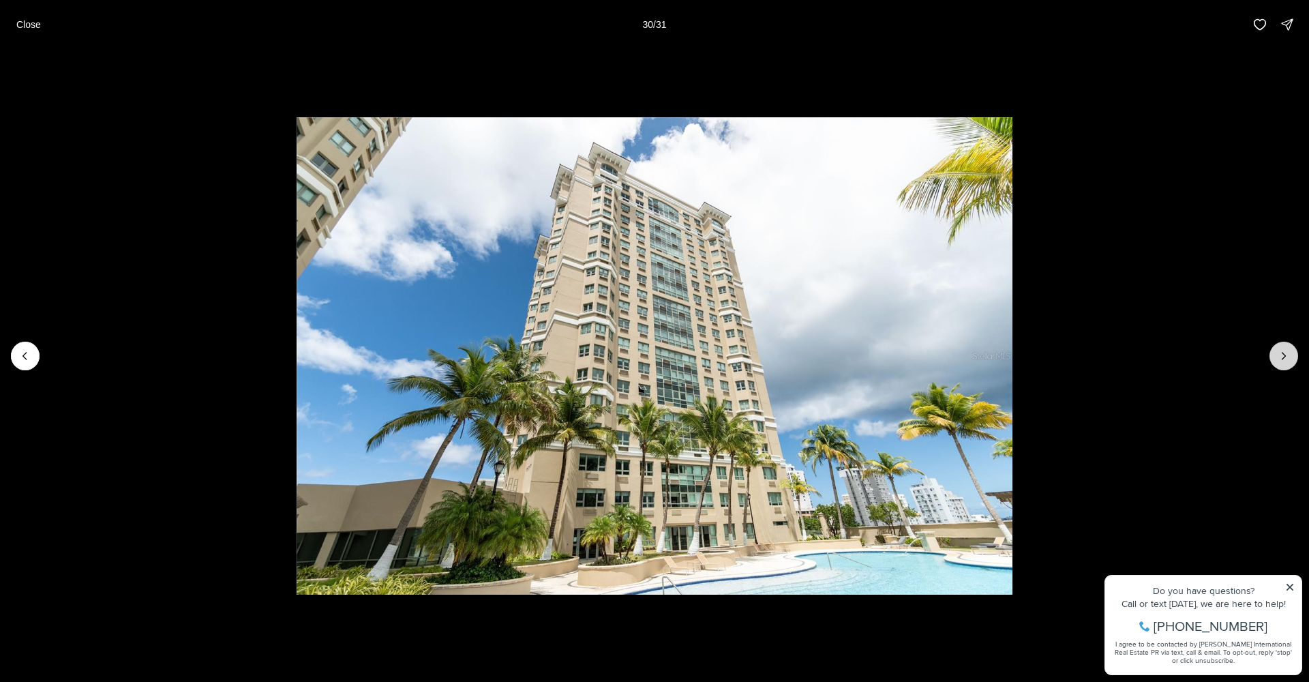
click at [1282, 353] on icon "Next slide" at bounding box center [1284, 356] width 14 height 14
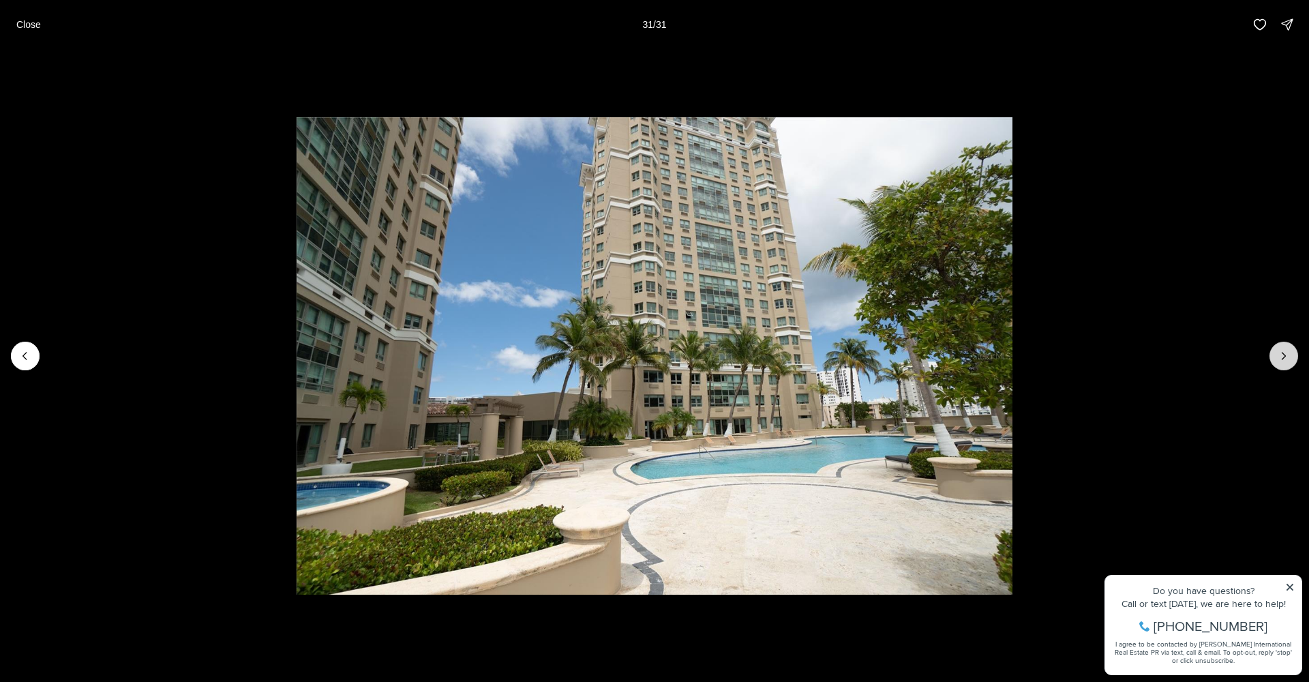
click at [1282, 353] on div at bounding box center [1284, 356] width 29 height 29
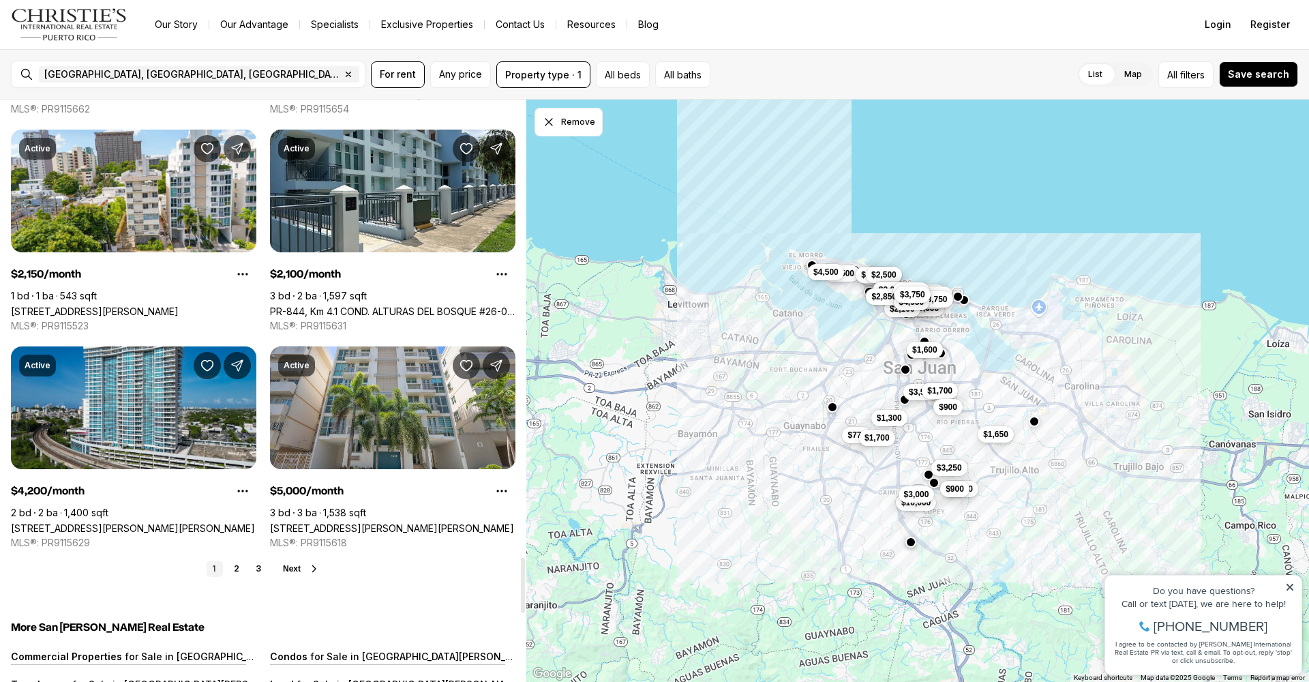
scroll to position [4828, 0]
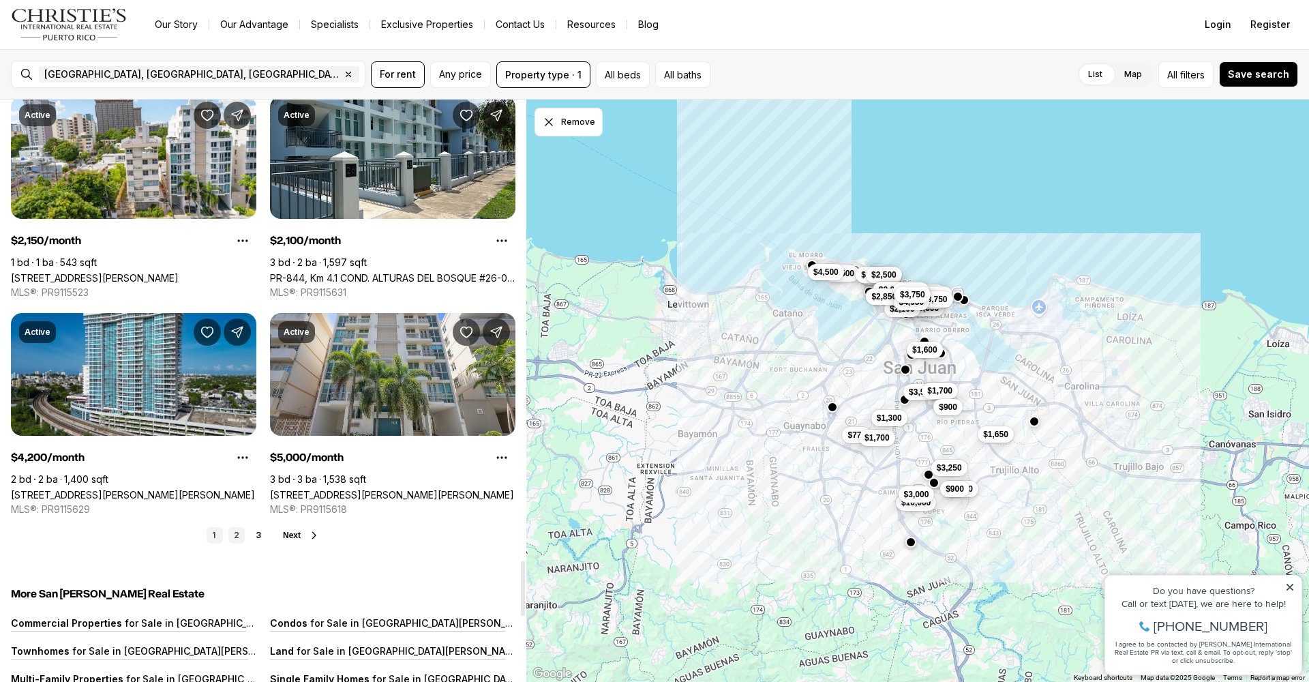
click at [238, 534] on link "2" at bounding box center [236, 535] width 16 height 16
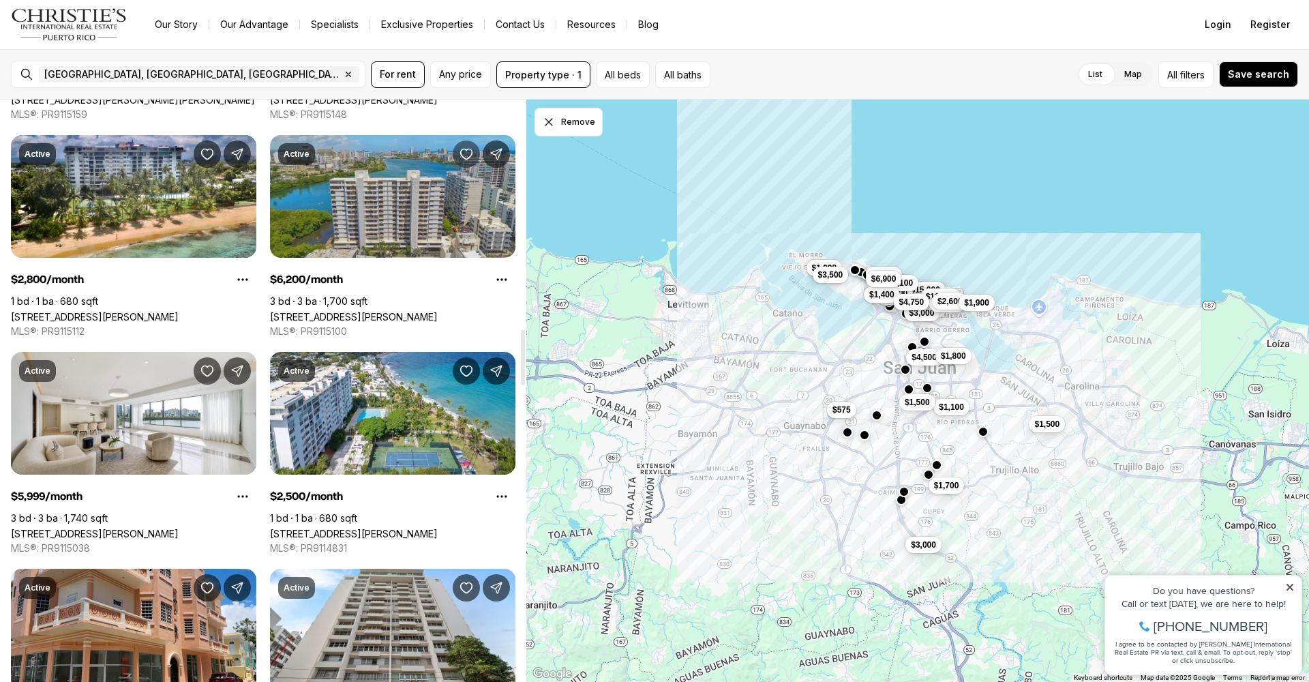
scroll to position [2491, 0]
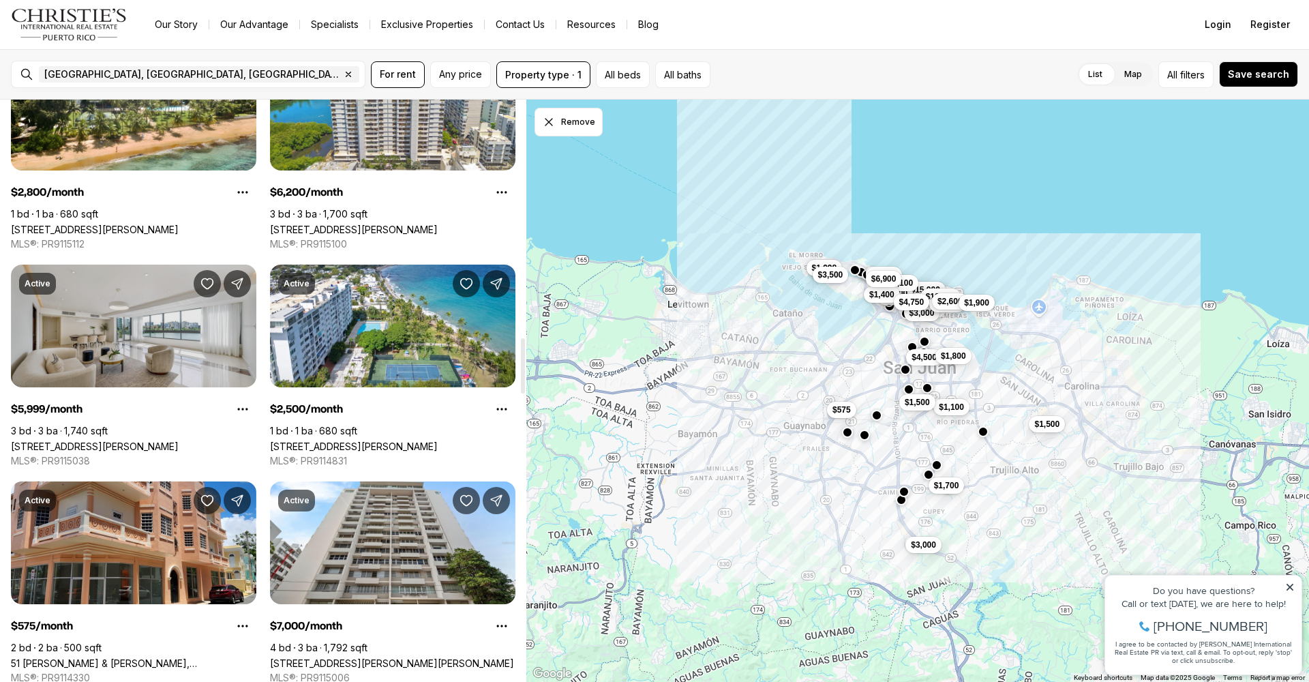
click at [179, 441] on link "[STREET_ADDRESS][PERSON_NAME]" at bounding box center [95, 447] width 168 height 12
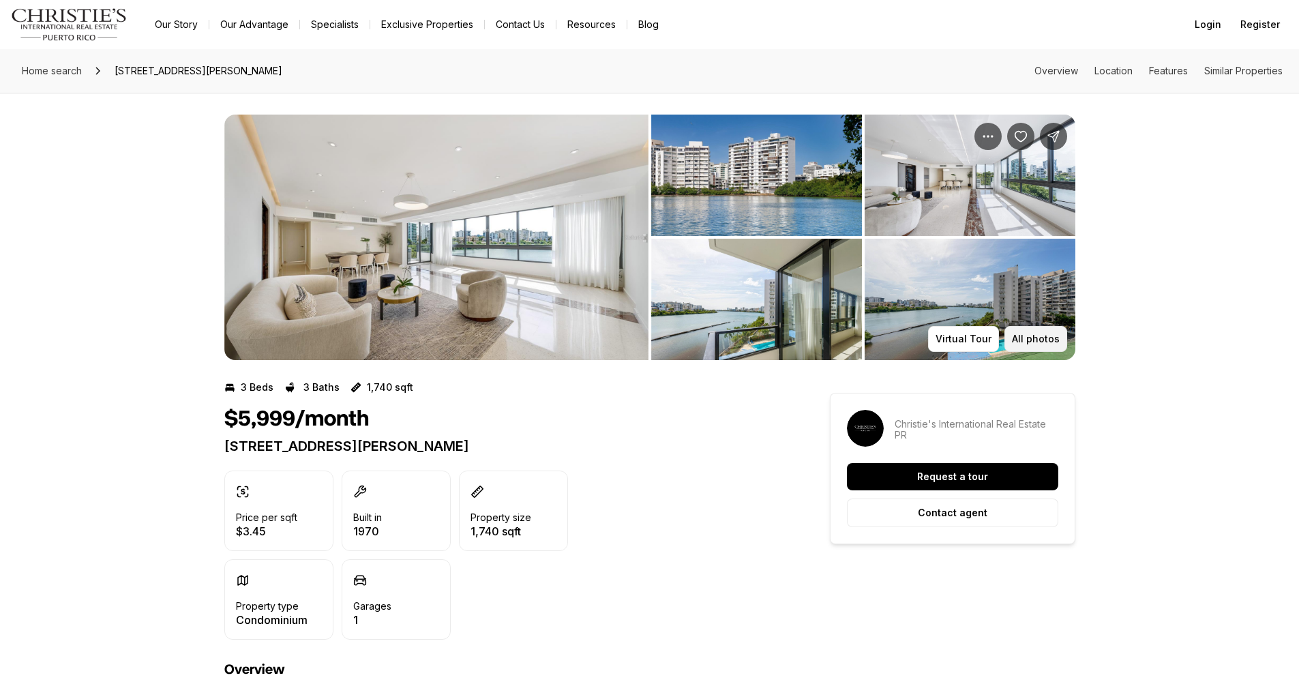
click at [1033, 337] on p "All photos" at bounding box center [1036, 339] width 48 height 11
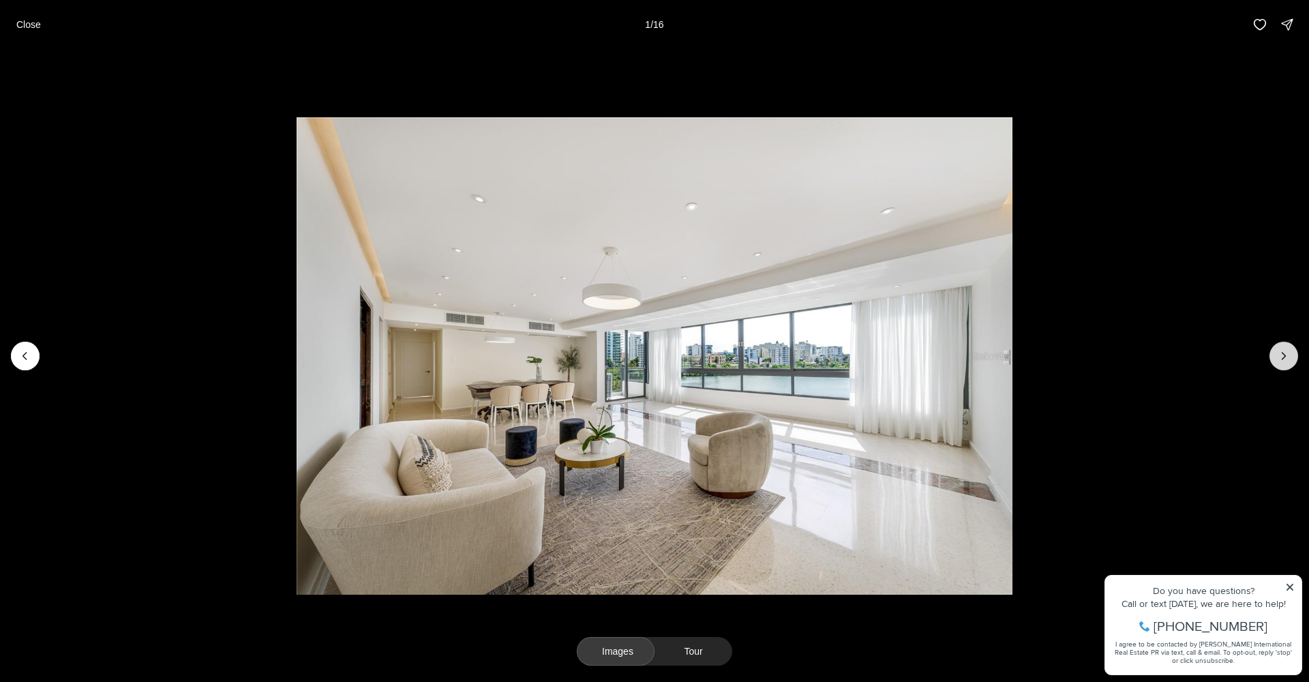
click at [1288, 357] on icon "Next slide" at bounding box center [1284, 356] width 14 height 14
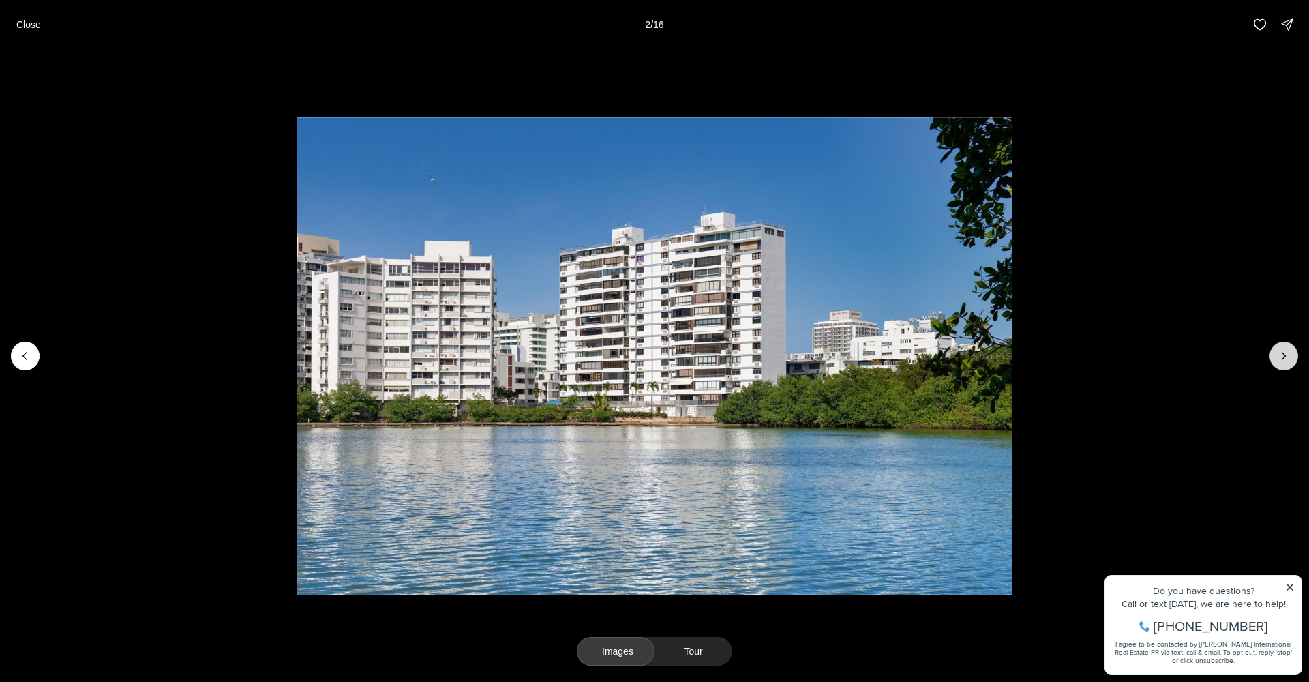
click at [1288, 357] on icon "Next slide" at bounding box center [1284, 356] width 14 height 14
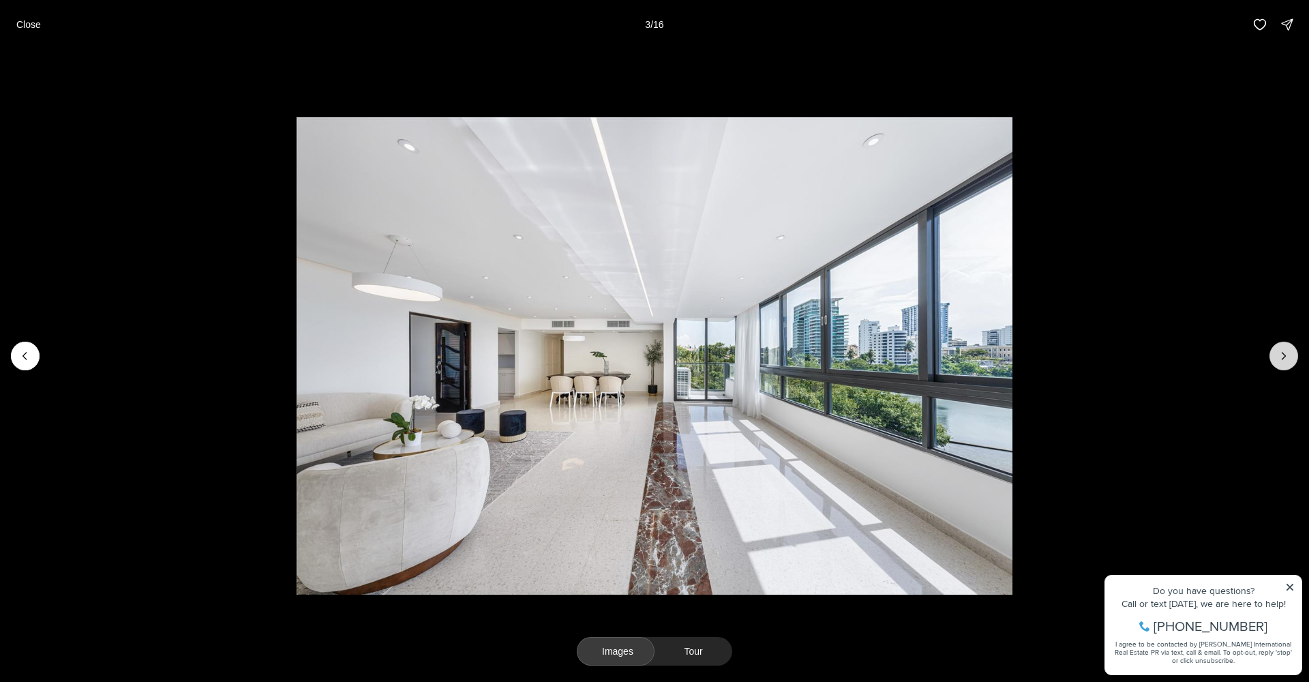
click at [1288, 357] on icon "Next slide" at bounding box center [1284, 356] width 14 height 14
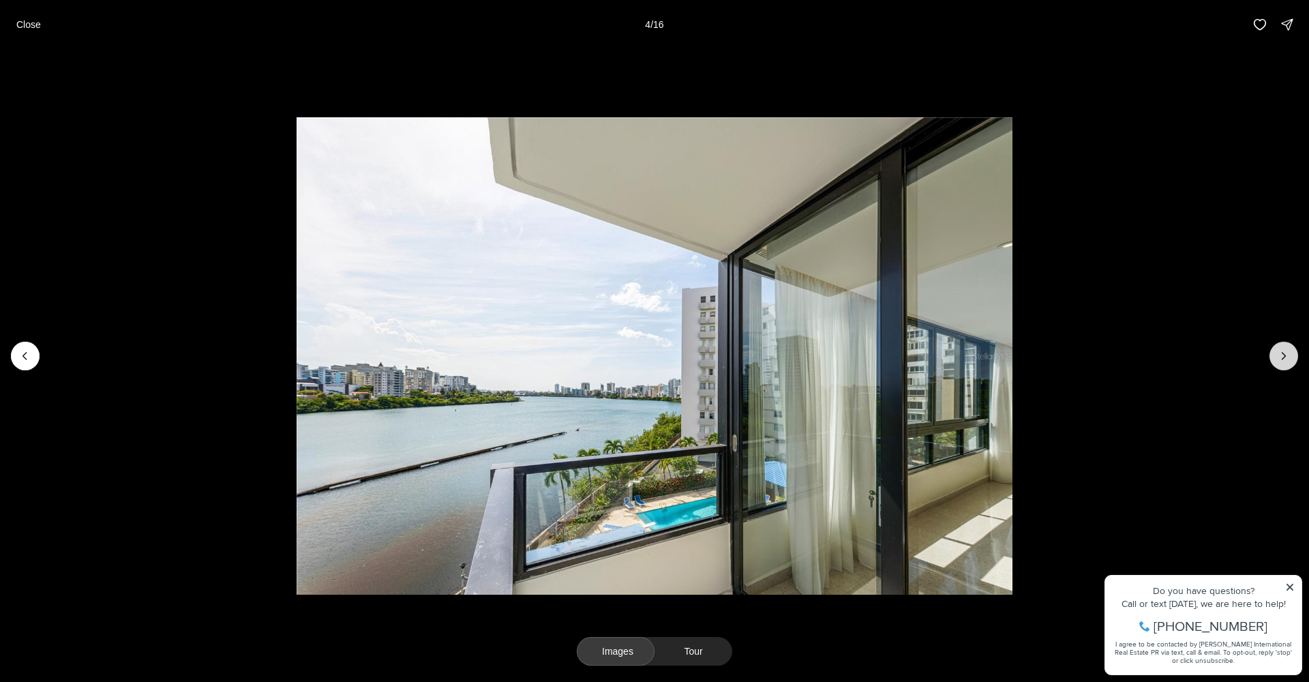
click at [1288, 357] on icon "Next slide" at bounding box center [1284, 356] width 14 height 14
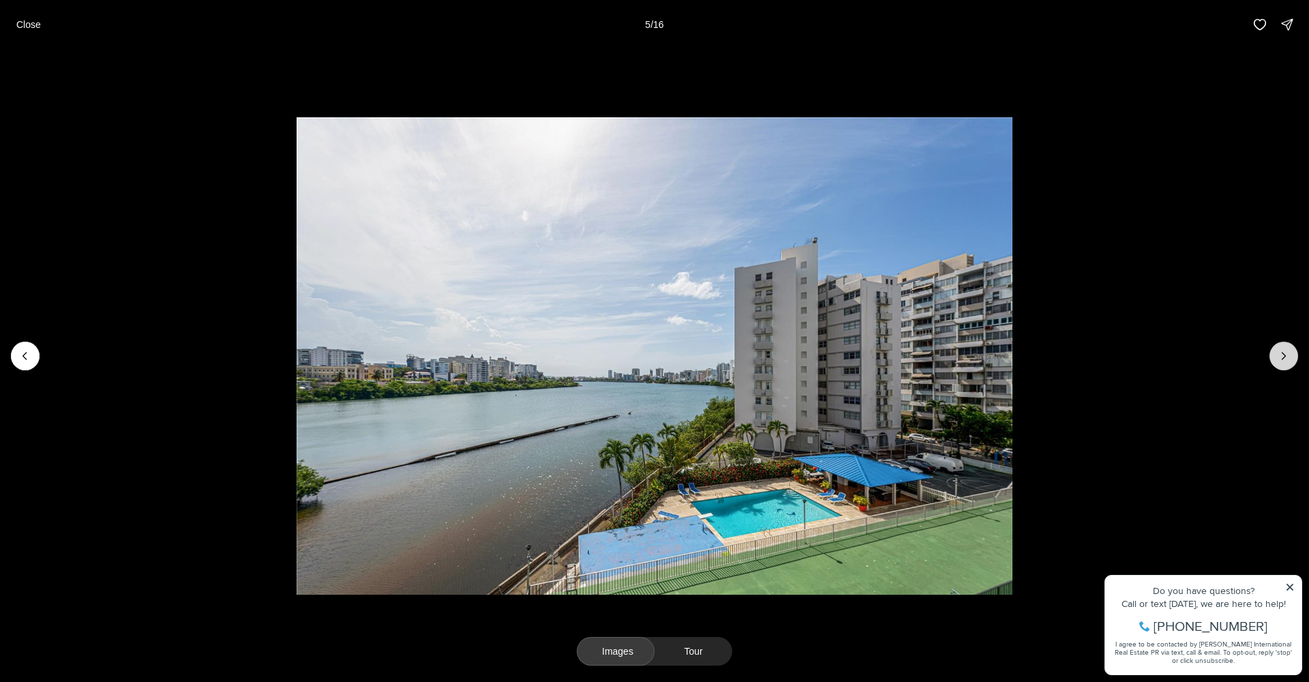
click at [1288, 357] on icon "Next slide" at bounding box center [1284, 356] width 14 height 14
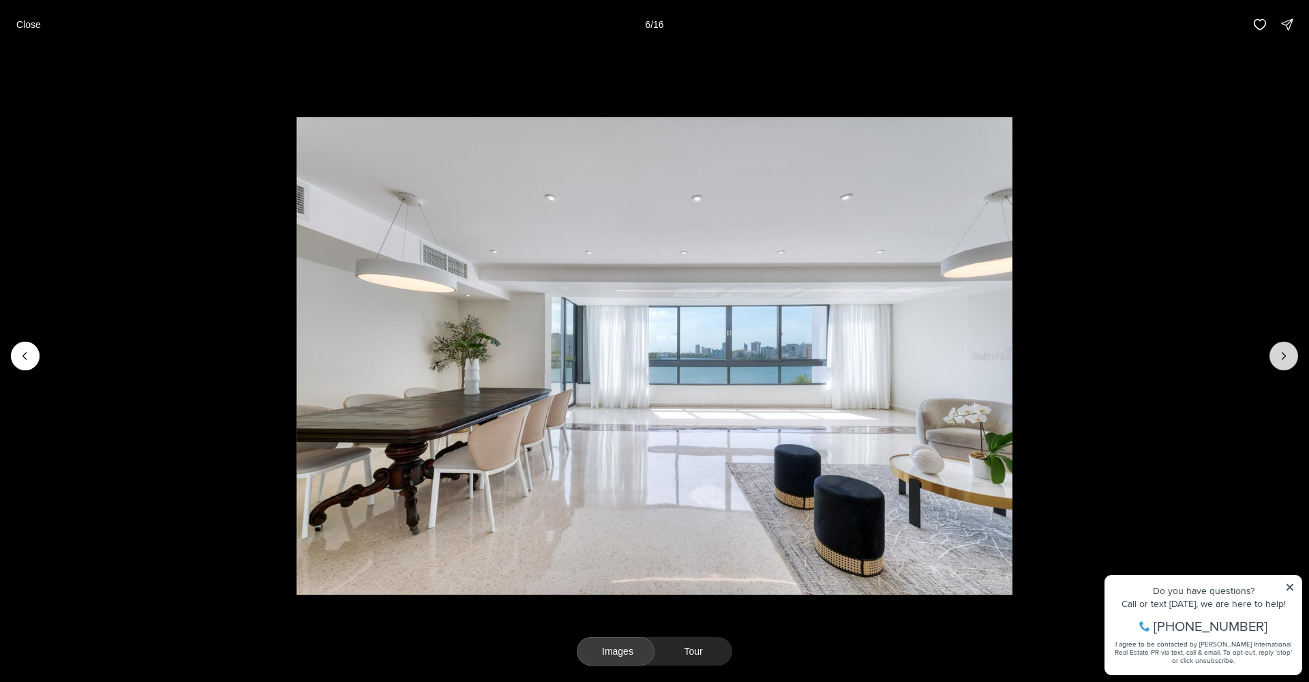
click at [1288, 357] on icon "Next slide" at bounding box center [1284, 356] width 14 height 14
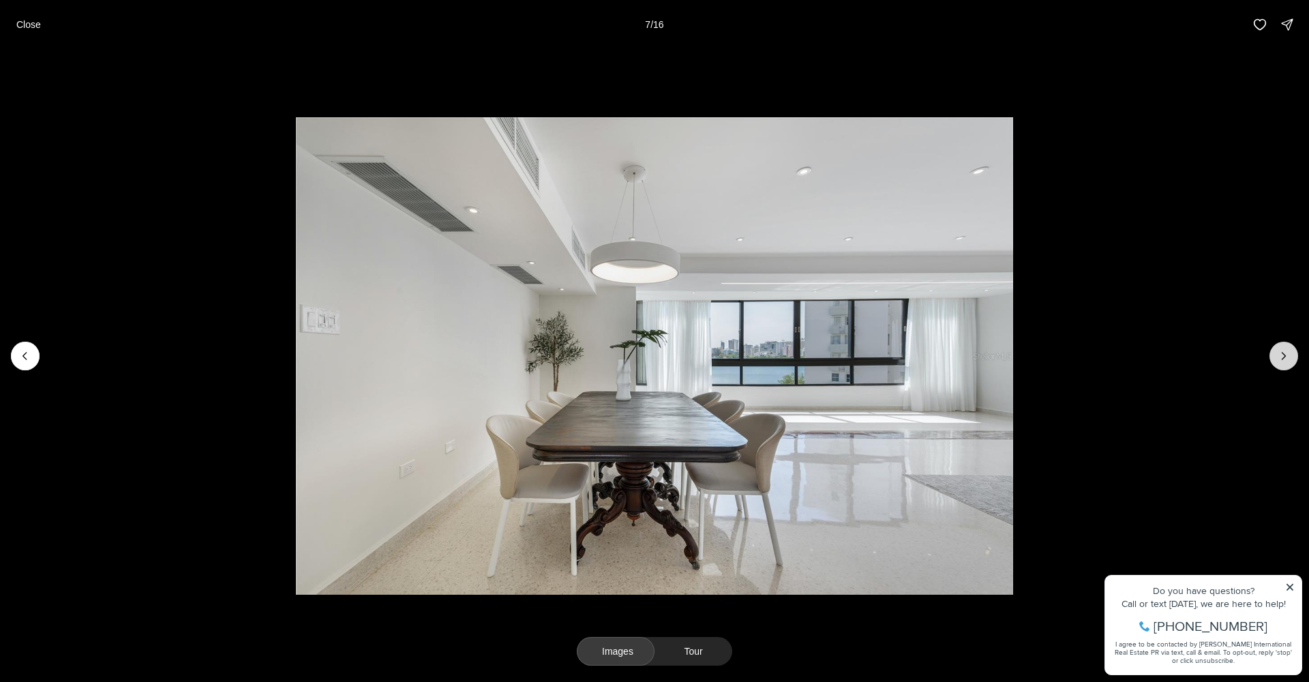
click at [1288, 357] on icon "Next slide" at bounding box center [1284, 356] width 14 height 14
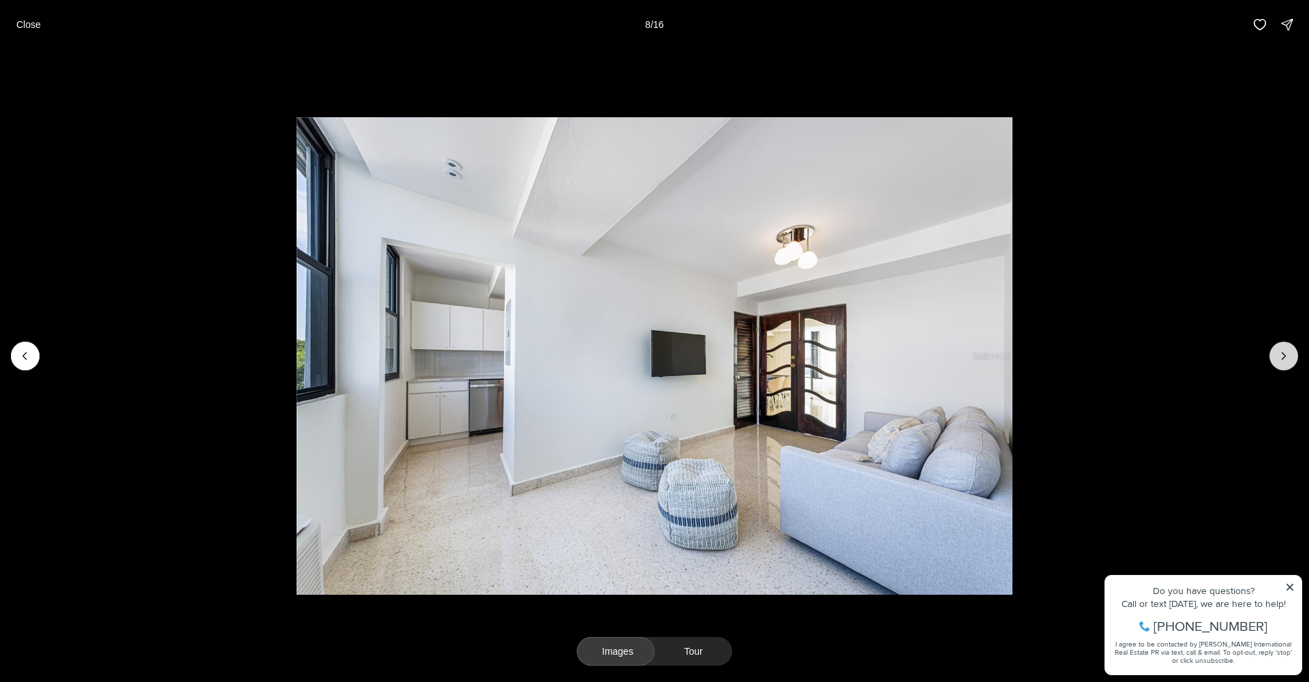
click at [1288, 357] on icon "Next slide" at bounding box center [1284, 356] width 14 height 14
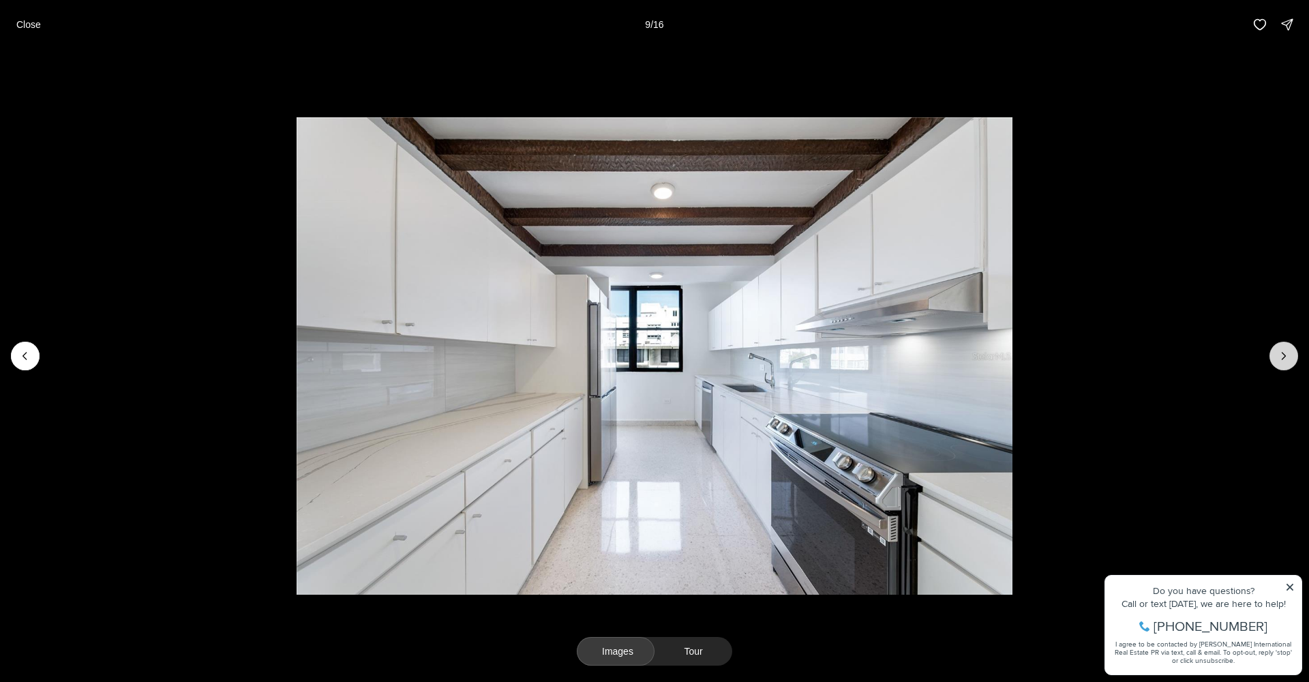
click at [1288, 357] on icon "Next slide" at bounding box center [1284, 356] width 14 height 14
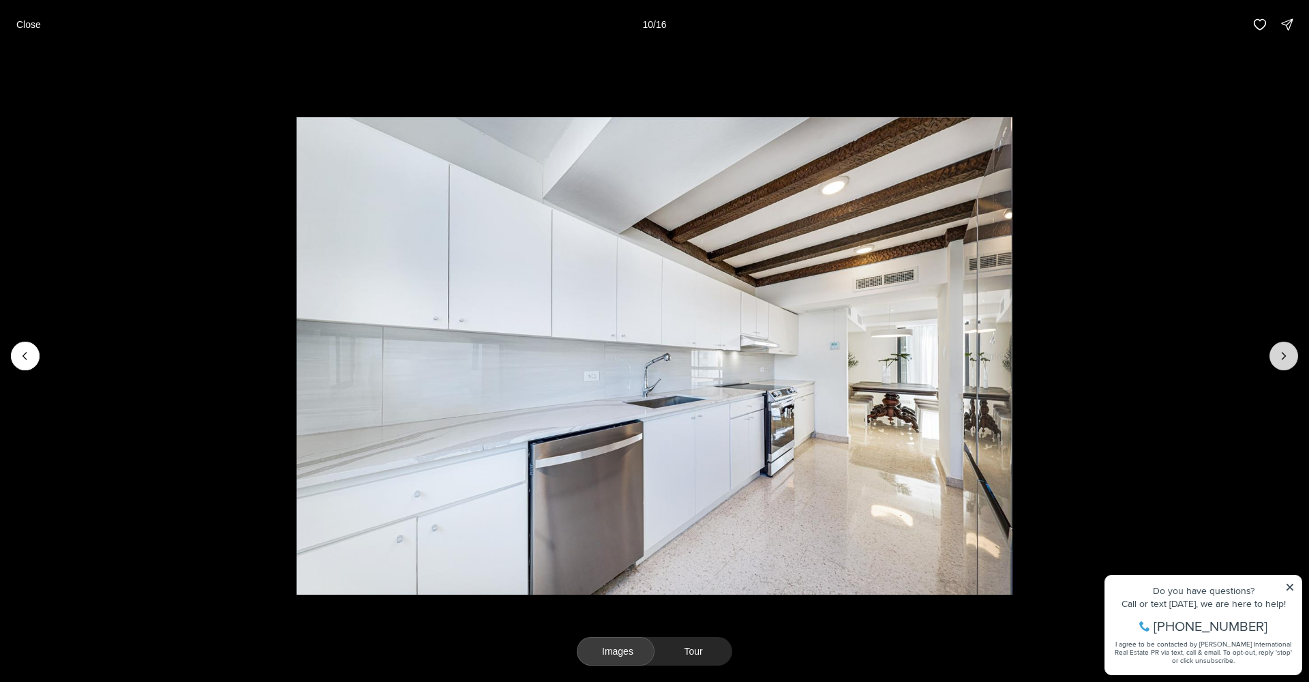
click at [1284, 357] on icon "Next slide" at bounding box center [1284, 356] width 14 height 14
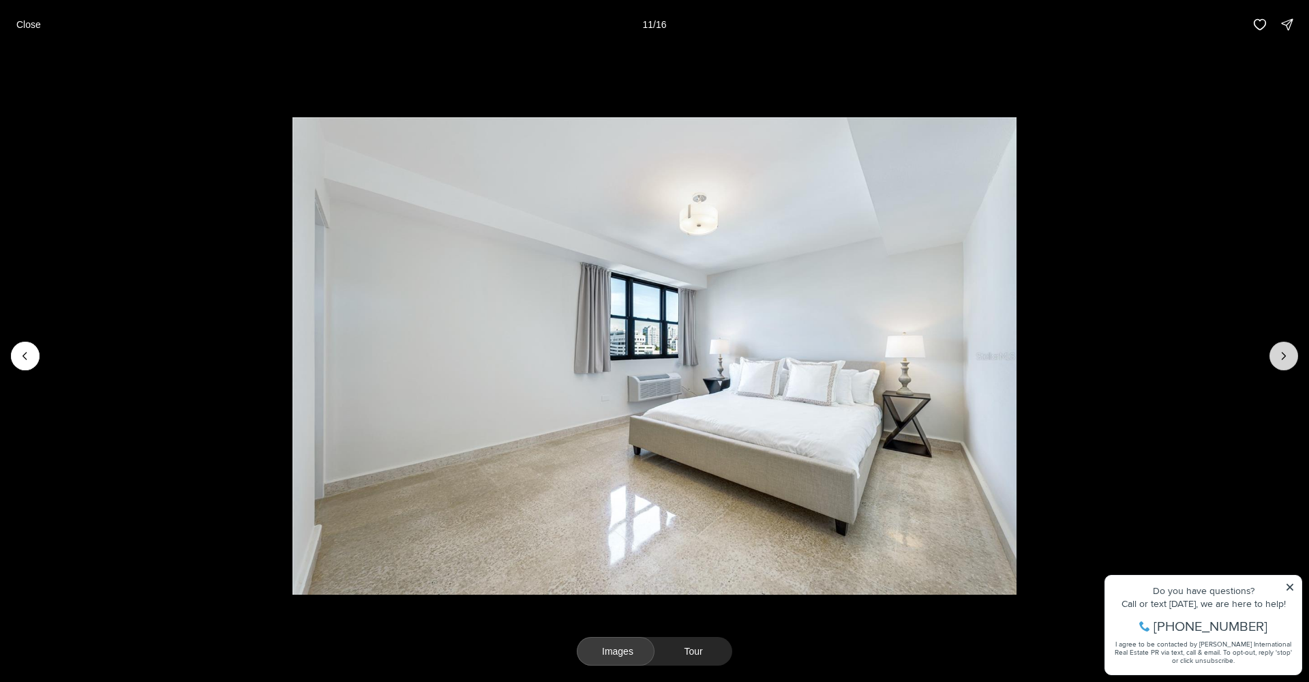
click at [1284, 355] on icon "Next slide" at bounding box center [1284, 356] width 14 height 14
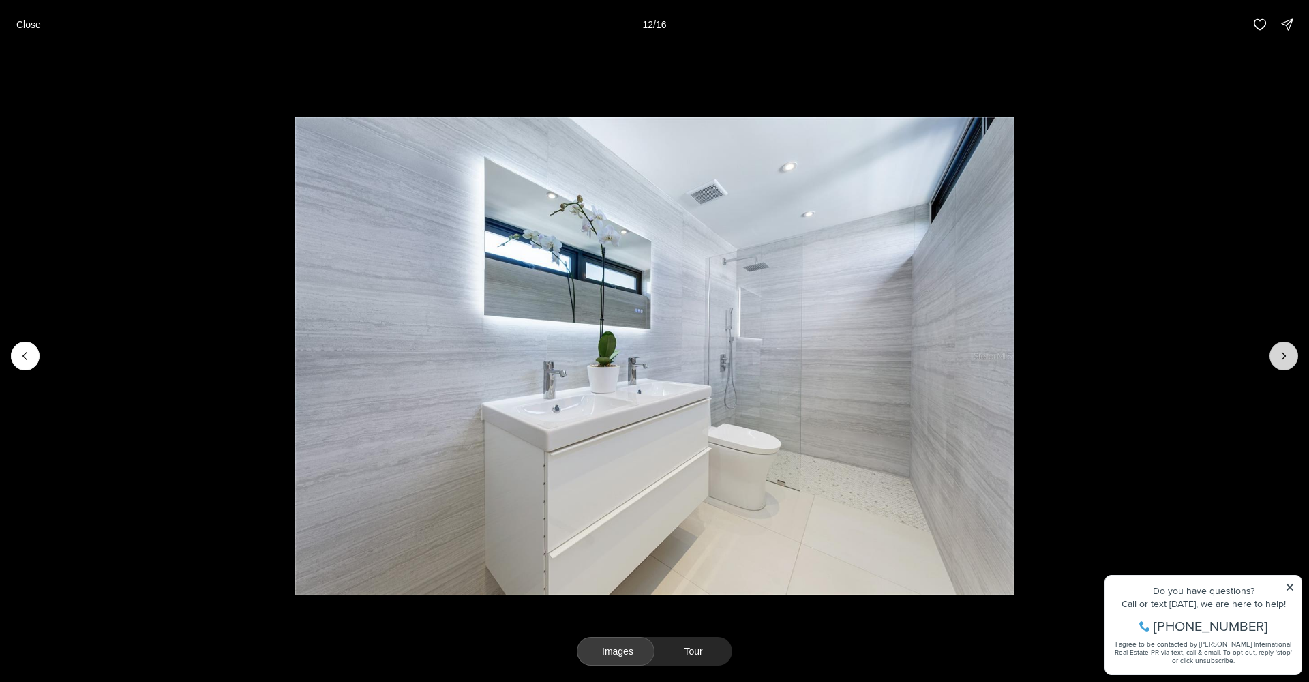
click at [1284, 355] on icon "Next slide" at bounding box center [1284, 356] width 14 height 14
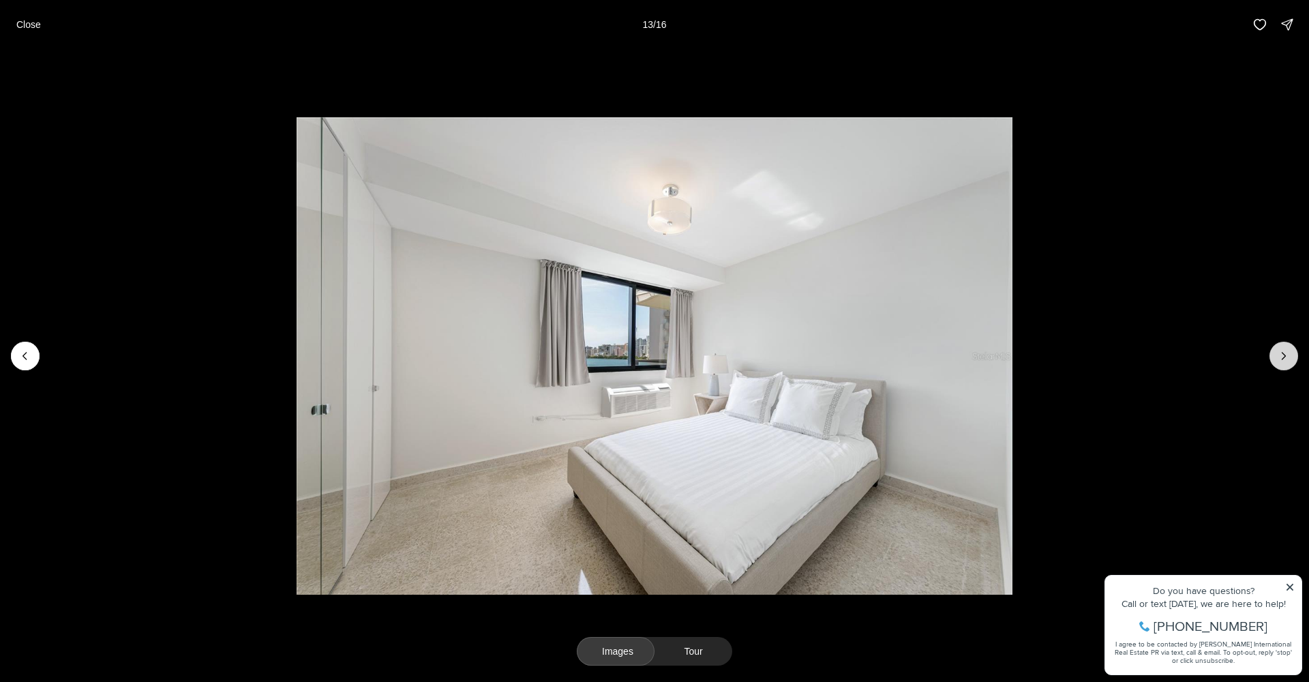
click at [1284, 355] on icon "Next slide" at bounding box center [1284, 356] width 14 height 14
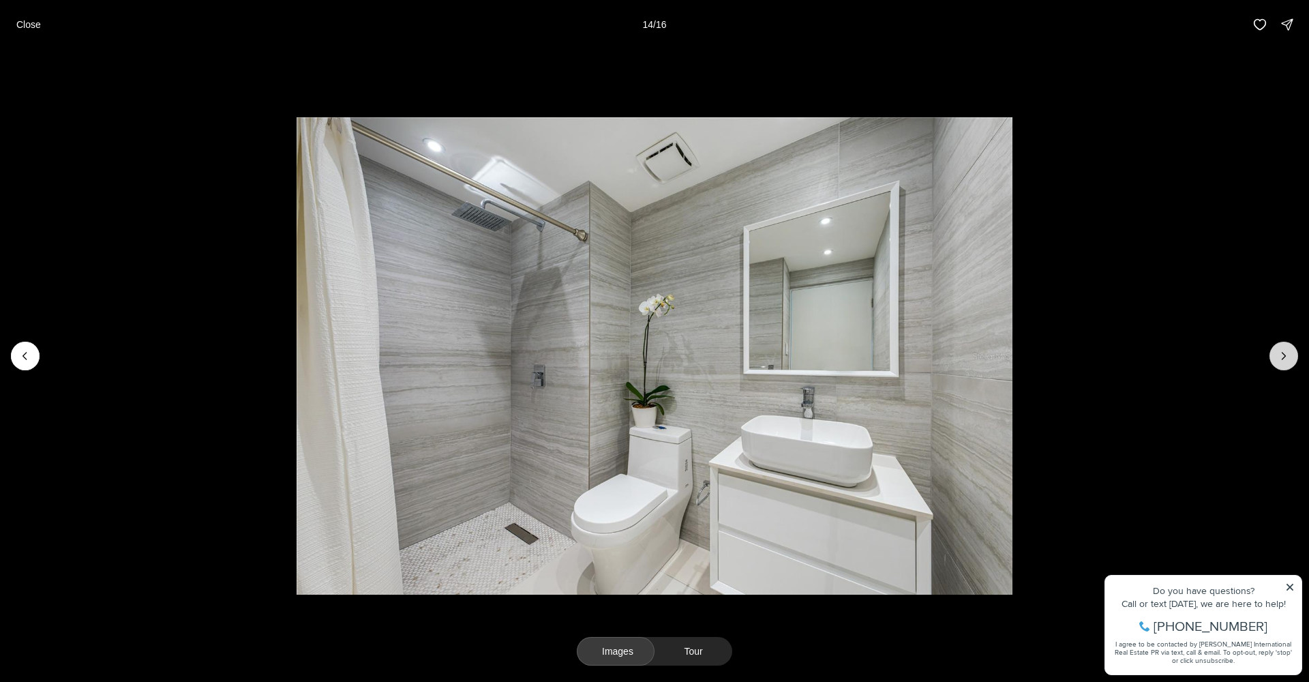
click at [1284, 355] on icon "Next slide" at bounding box center [1284, 356] width 14 height 14
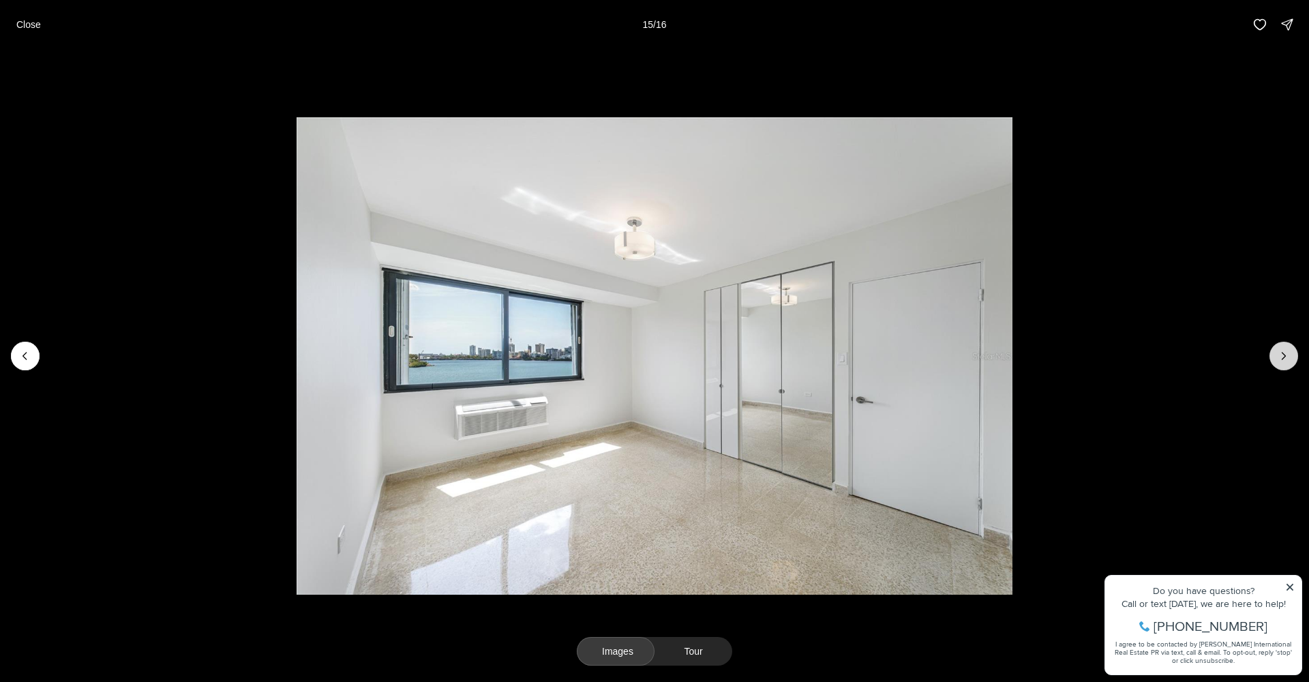
click at [1284, 355] on icon "Next slide" at bounding box center [1284, 356] width 14 height 14
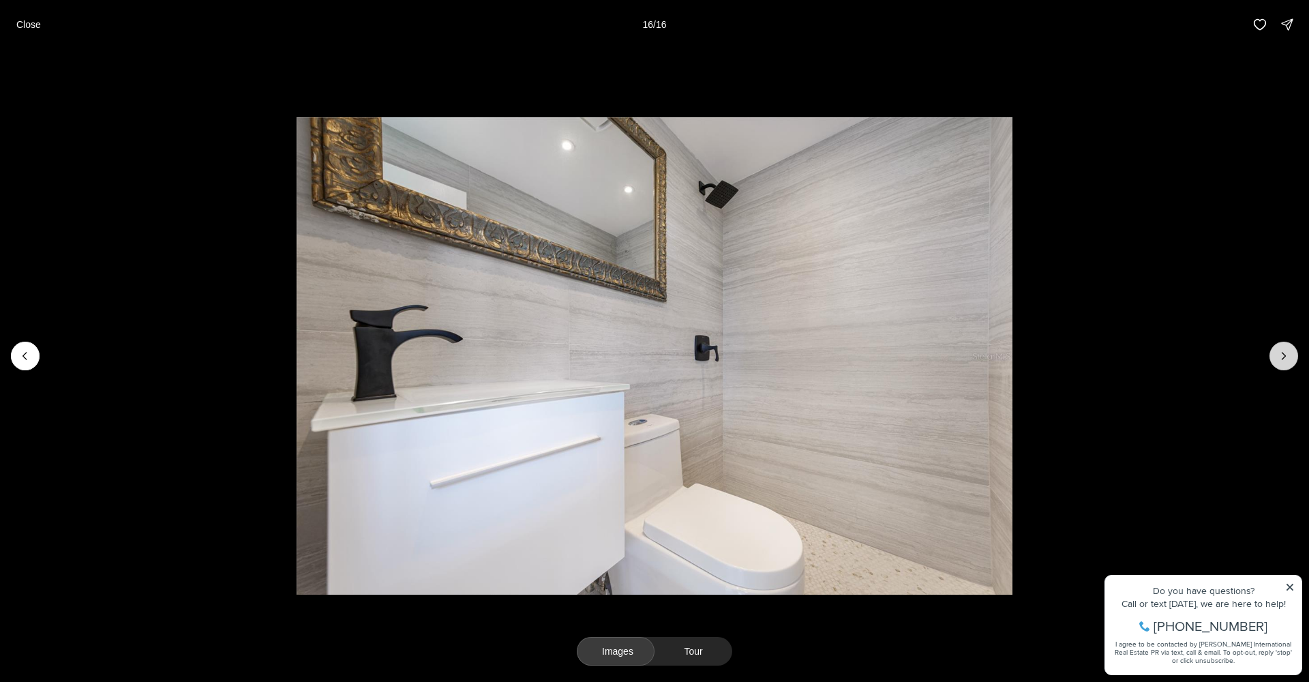
click at [1284, 355] on div at bounding box center [1284, 356] width 29 height 29
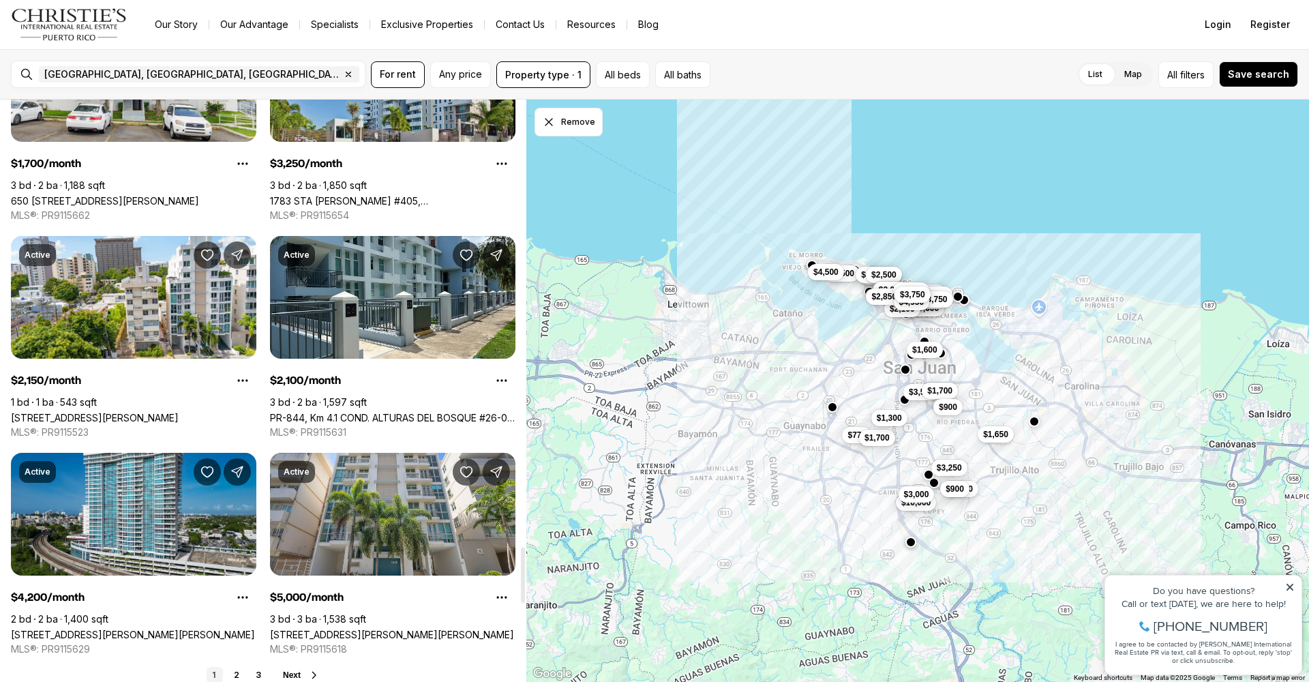
scroll to position [4881, 0]
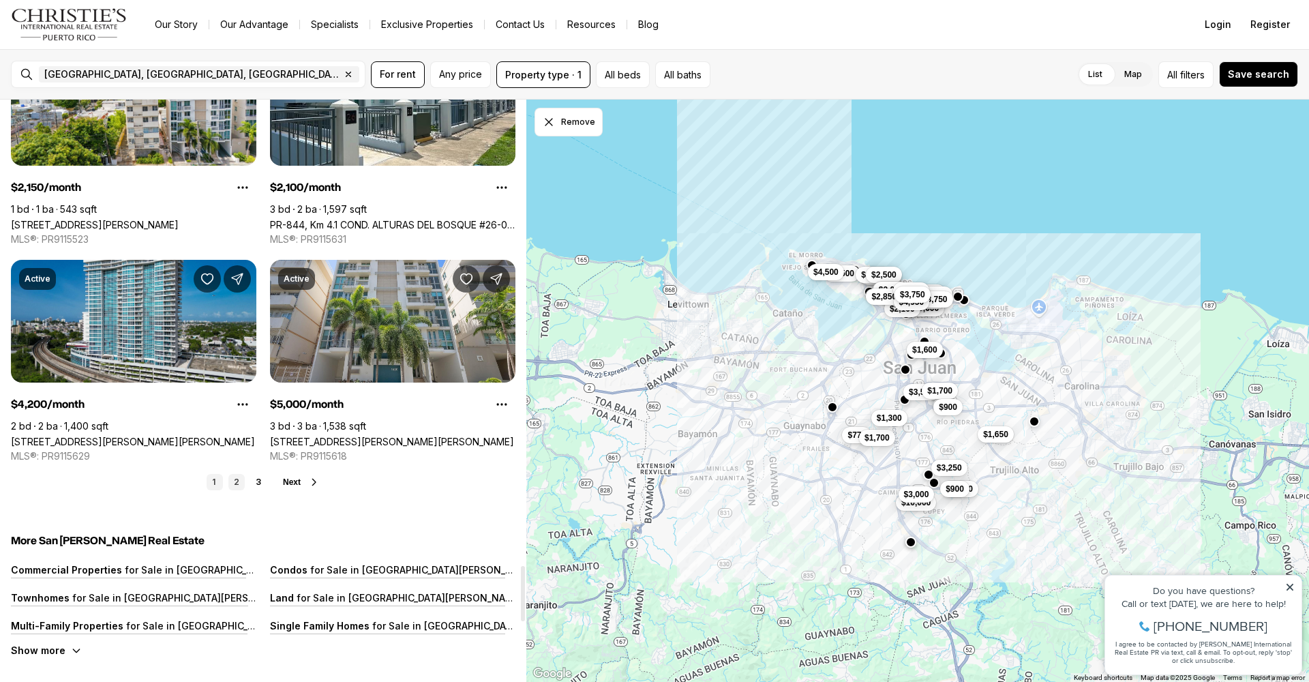
click at [237, 481] on link "2" at bounding box center [236, 482] width 16 height 16
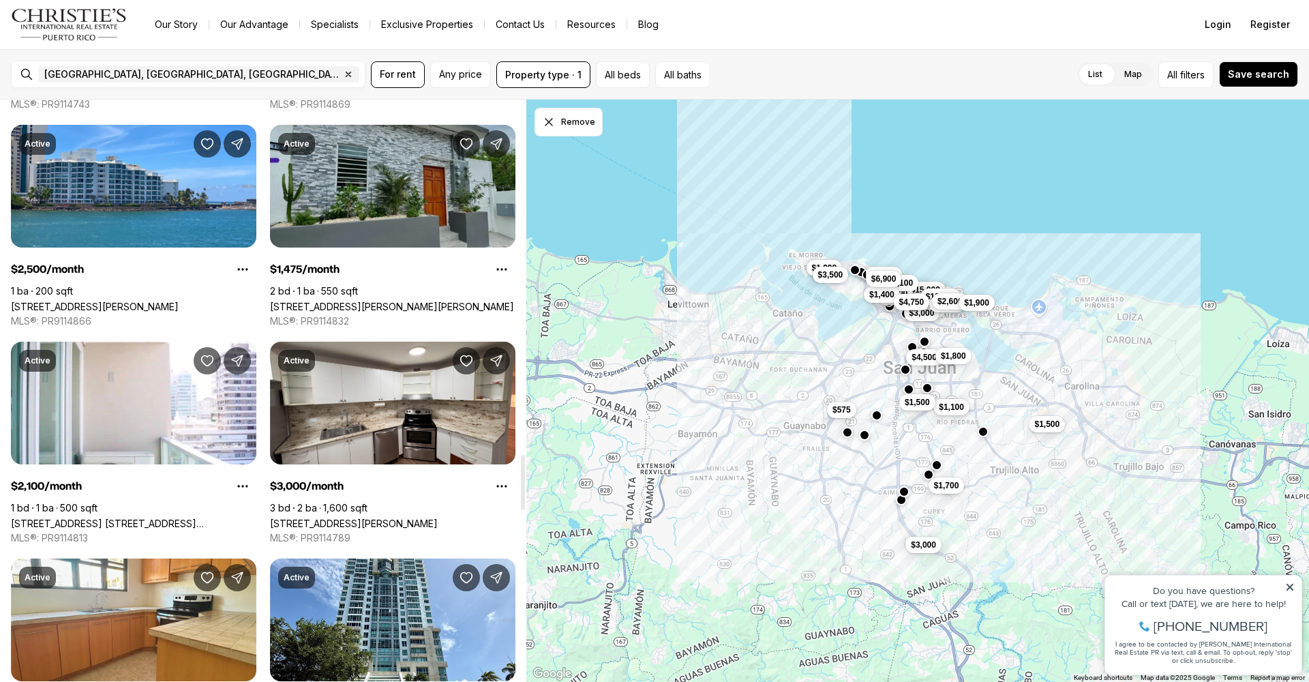
scroll to position [3718, 0]
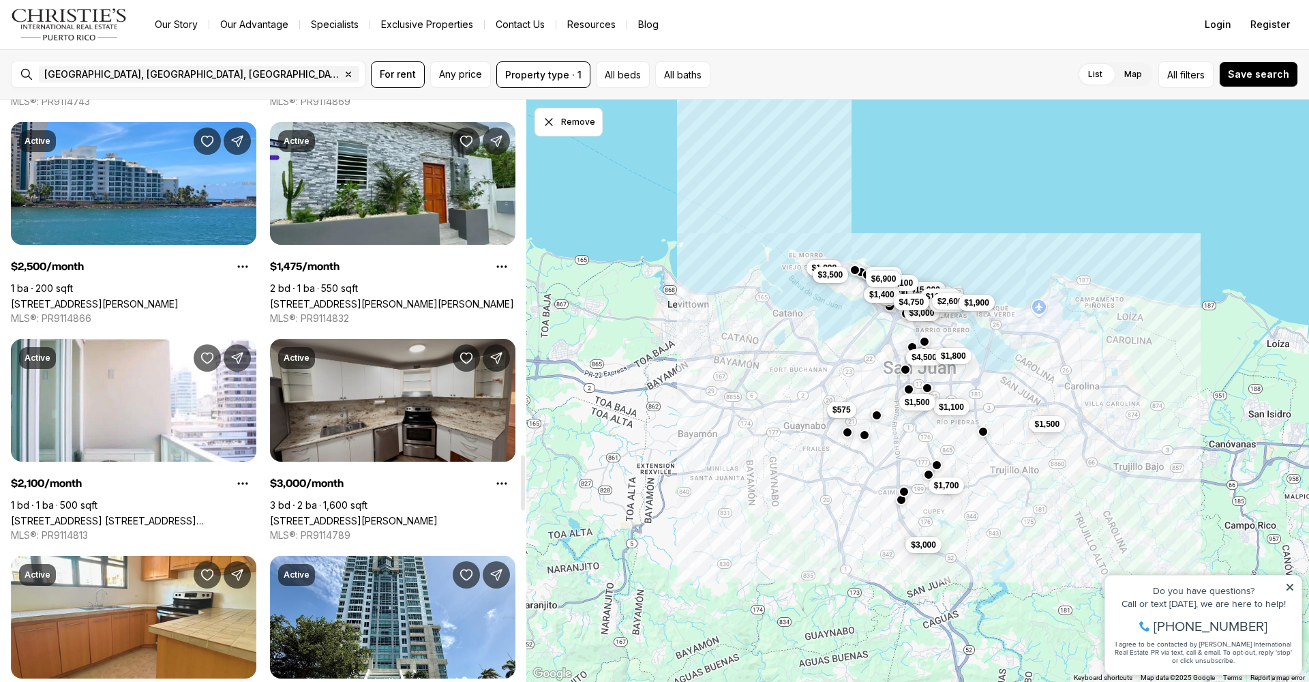
click at [346, 515] on link "[STREET_ADDRESS][PERSON_NAME]" at bounding box center [354, 521] width 168 height 12
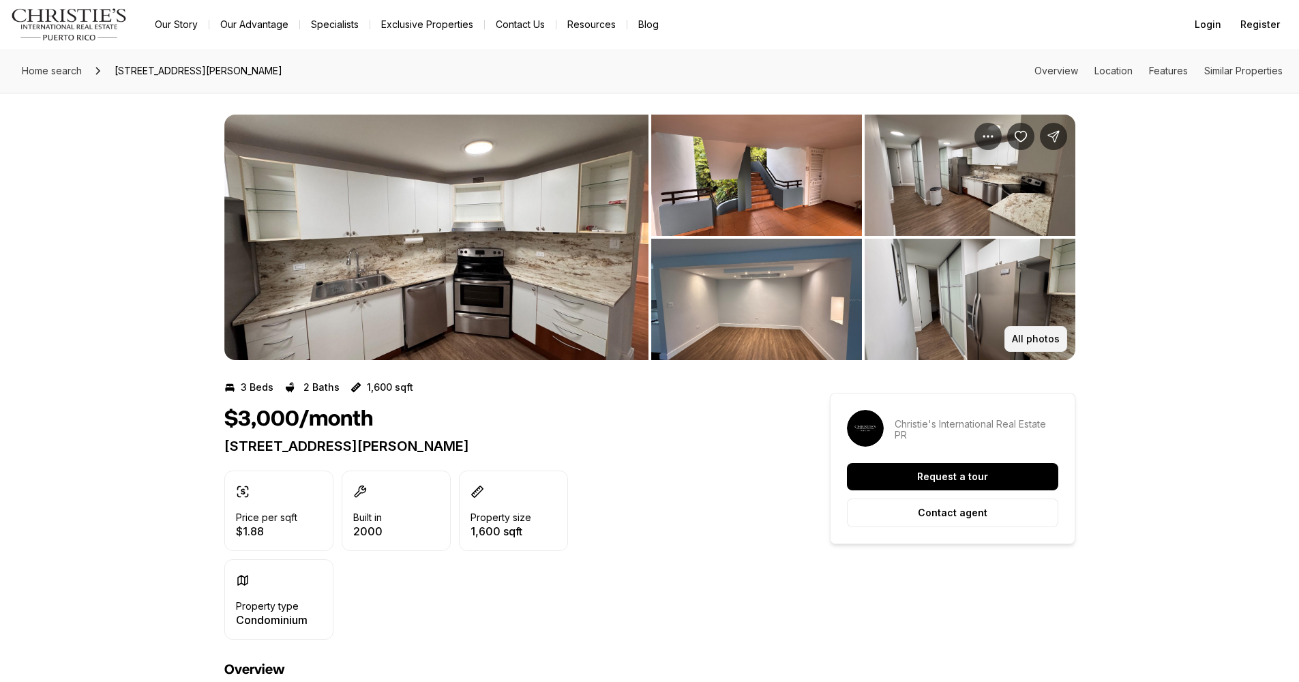
click at [1039, 340] on p "All photos" at bounding box center [1036, 339] width 48 height 11
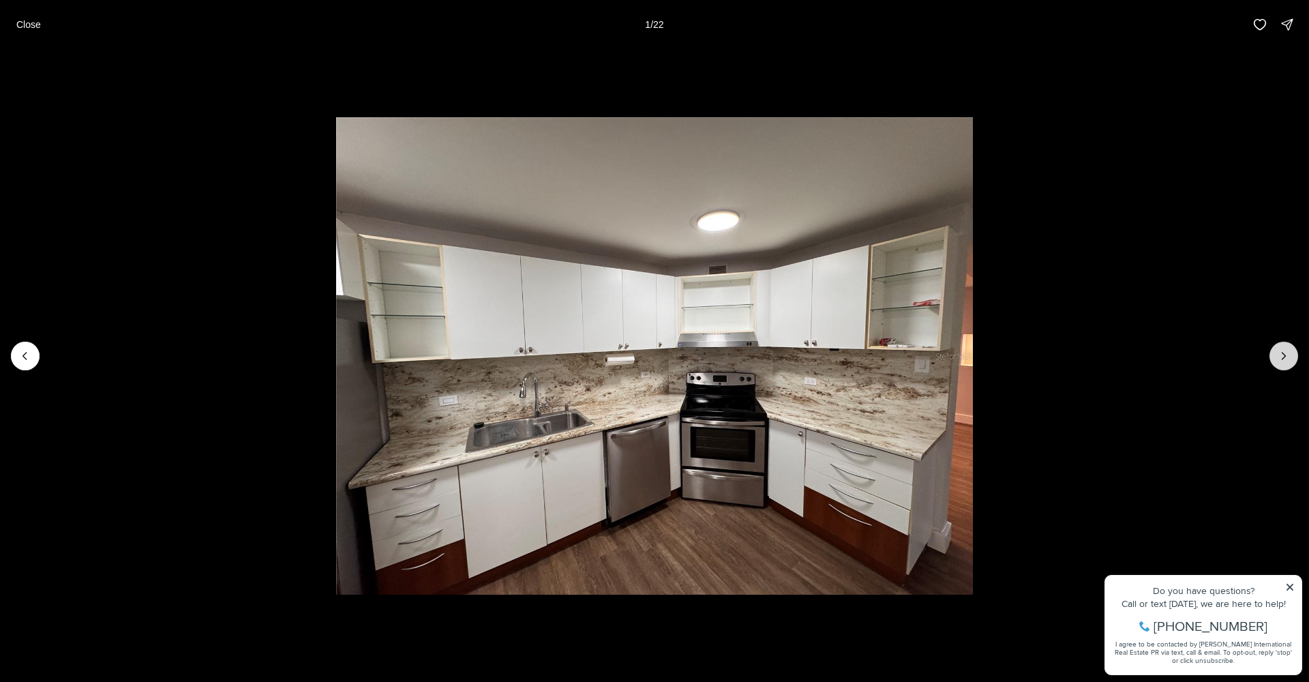
click at [1285, 356] on icon "Next slide" at bounding box center [1284, 356] width 14 height 14
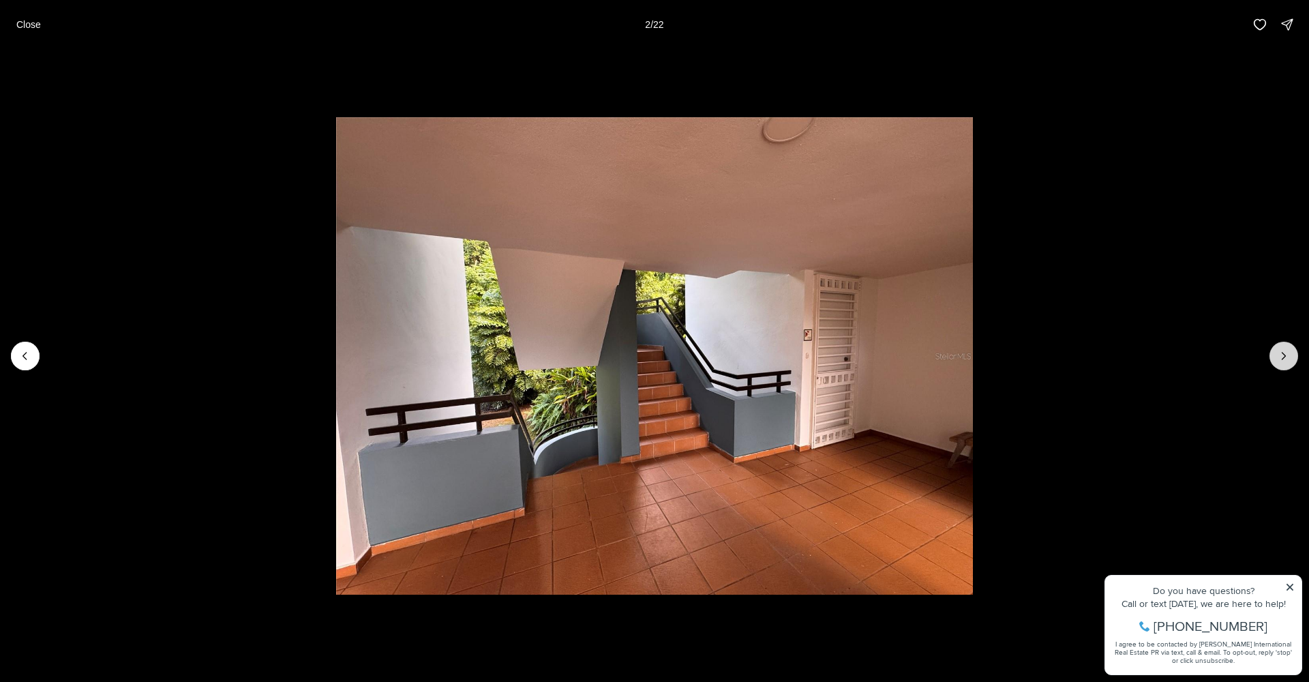
click at [1282, 355] on icon "Next slide" at bounding box center [1284, 356] width 14 height 14
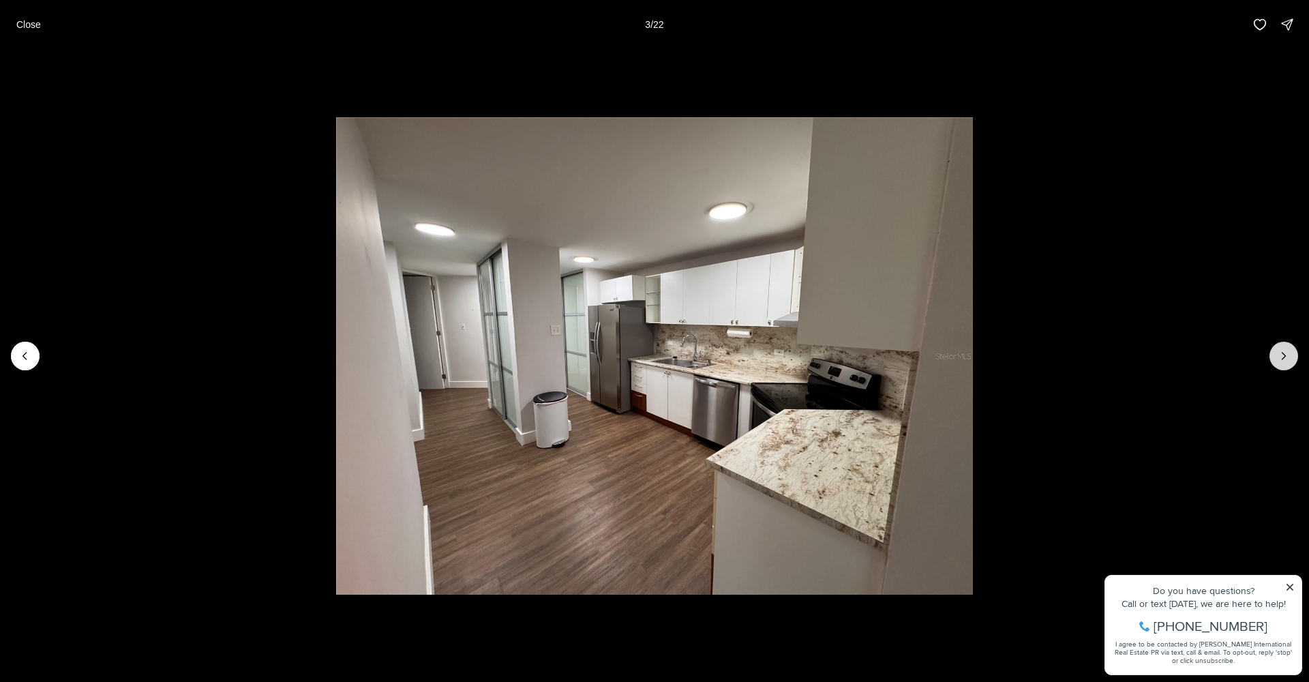
click at [1282, 355] on icon "Next slide" at bounding box center [1284, 356] width 14 height 14
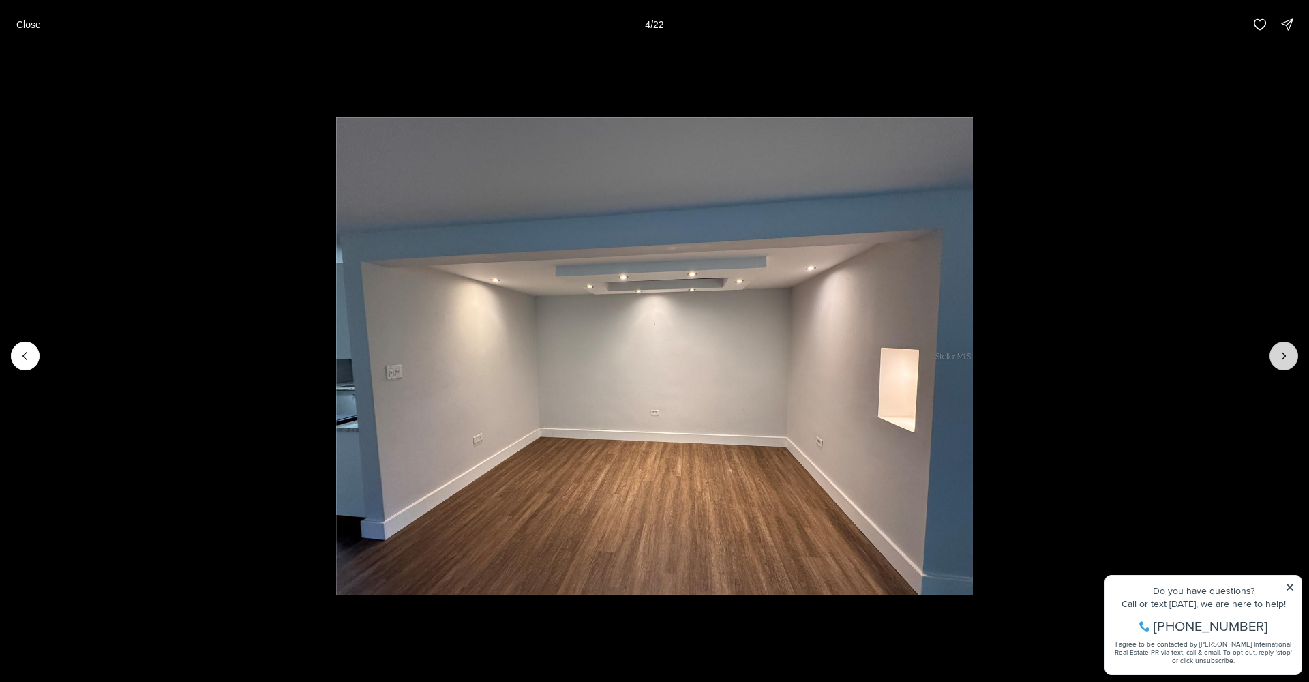
click at [1282, 355] on icon "Next slide" at bounding box center [1284, 356] width 14 height 14
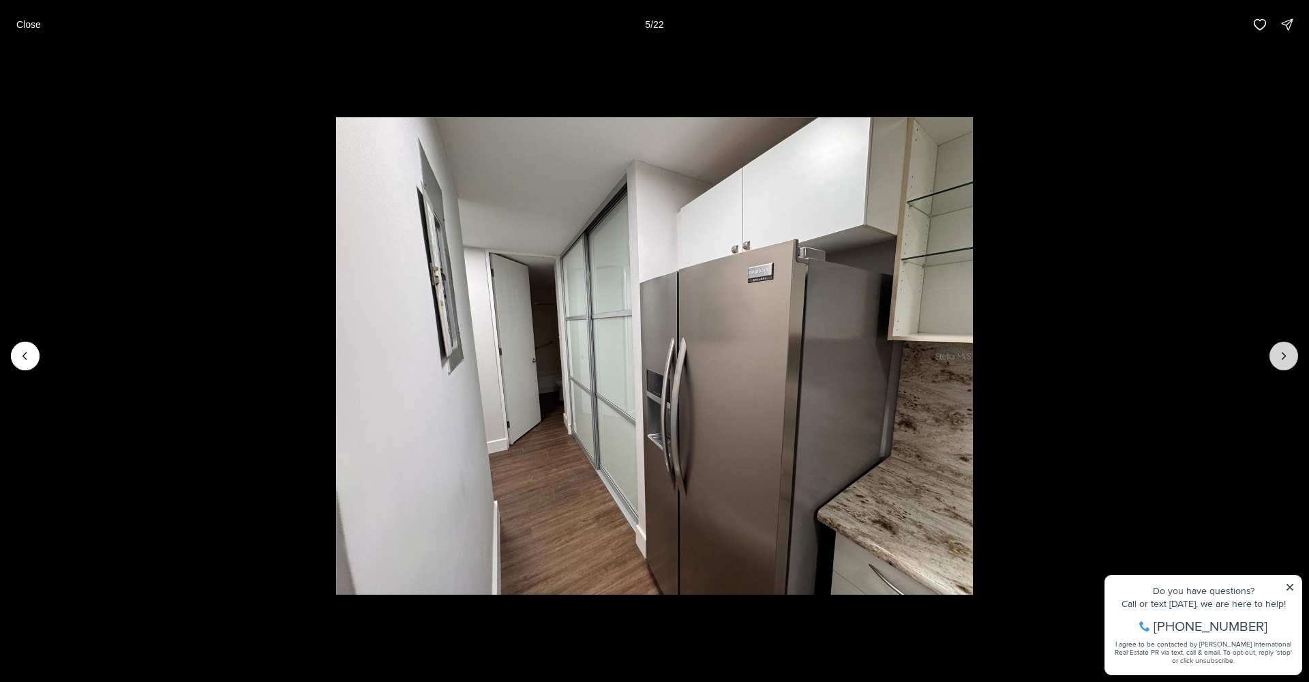
click at [1282, 355] on icon "Next slide" at bounding box center [1284, 356] width 14 height 14
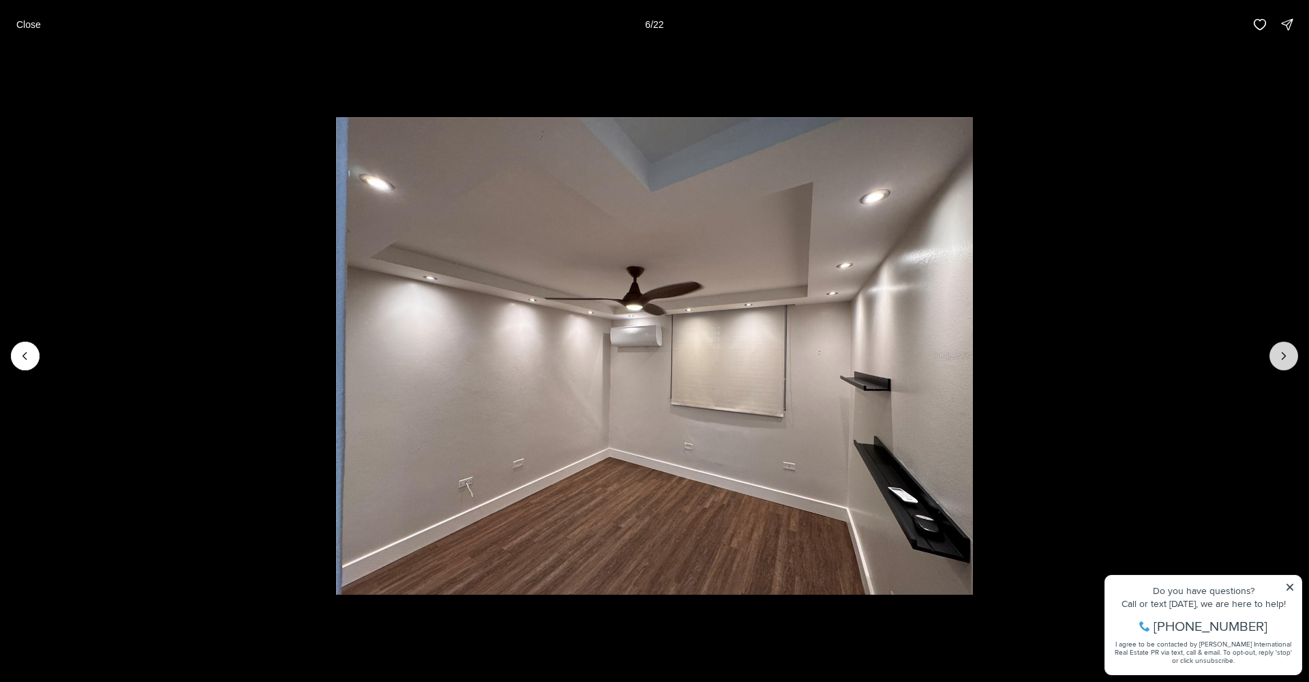
click at [1281, 355] on icon "Next slide" at bounding box center [1284, 356] width 14 height 14
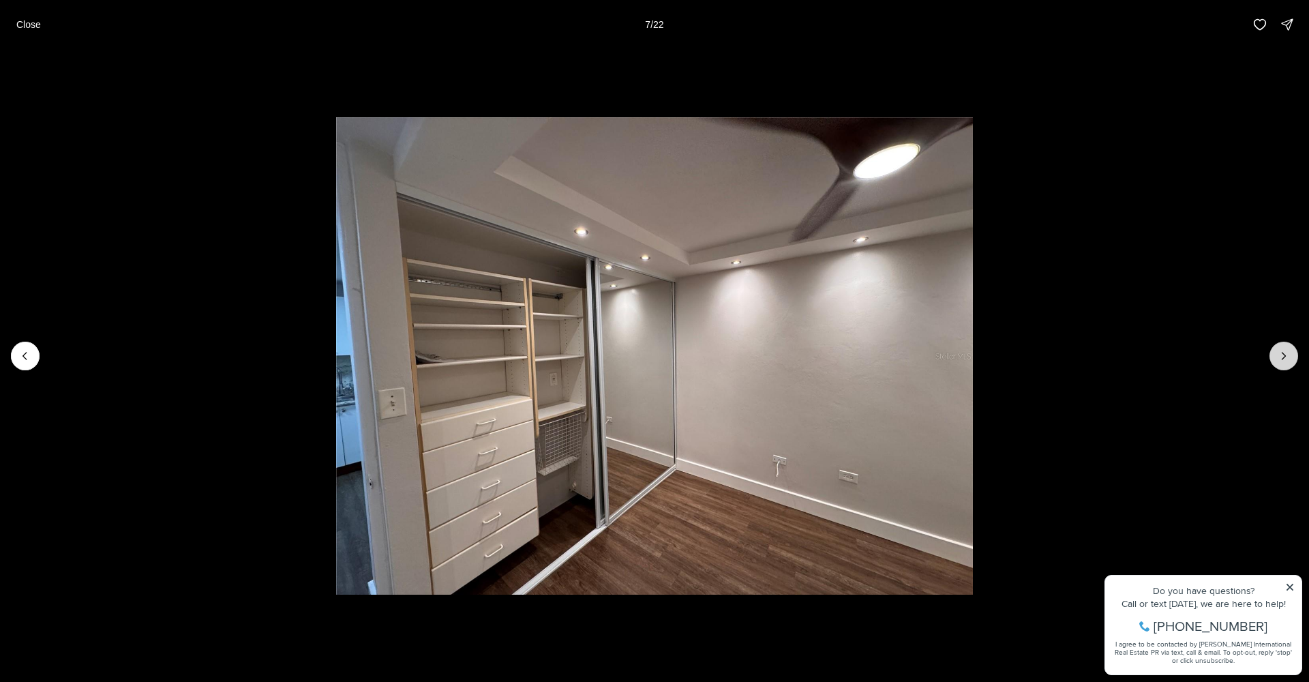
click at [1280, 355] on icon "Next slide" at bounding box center [1284, 356] width 14 height 14
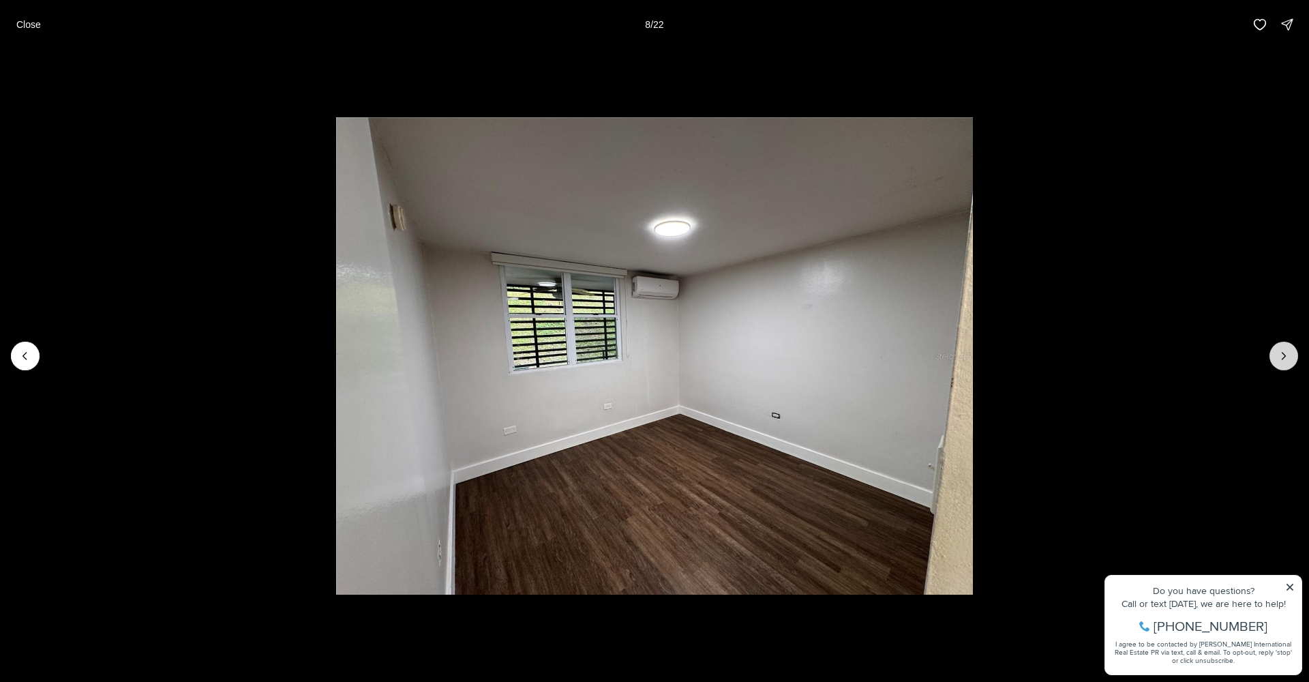
click at [1279, 355] on icon "Next slide" at bounding box center [1284, 356] width 14 height 14
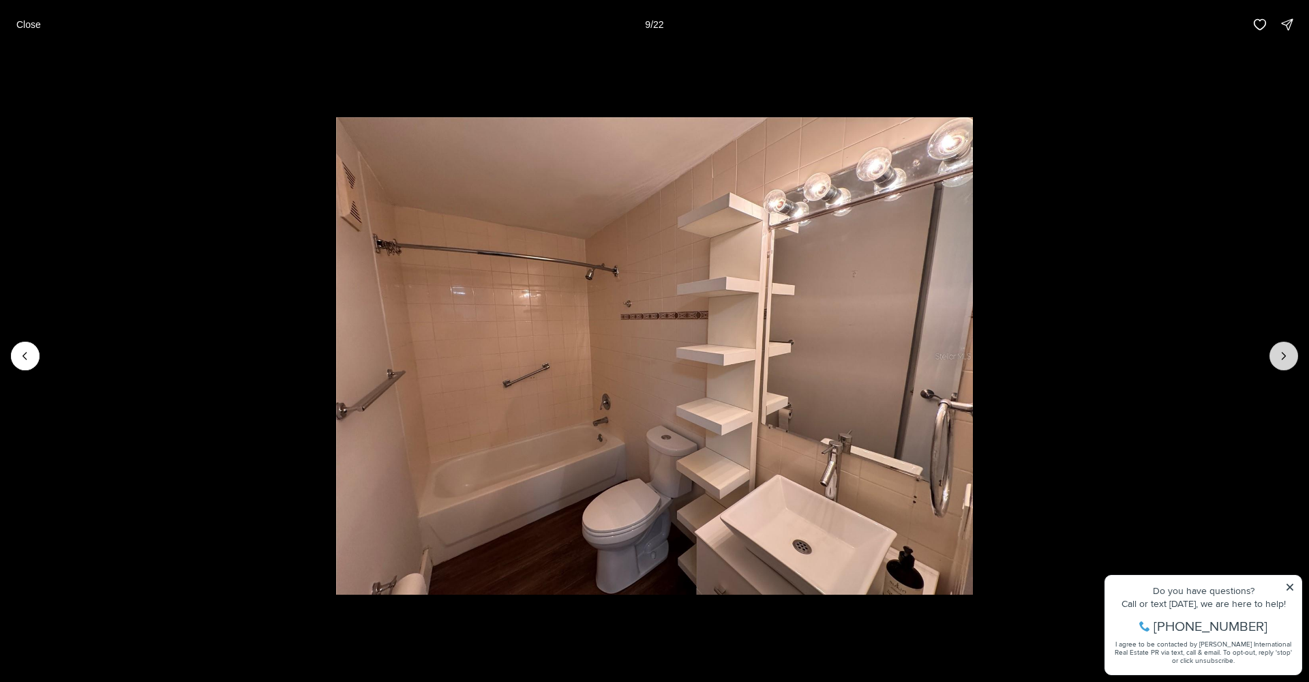
click at [1277, 355] on icon "Next slide" at bounding box center [1284, 356] width 14 height 14
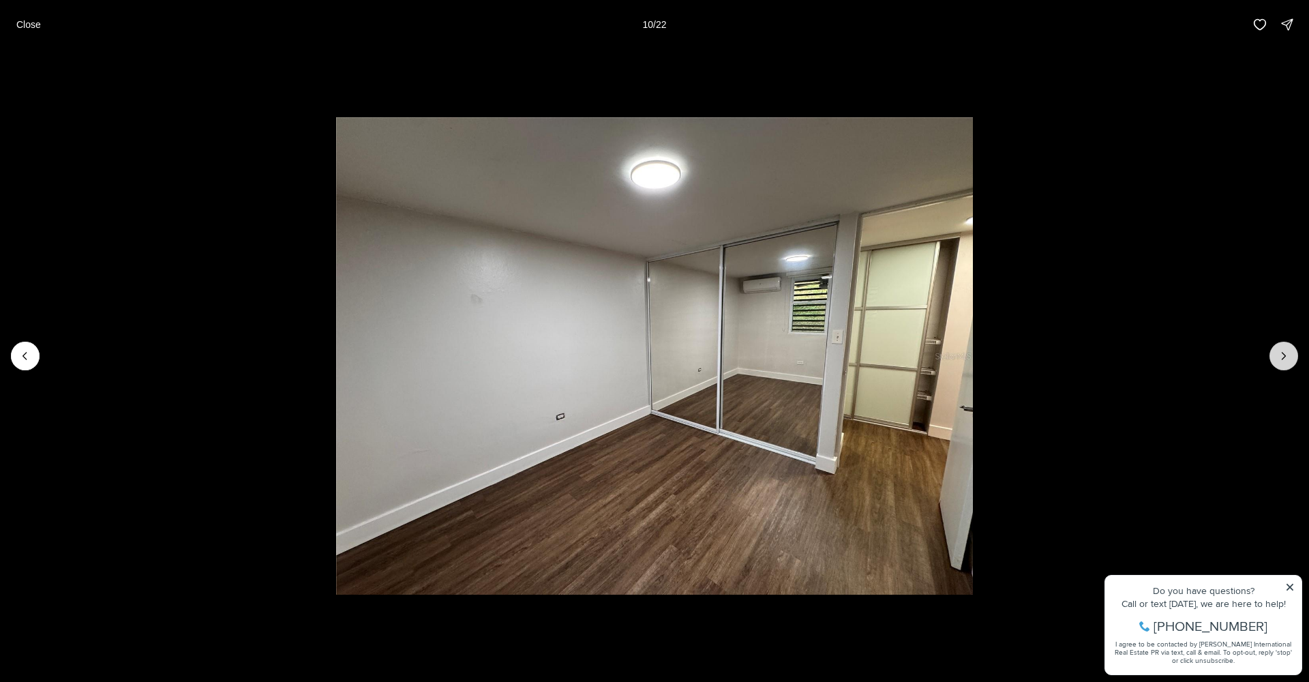
click at [1277, 355] on icon "Next slide" at bounding box center [1284, 356] width 14 height 14
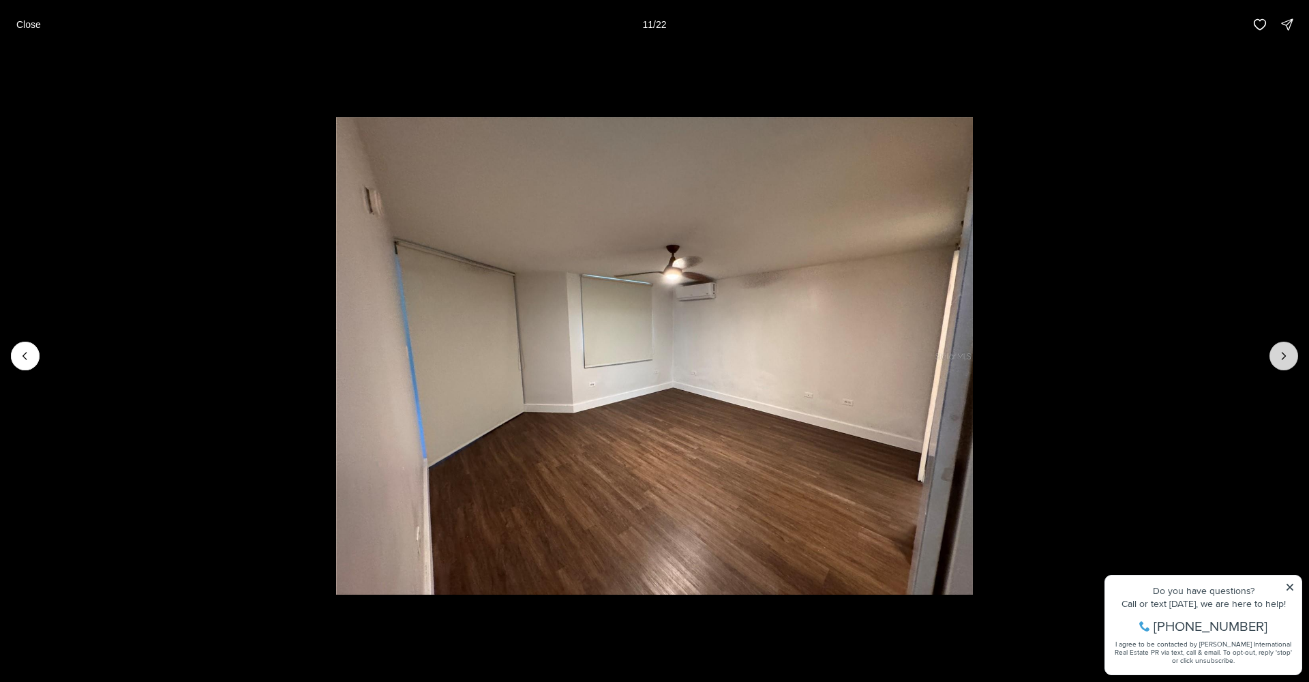
click at [1277, 355] on icon "Next slide" at bounding box center [1284, 356] width 14 height 14
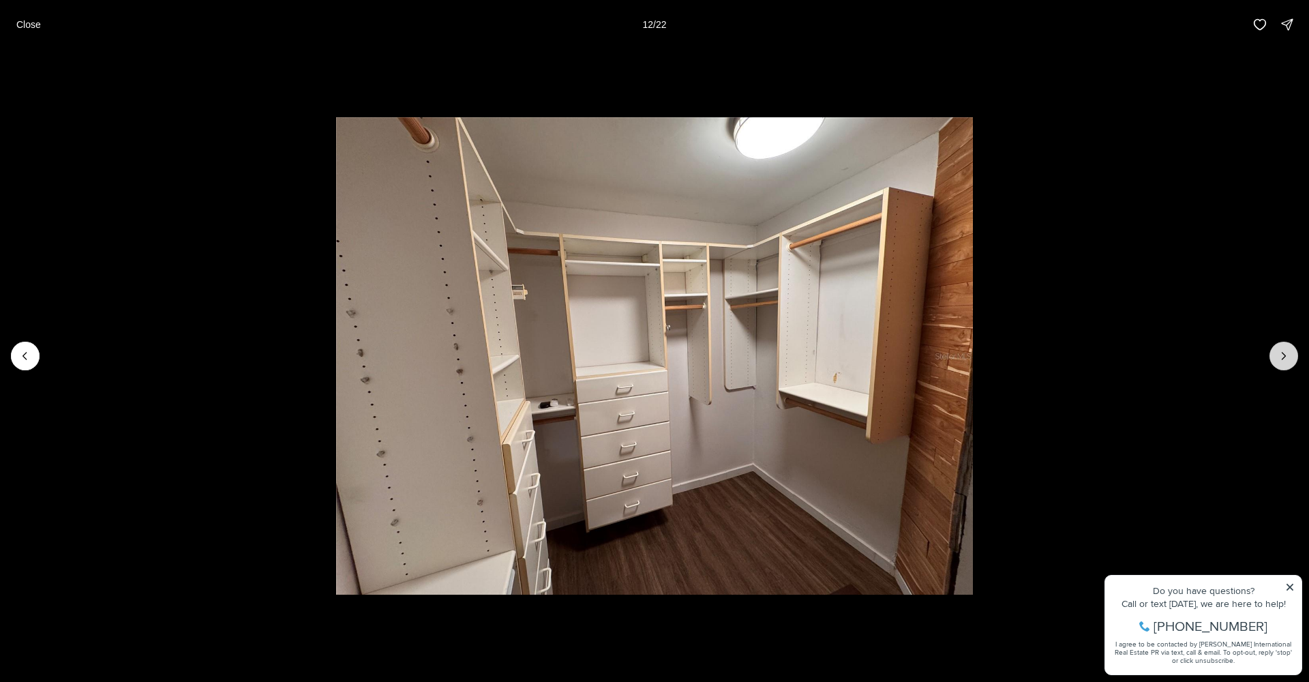
click at [1277, 355] on icon "Next slide" at bounding box center [1284, 356] width 14 height 14
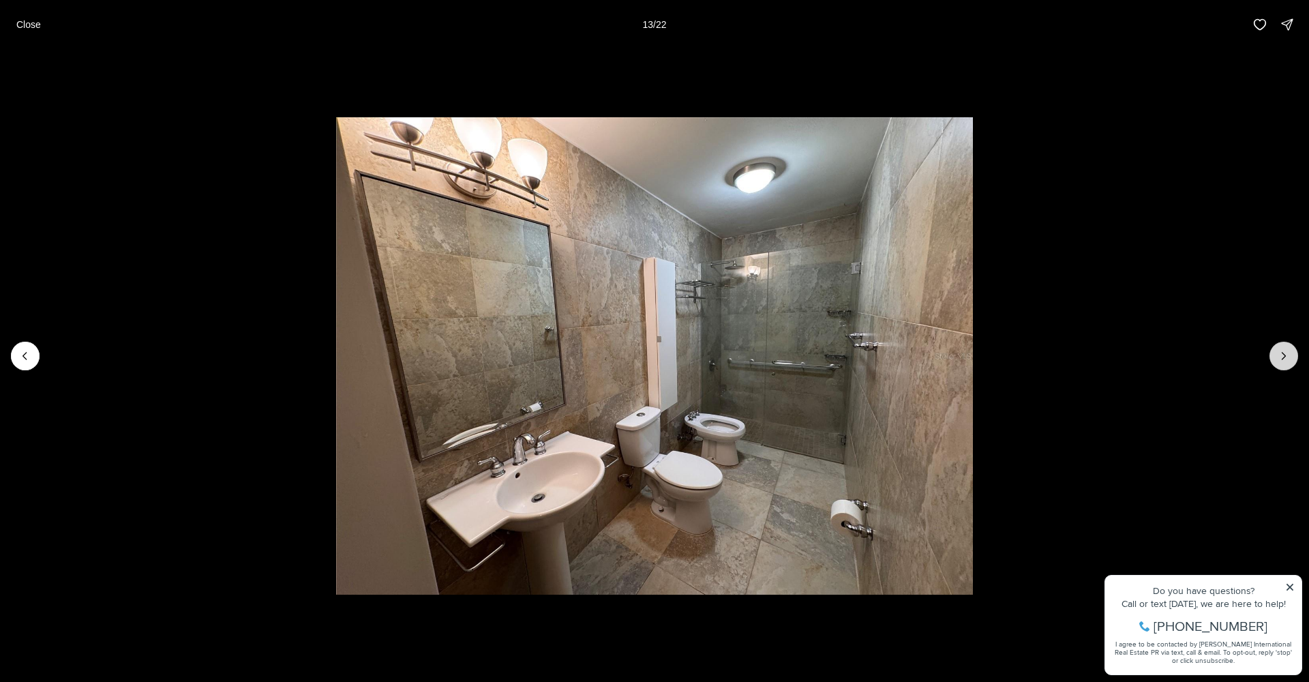
click at [1277, 355] on icon "Next slide" at bounding box center [1284, 356] width 14 height 14
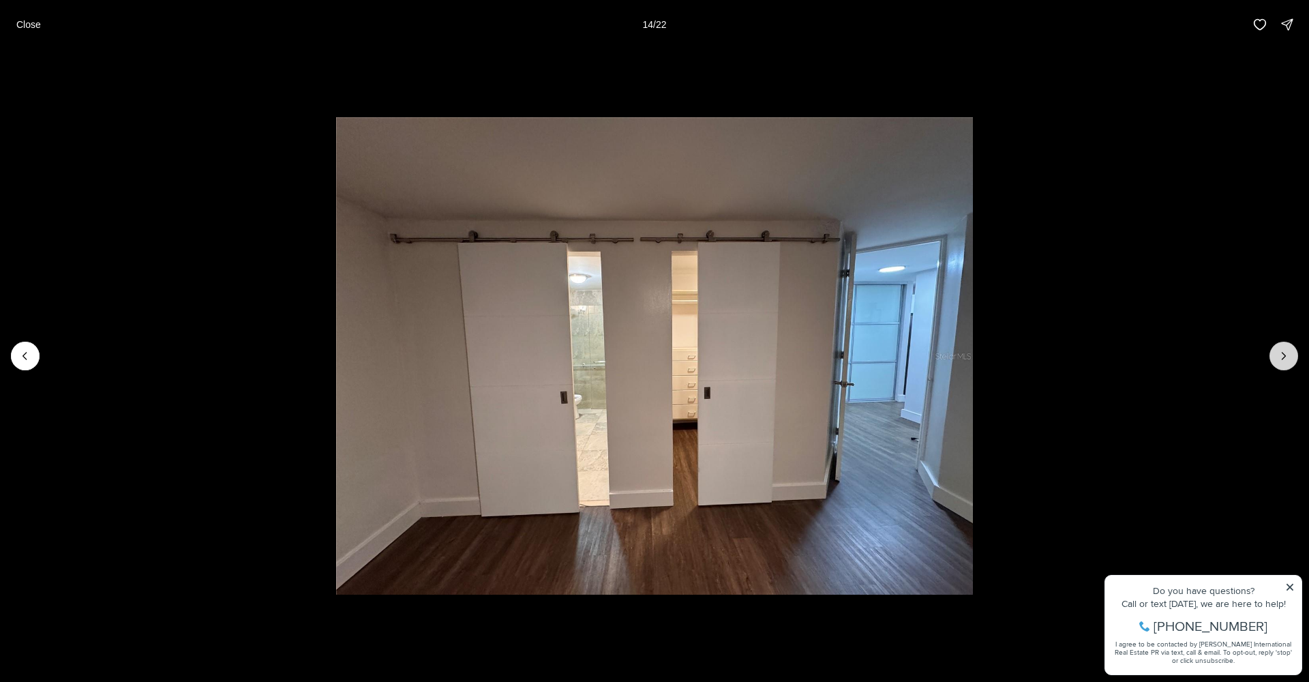
click at [1279, 353] on icon "Next slide" at bounding box center [1284, 356] width 14 height 14
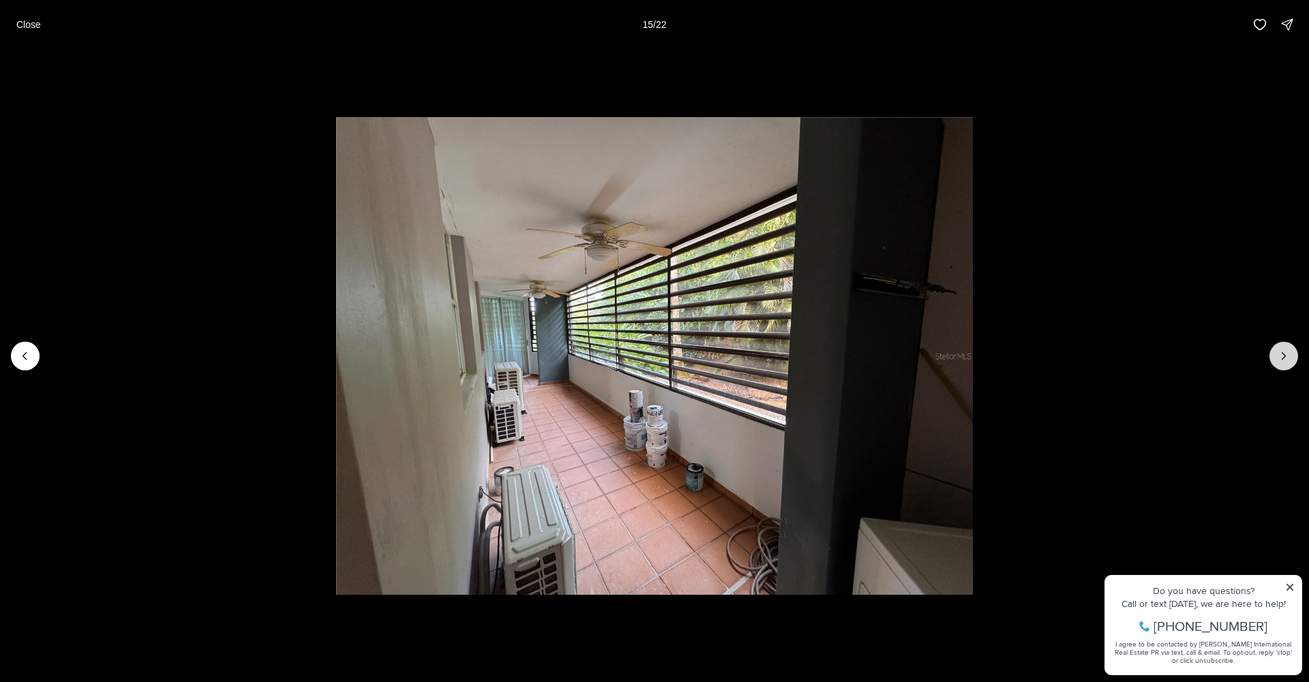
click at [1284, 356] on icon "Next slide" at bounding box center [1284, 356] width 14 height 14
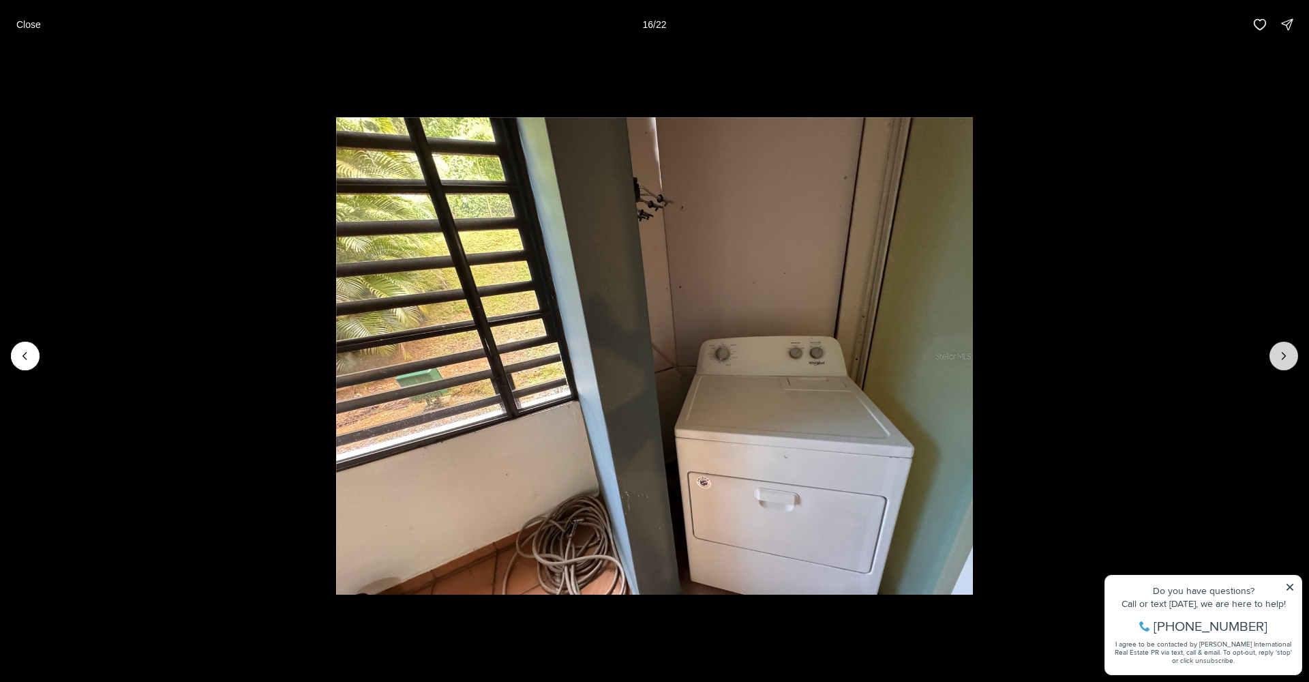
click at [1284, 355] on icon "Next slide" at bounding box center [1284, 356] width 14 height 14
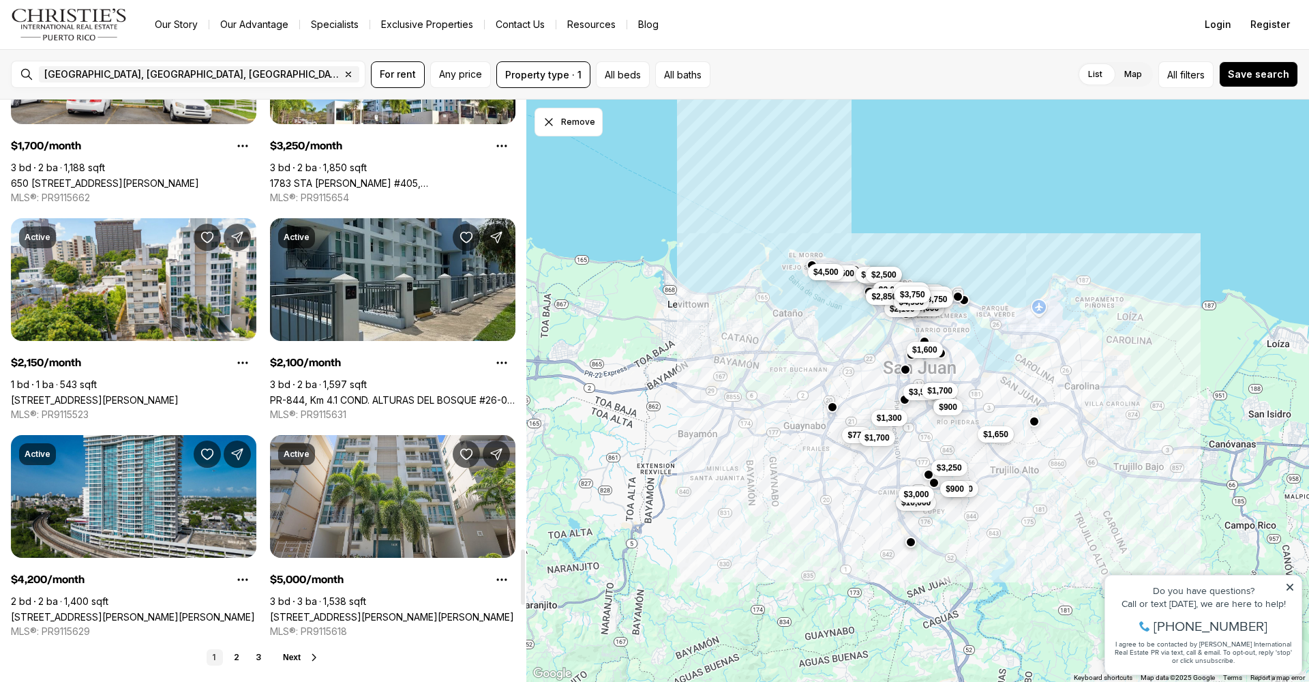
scroll to position [4782, 0]
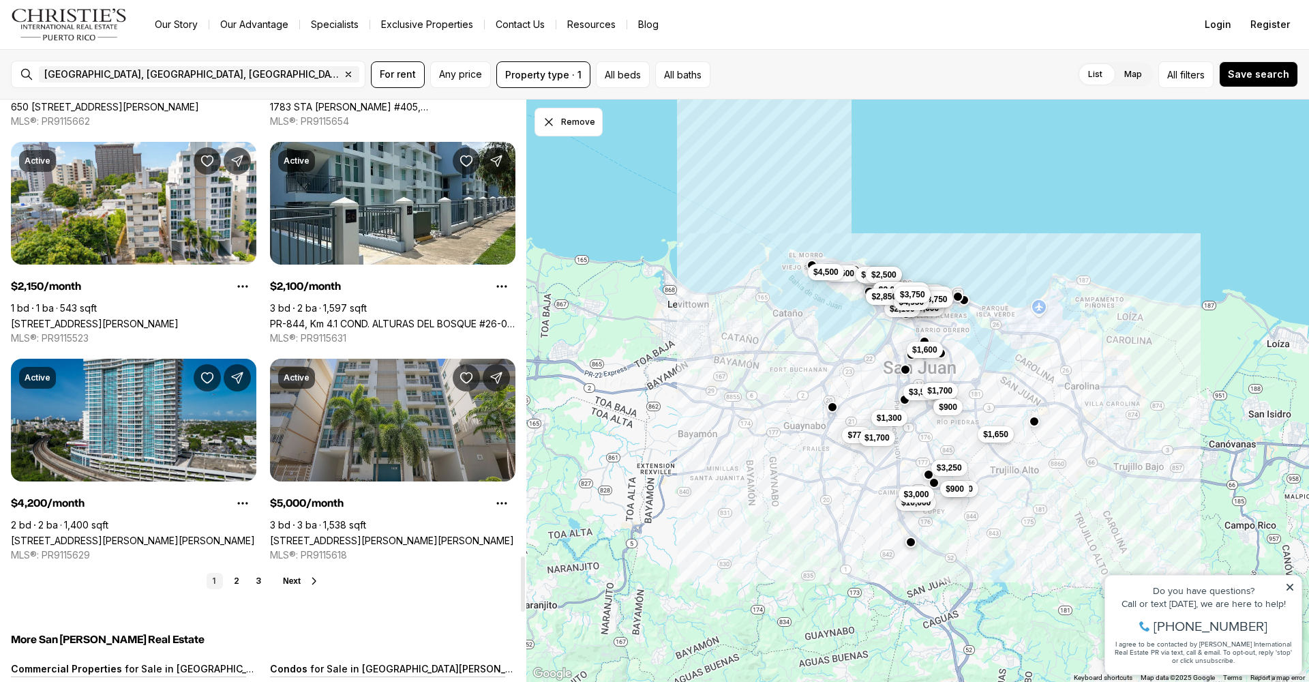
drag, startPoint x: 236, startPoint y: 579, endPoint x: 284, endPoint y: 507, distance: 86.6
click at [236, 579] on link "2" at bounding box center [236, 581] width 16 height 16
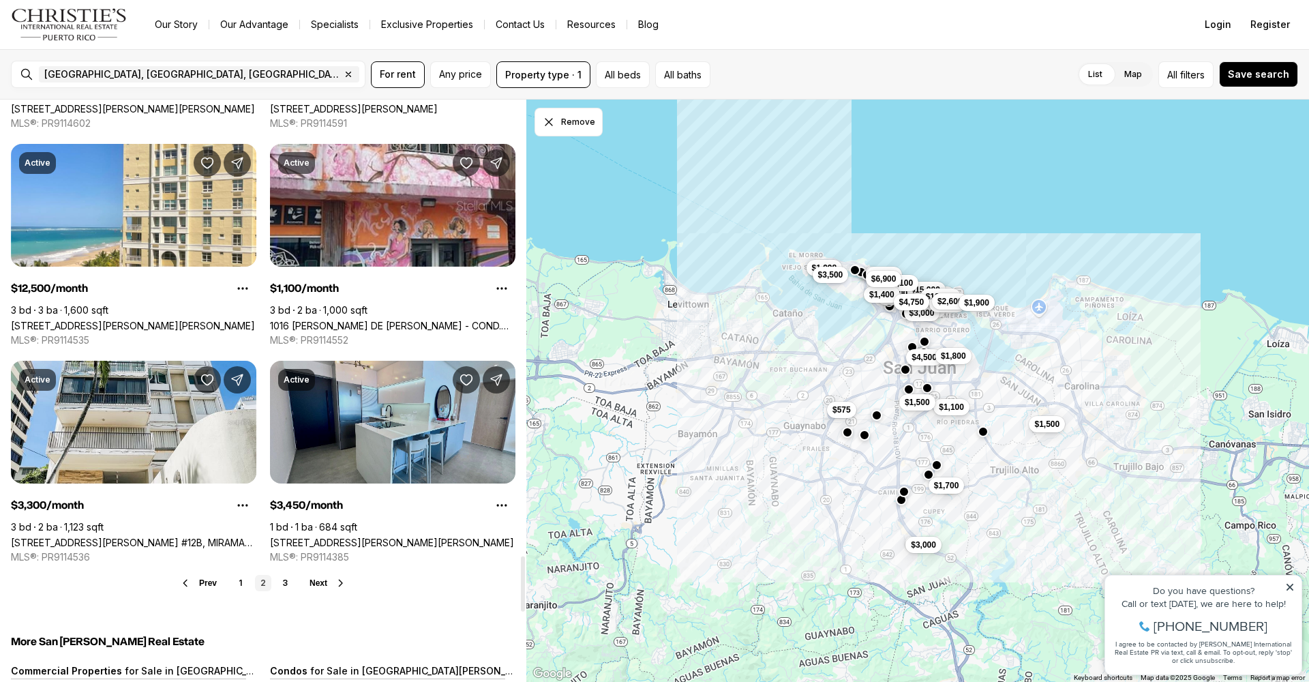
scroll to position [4863, 0]
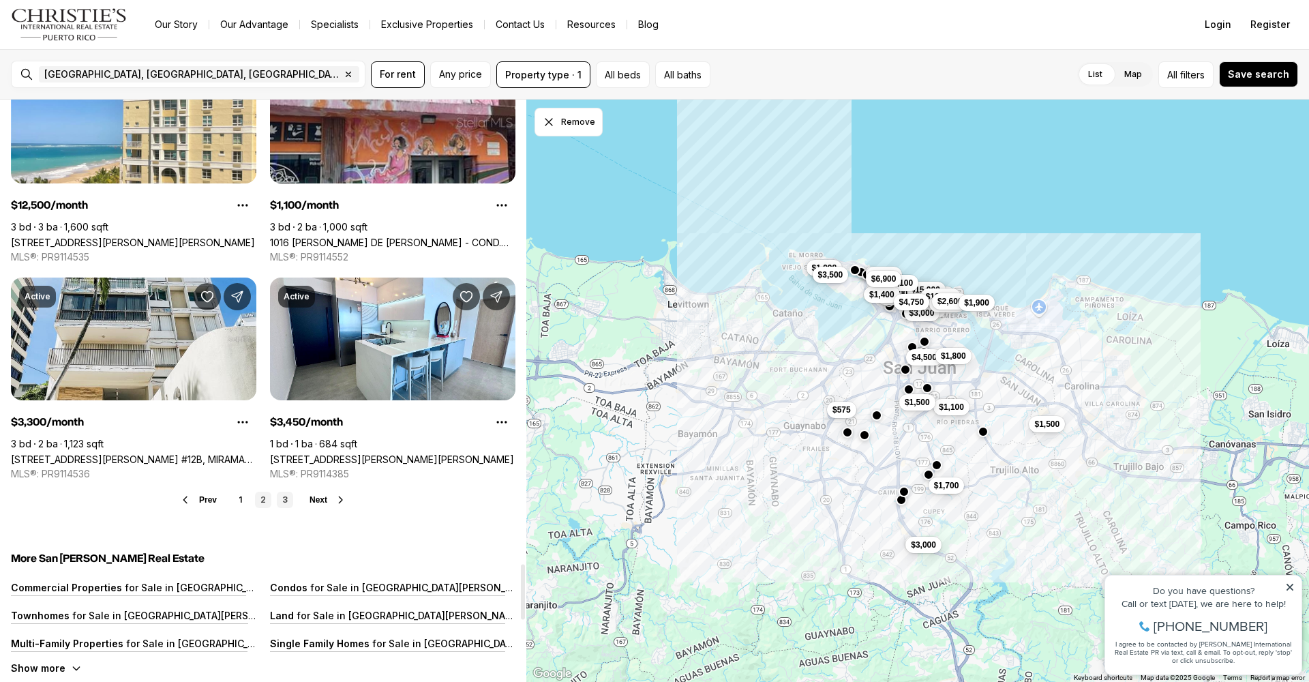
click at [288, 501] on link "3" at bounding box center [285, 500] width 16 height 16
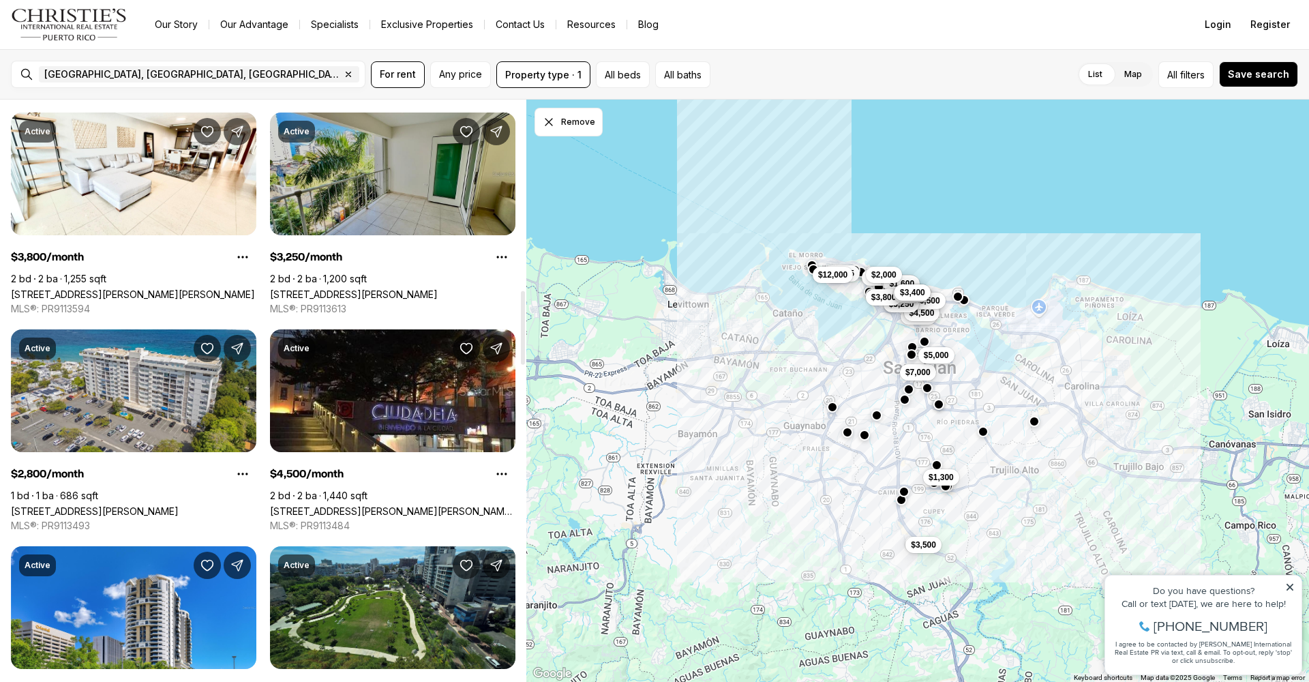
scroll to position [1633, 0]
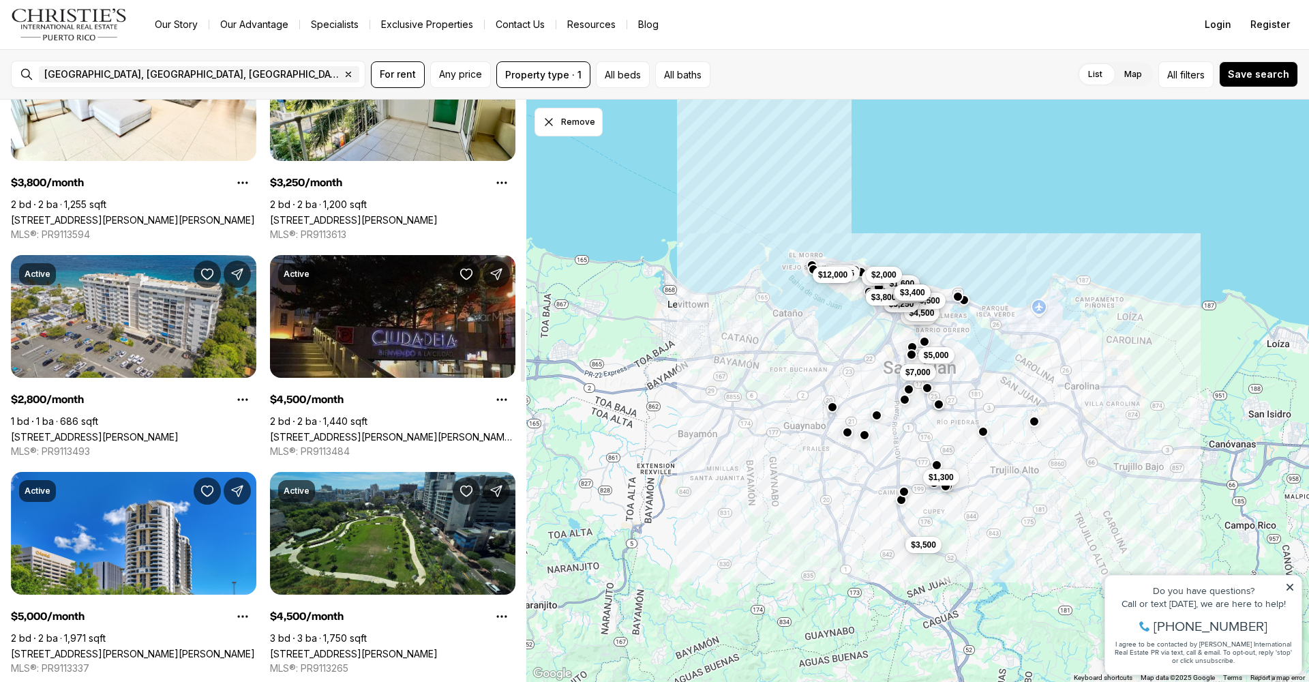
click at [434, 431] on link "[STREET_ADDRESS][PERSON_NAME][PERSON_NAME][PERSON_NAME]" at bounding box center [393, 437] width 246 height 12
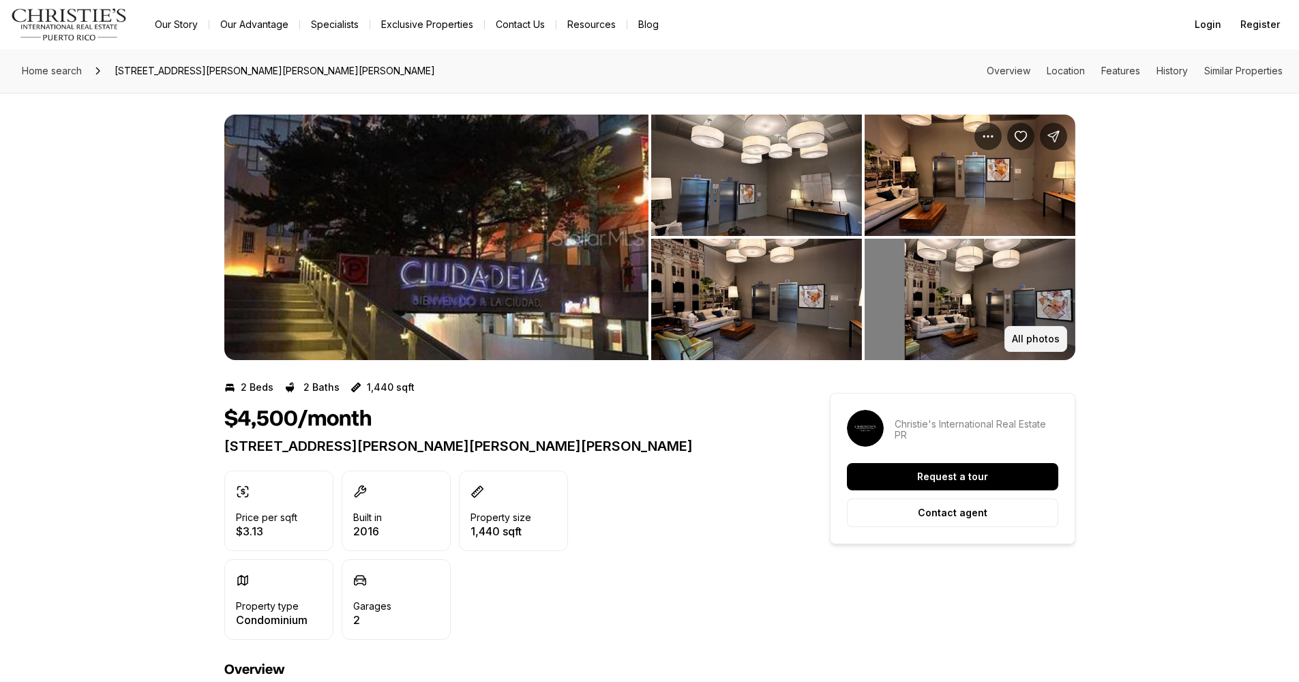
click at [1037, 340] on p "All photos" at bounding box center [1036, 339] width 48 height 11
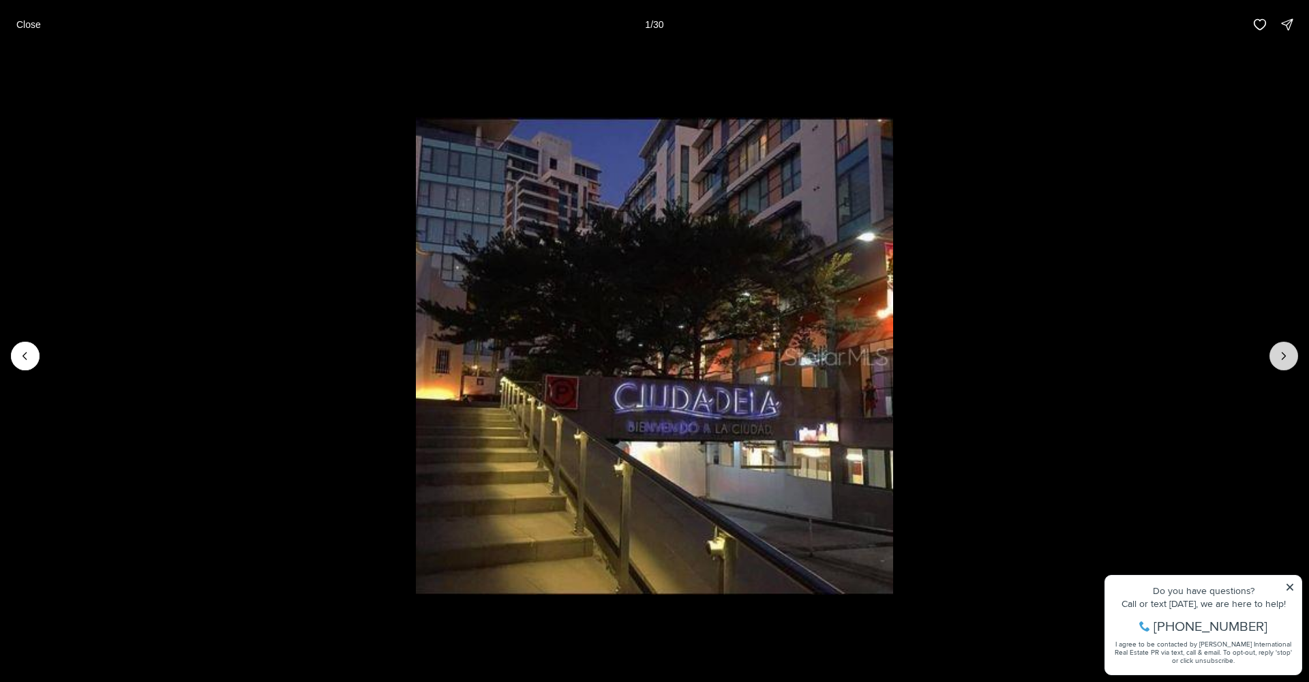
click at [1287, 361] on icon "Next slide" at bounding box center [1284, 356] width 14 height 14
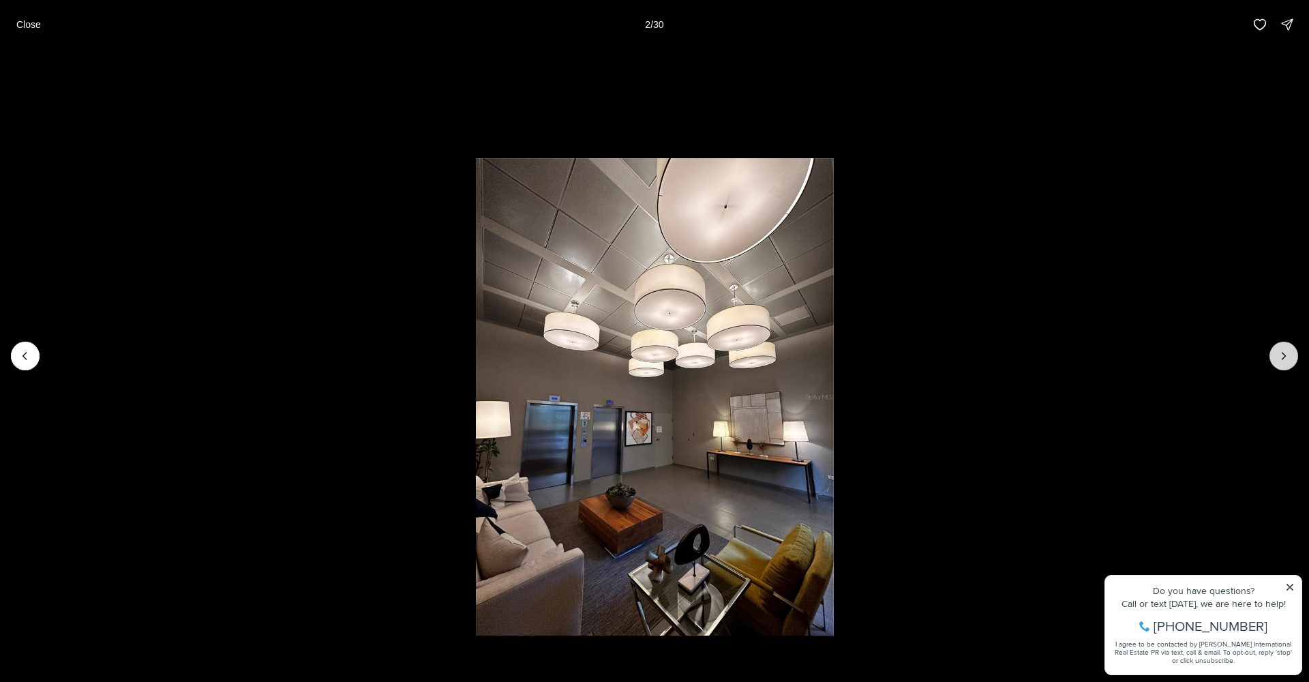
click at [1284, 361] on icon "Next slide" at bounding box center [1284, 356] width 14 height 14
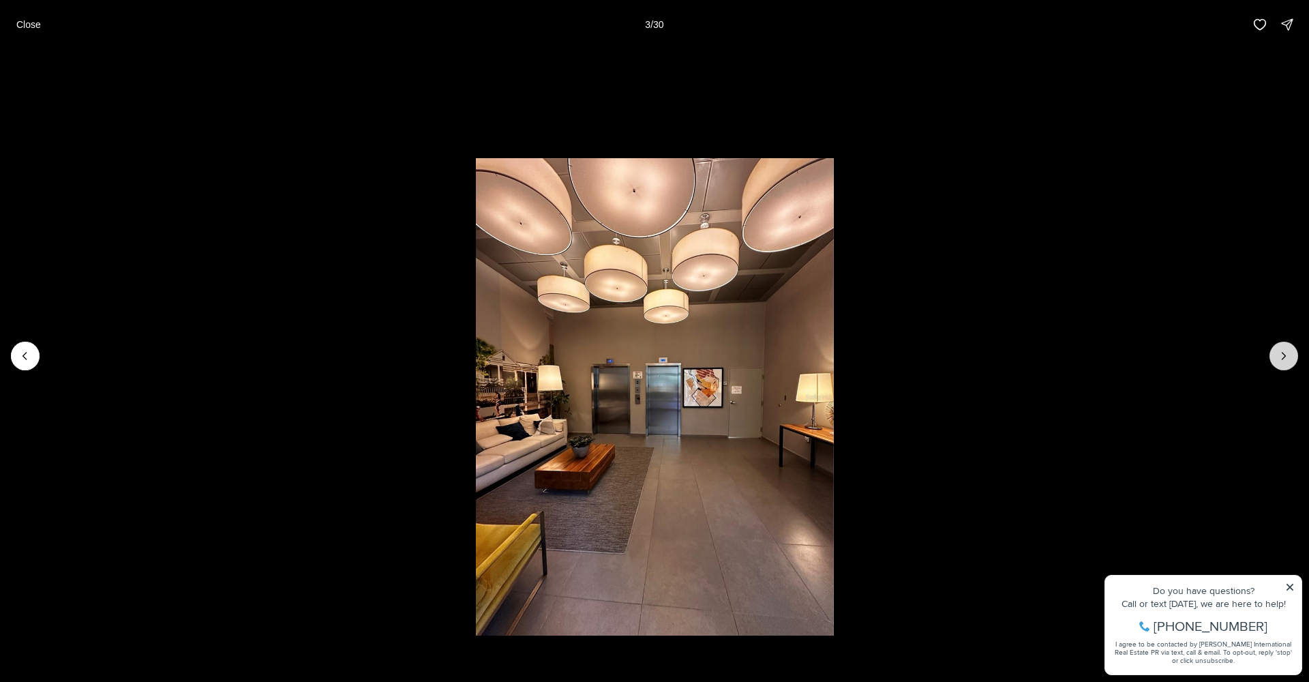
click at [1283, 362] on icon "Next slide" at bounding box center [1284, 356] width 14 height 14
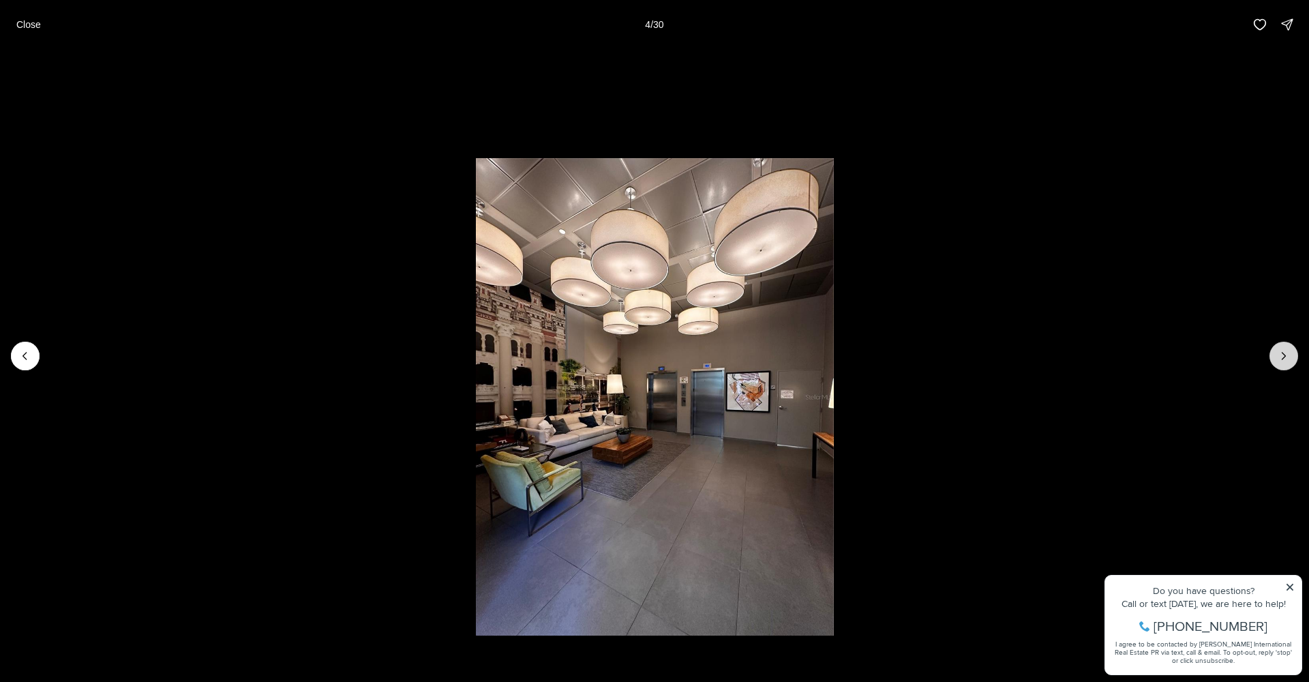
click at [1283, 362] on icon "Next slide" at bounding box center [1284, 356] width 14 height 14
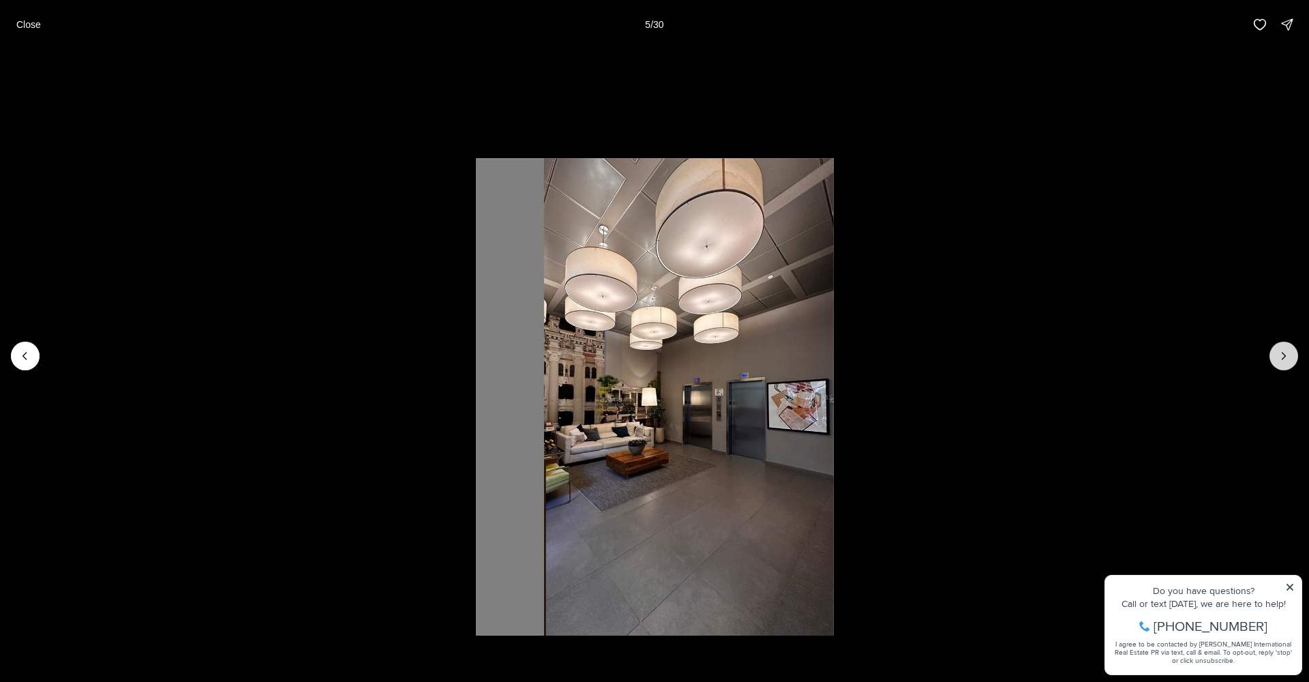
click at [1283, 362] on icon "Next slide" at bounding box center [1284, 356] width 14 height 14
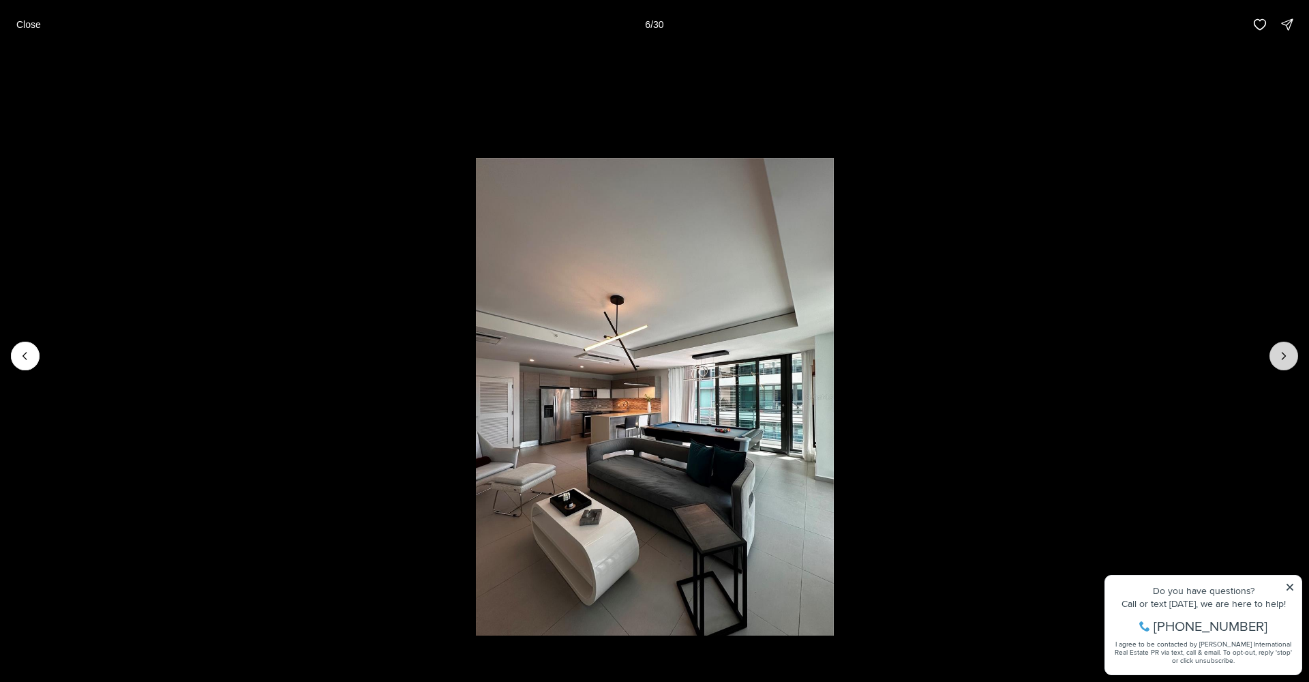
click at [1285, 357] on icon "Next slide" at bounding box center [1284, 356] width 3 height 7
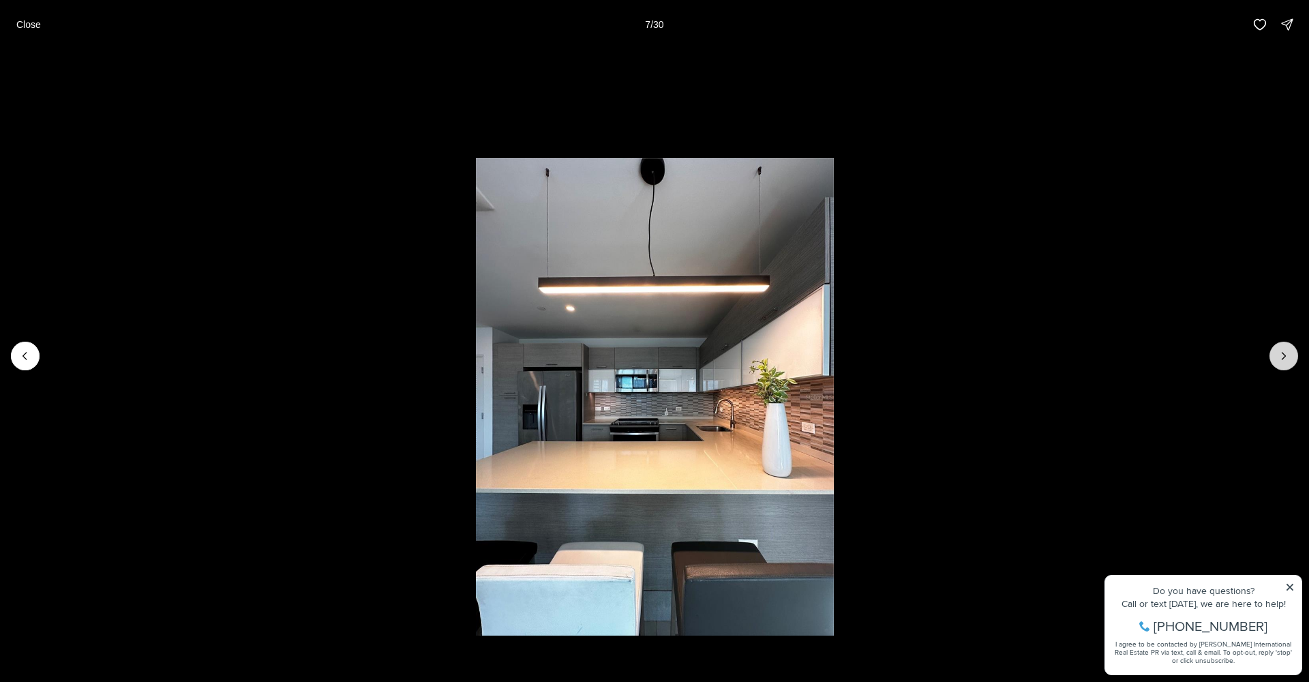
click at [1284, 357] on icon "Next slide" at bounding box center [1284, 356] width 14 height 14
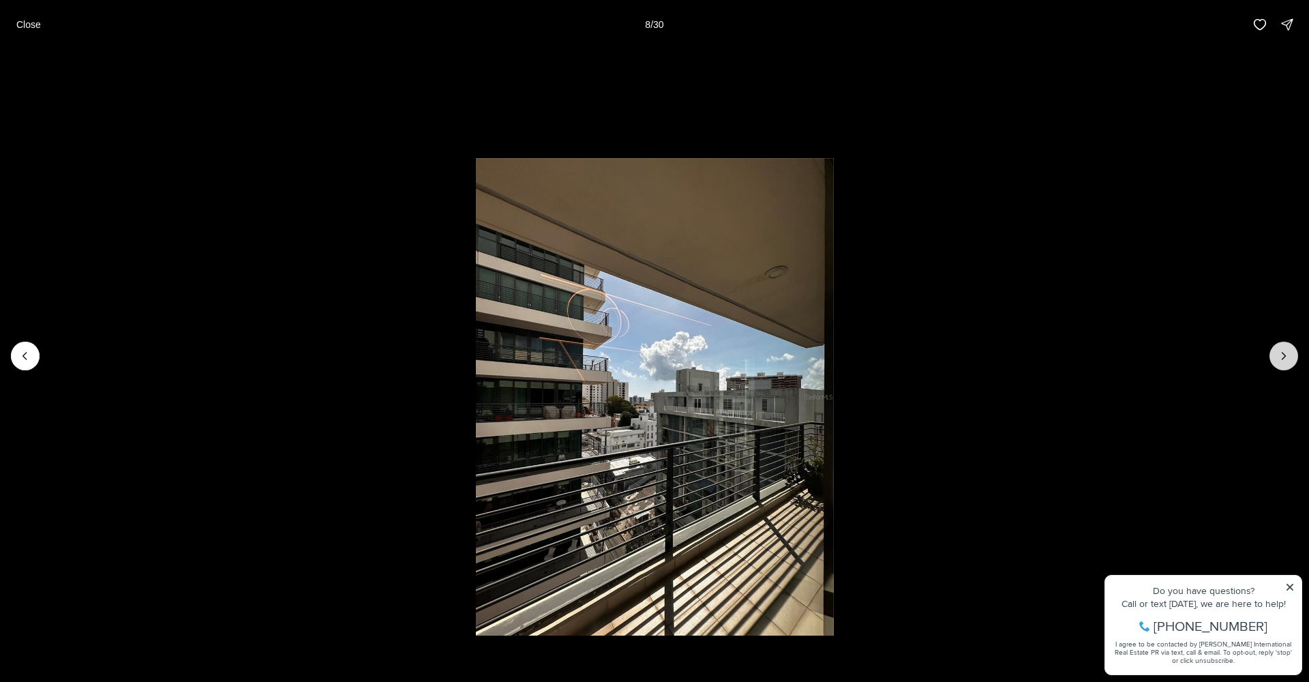
click at [1282, 358] on icon "Next slide" at bounding box center [1284, 356] width 14 height 14
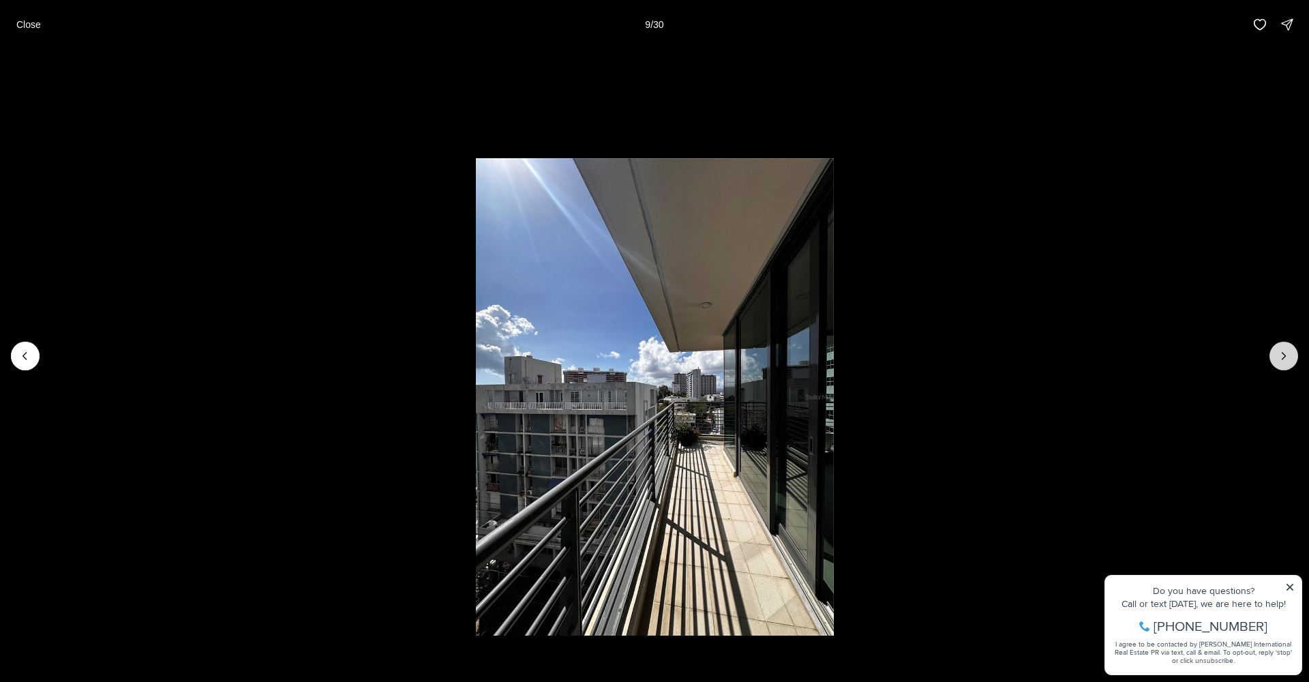
click at [1282, 358] on icon "Next slide" at bounding box center [1284, 356] width 14 height 14
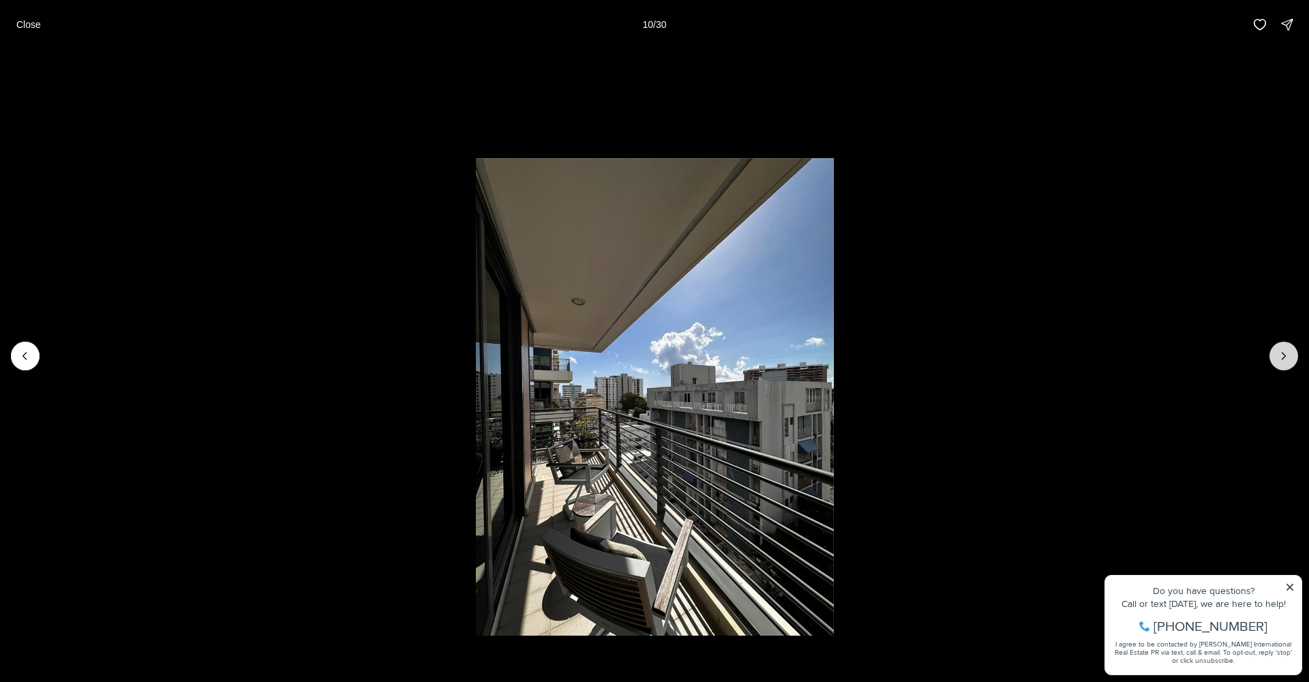
click at [1282, 358] on icon "Next slide" at bounding box center [1284, 356] width 14 height 14
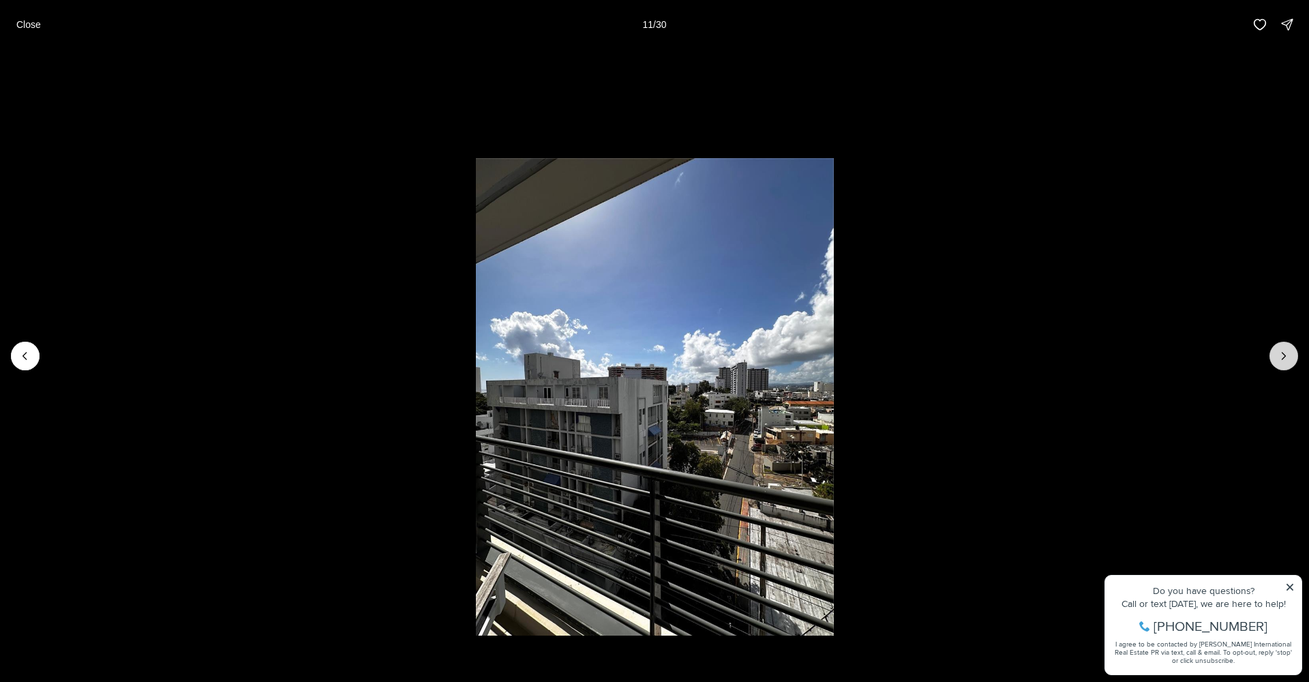
click at [1282, 358] on icon "Next slide" at bounding box center [1284, 356] width 14 height 14
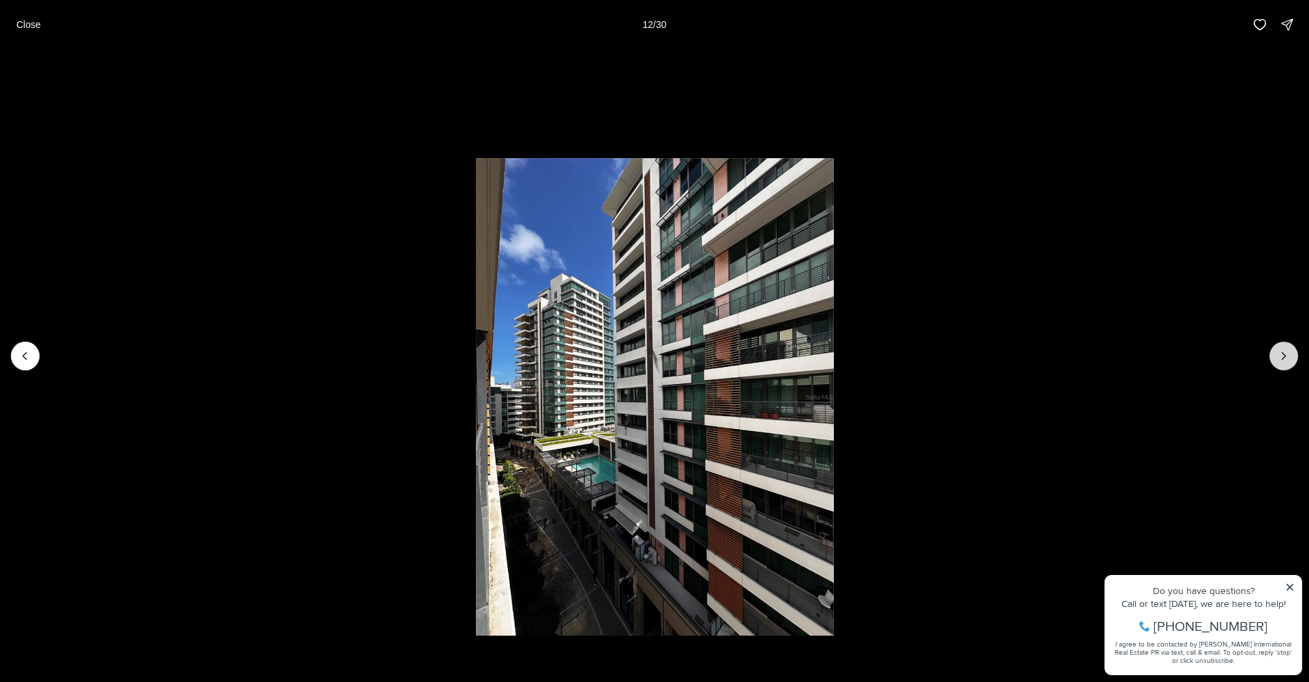
click at [1282, 358] on icon "Next slide" at bounding box center [1284, 356] width 14 height 14
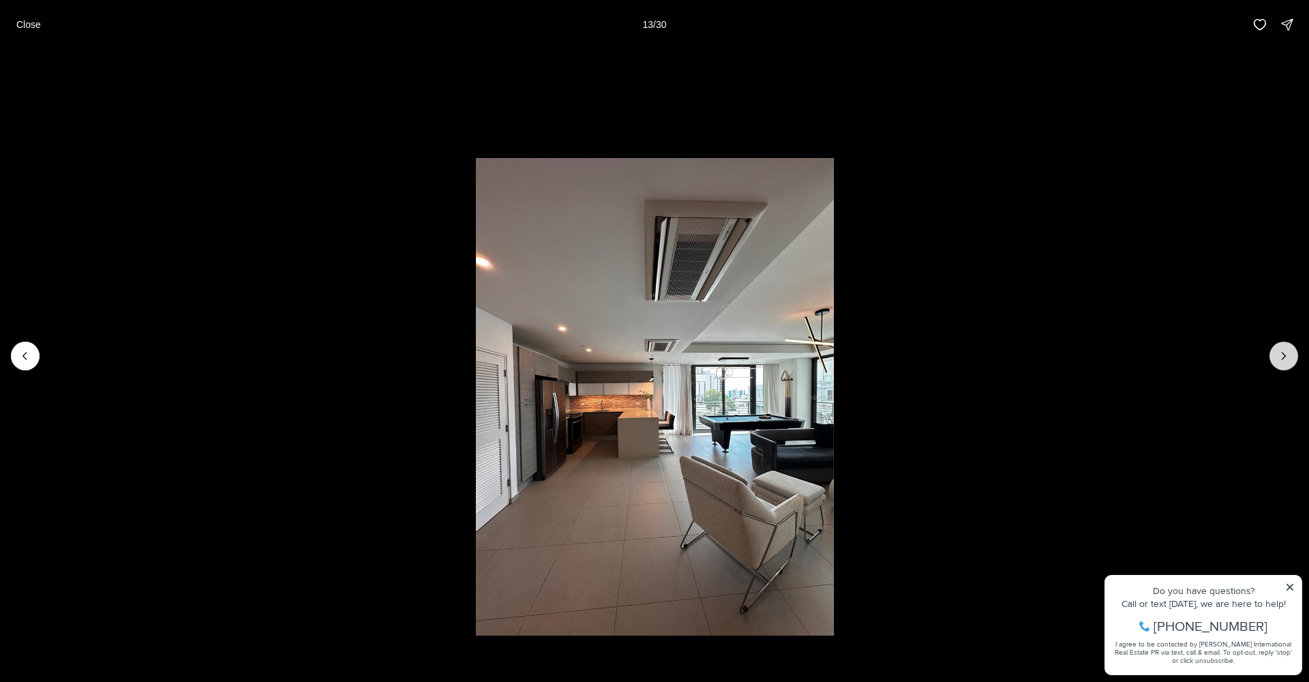
click at [1282, 358] on icon "Next slide" at bounding box center [1284, 356] width 14 height 14
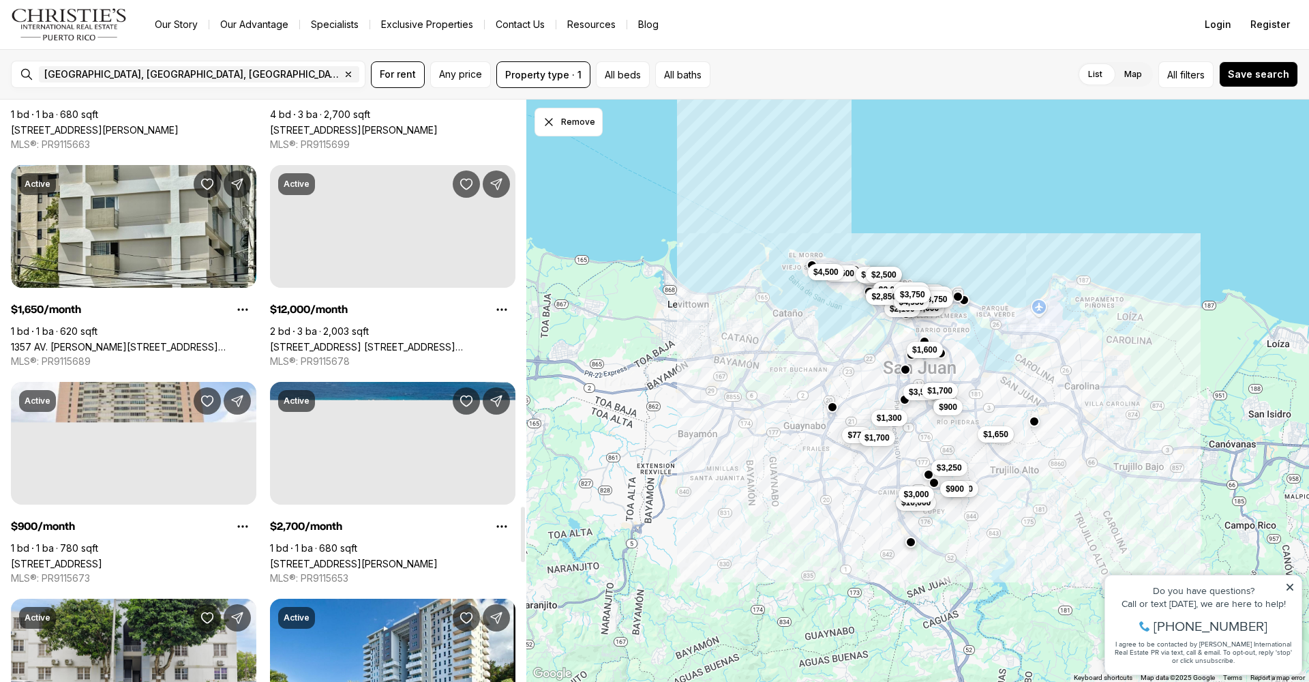
scroll to position [5029, 0]
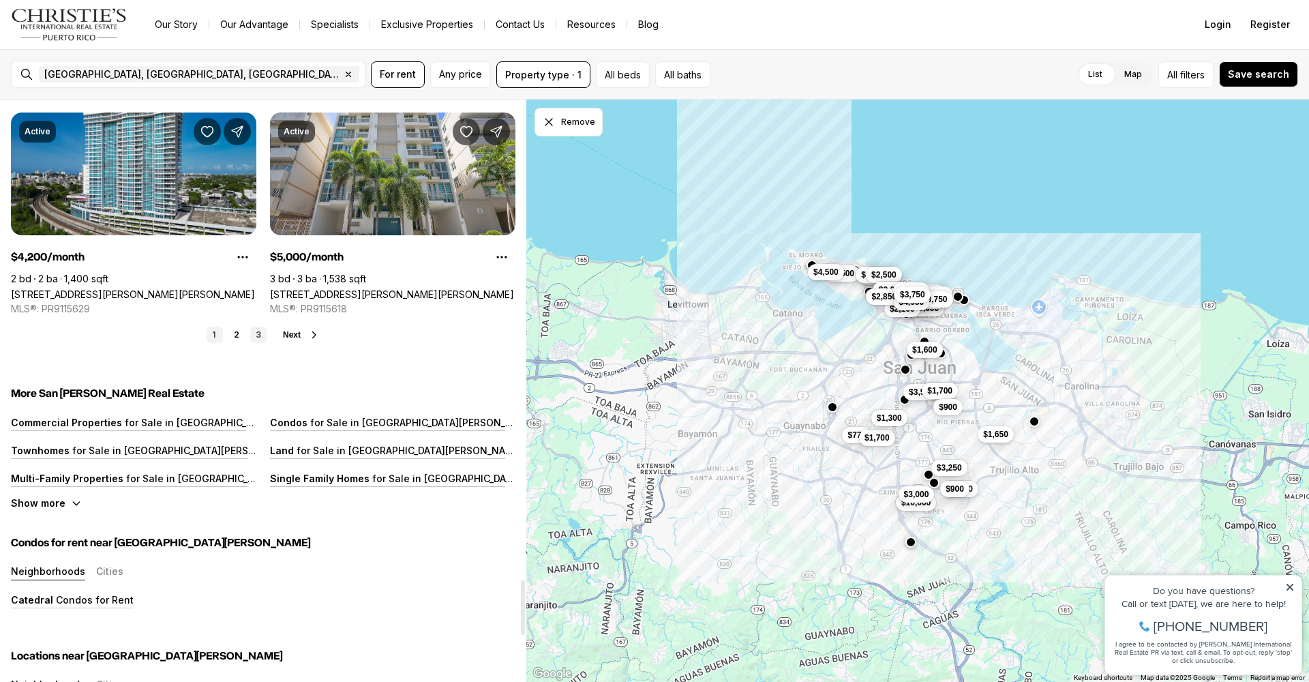
click at [256, 333] on link "3" at bounding box center [258, 335] width 16 height 16
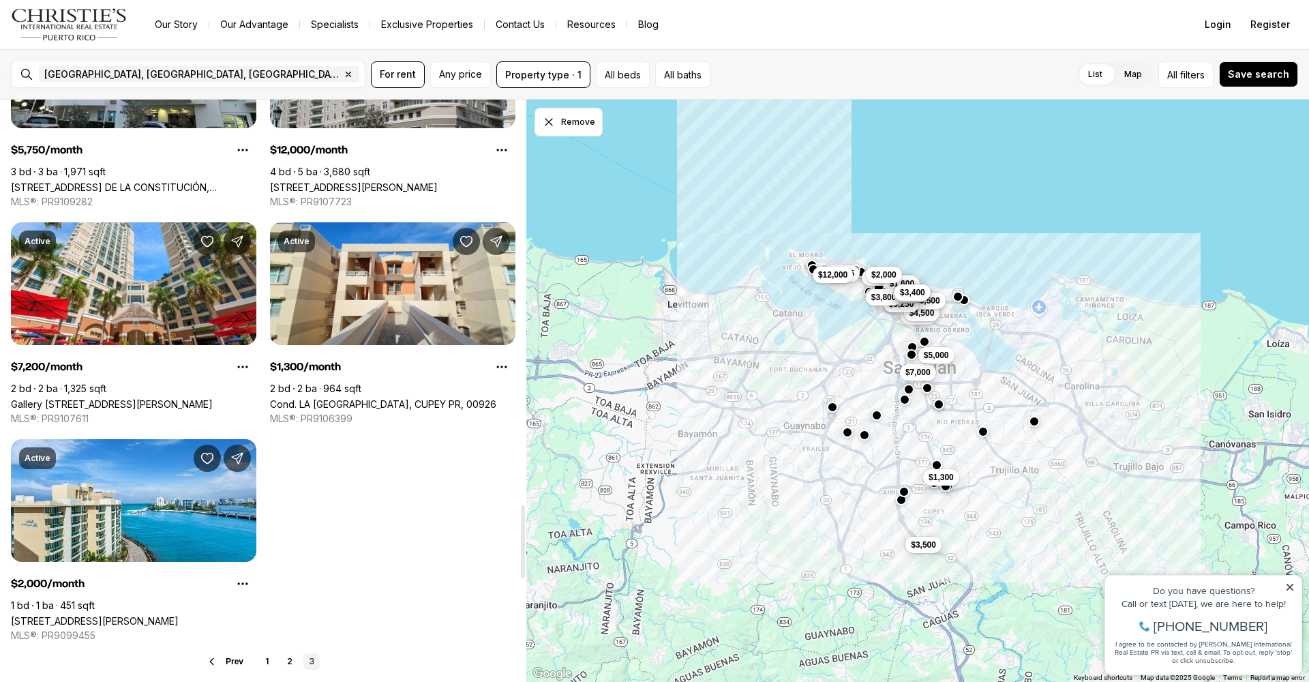
scroll to position [3186, 0]
